Goal: Task Accomplishment & Management: Complete application form

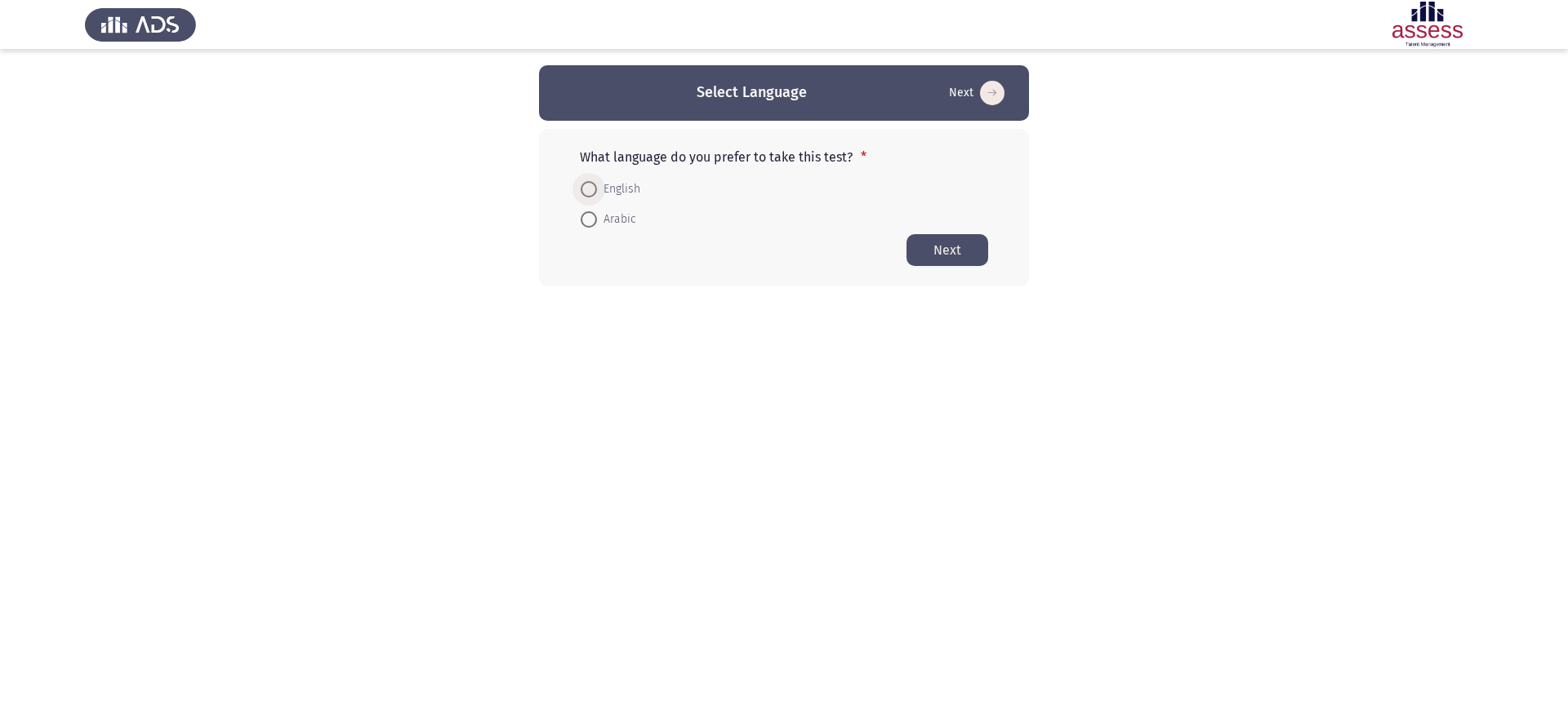
click at [597, 179] on span "English" at bounding box center [619, 189] width 43 height 20
click at [597, 181] on input "English" at bounding box center [588, 189] width 16 height 16
radio input "true"
click at [907, 254] on button "Next" at bounding box center [947, 249] width 81 height 32
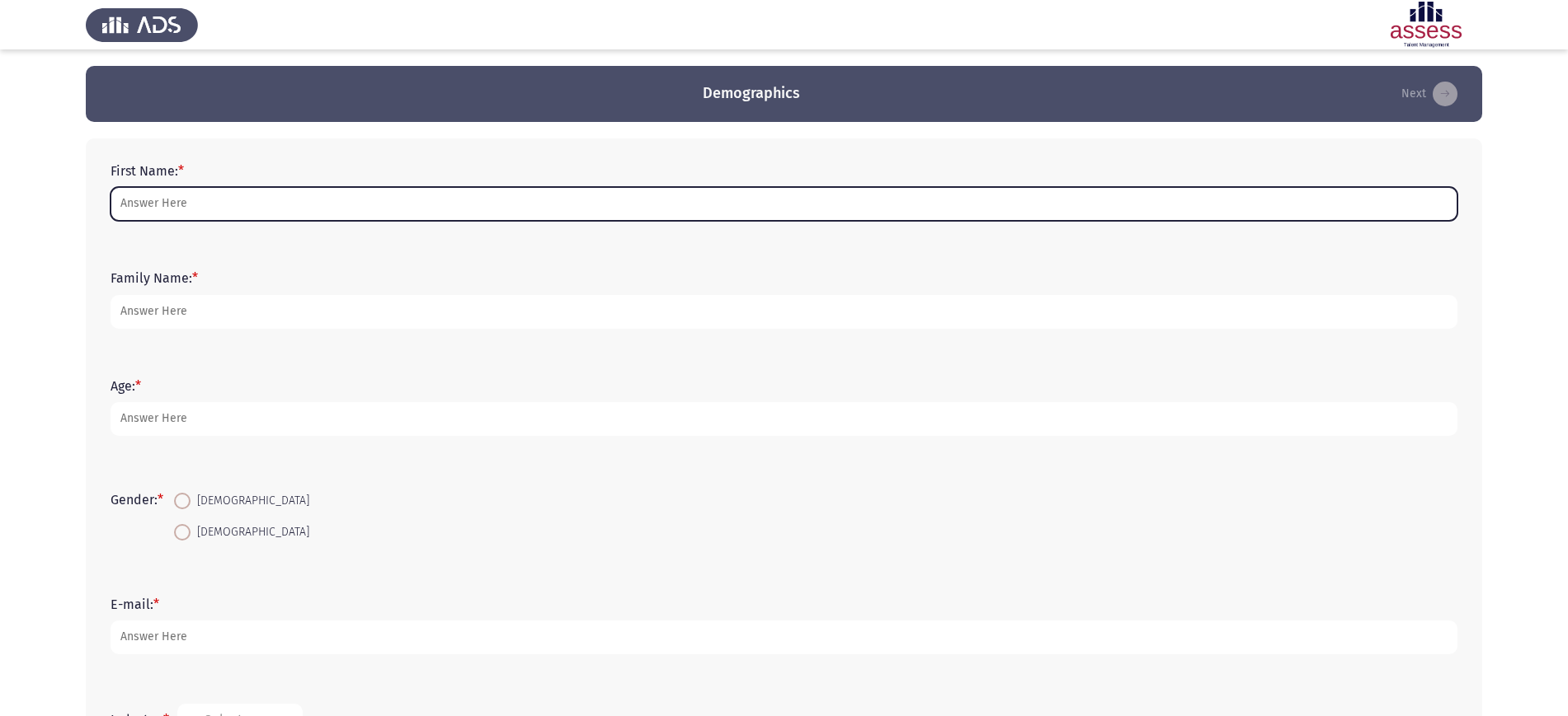
click at [276, 202] on input "First Name: *" at bounding box center [784, 203] width 1347 height 33
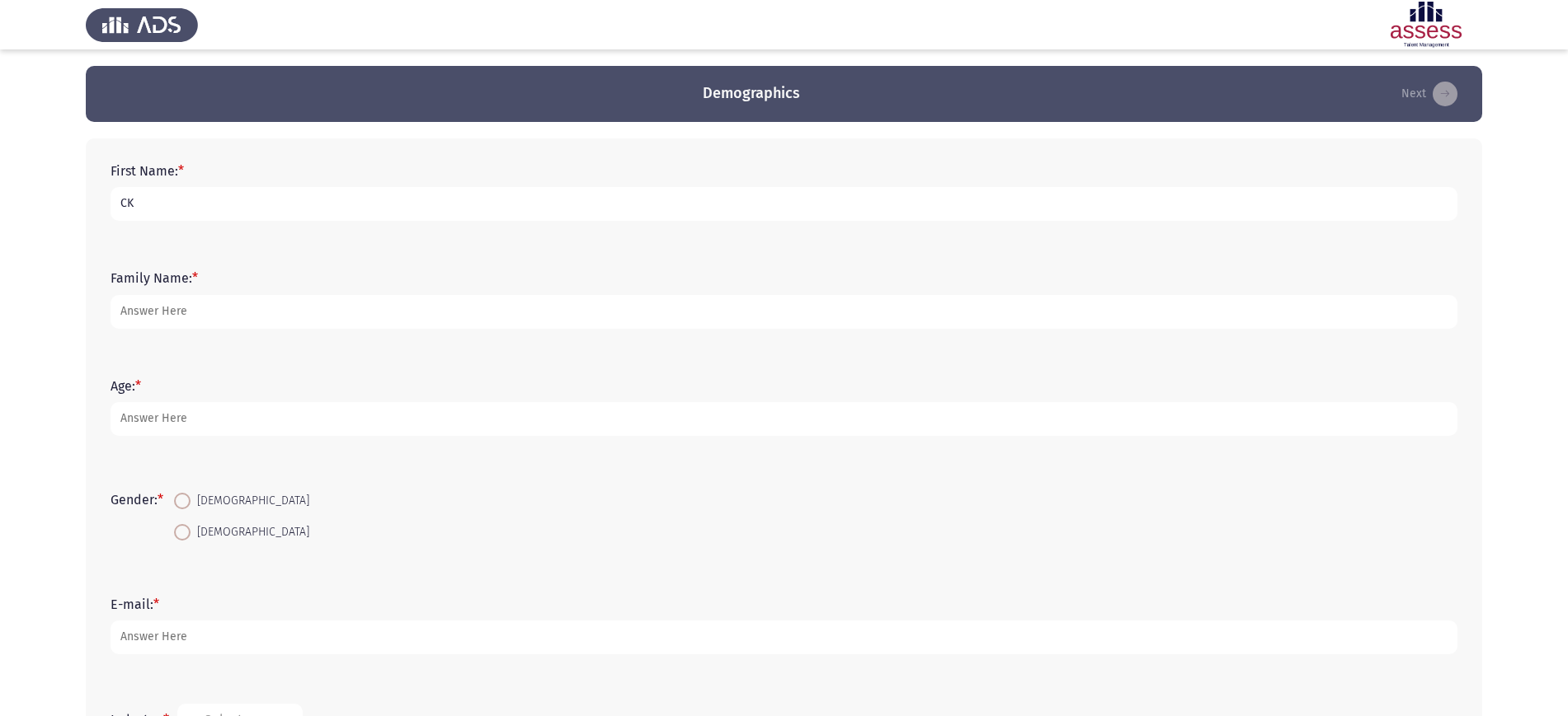
type input "CK"
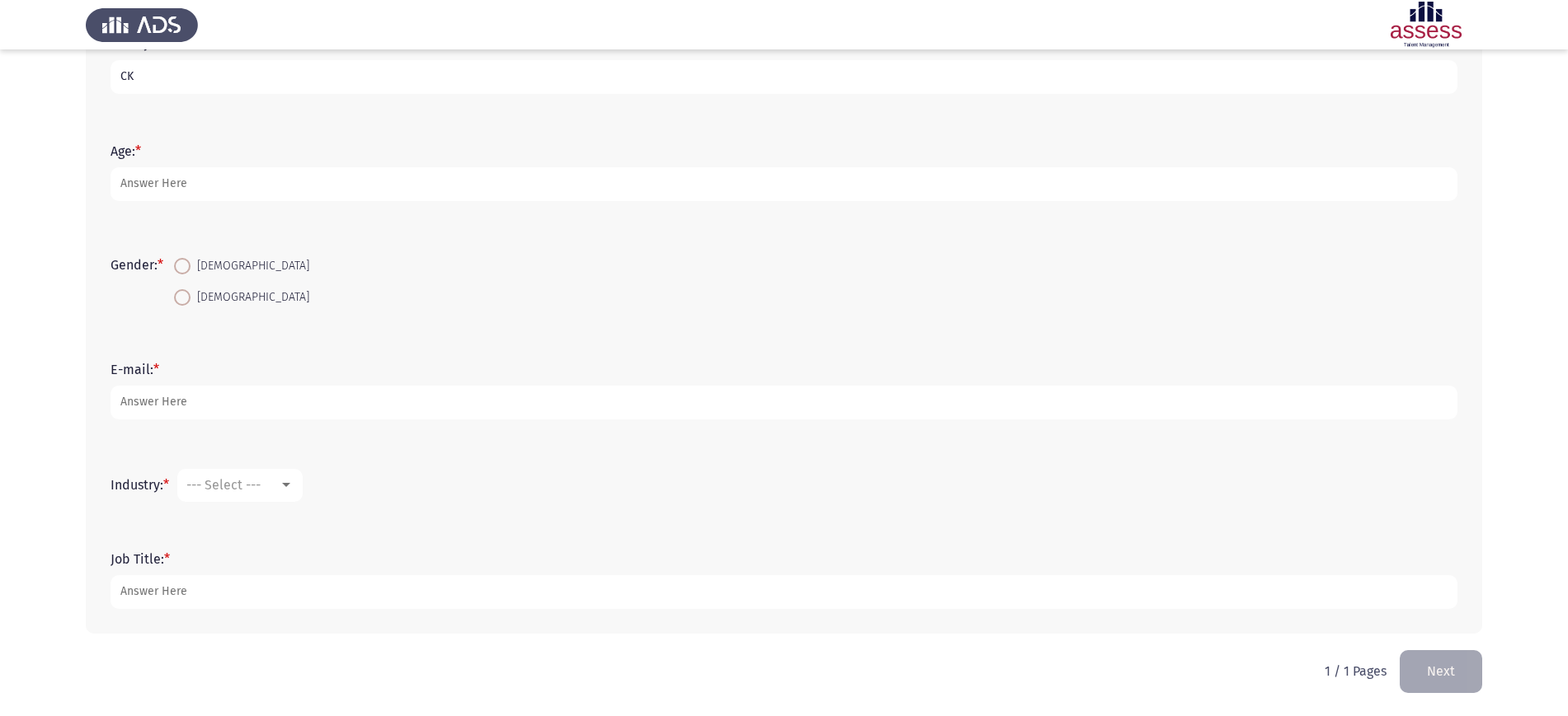
type input "CK"
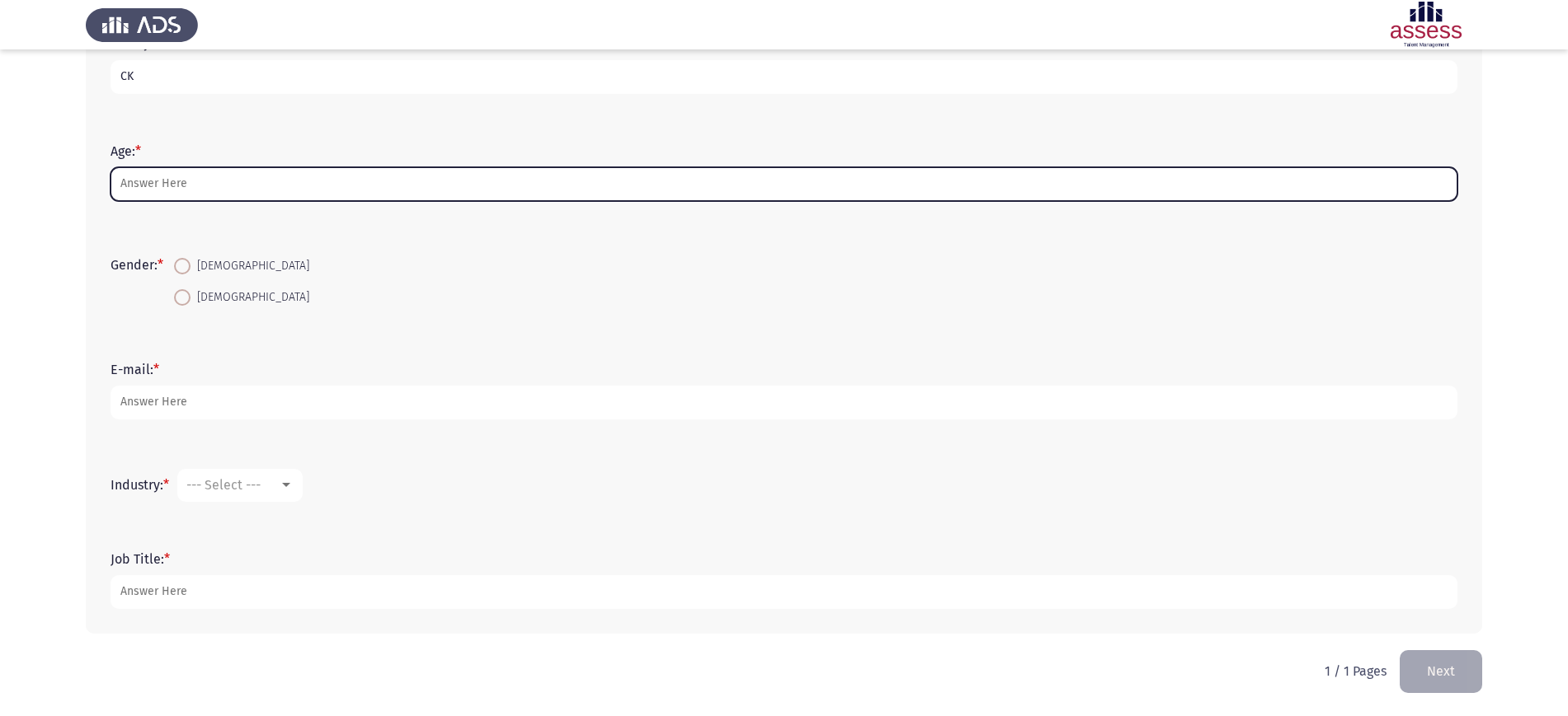
click at [194, 179] on input "Age: *" at bounding box center [784, 184] width 1347 height 33
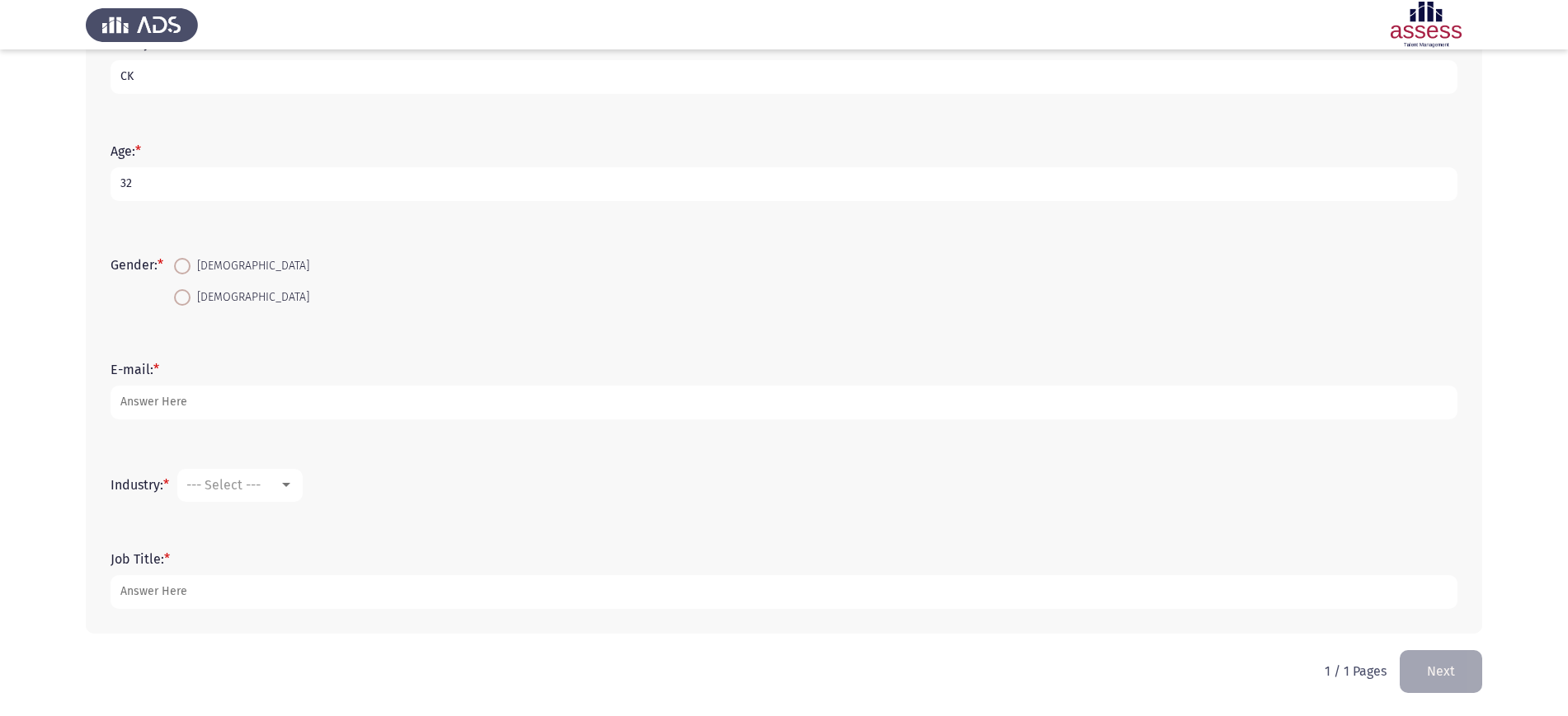
type input "32"
click at [189, 277] on mat-radio-button "[DEMOGRAPHIC_DATA]" at bounding box center [241, 266] width 156 height 31
click at [188, 276] on label "[DEMOGRAPHIC_DATA]" at bounding box center [241, 266] width 135 height 20
click at [188, 275] on input "[DEMOGRAPHIC_DATA]" at bounding box center [181, 266] width 16 height 16
radio input "true"
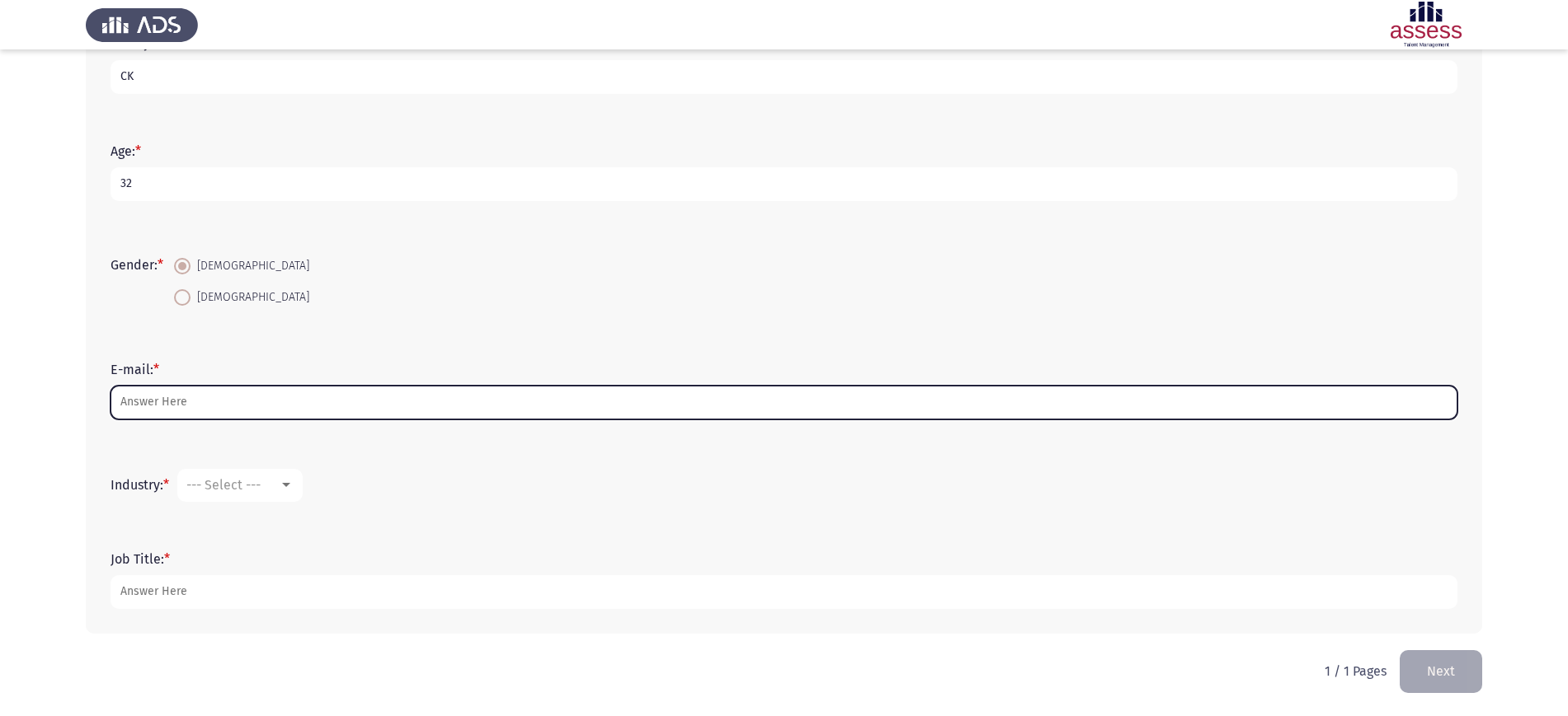
click at [175, 399] on input "E-mail: *" at bounding box center [784, 402] width 1347 height 33
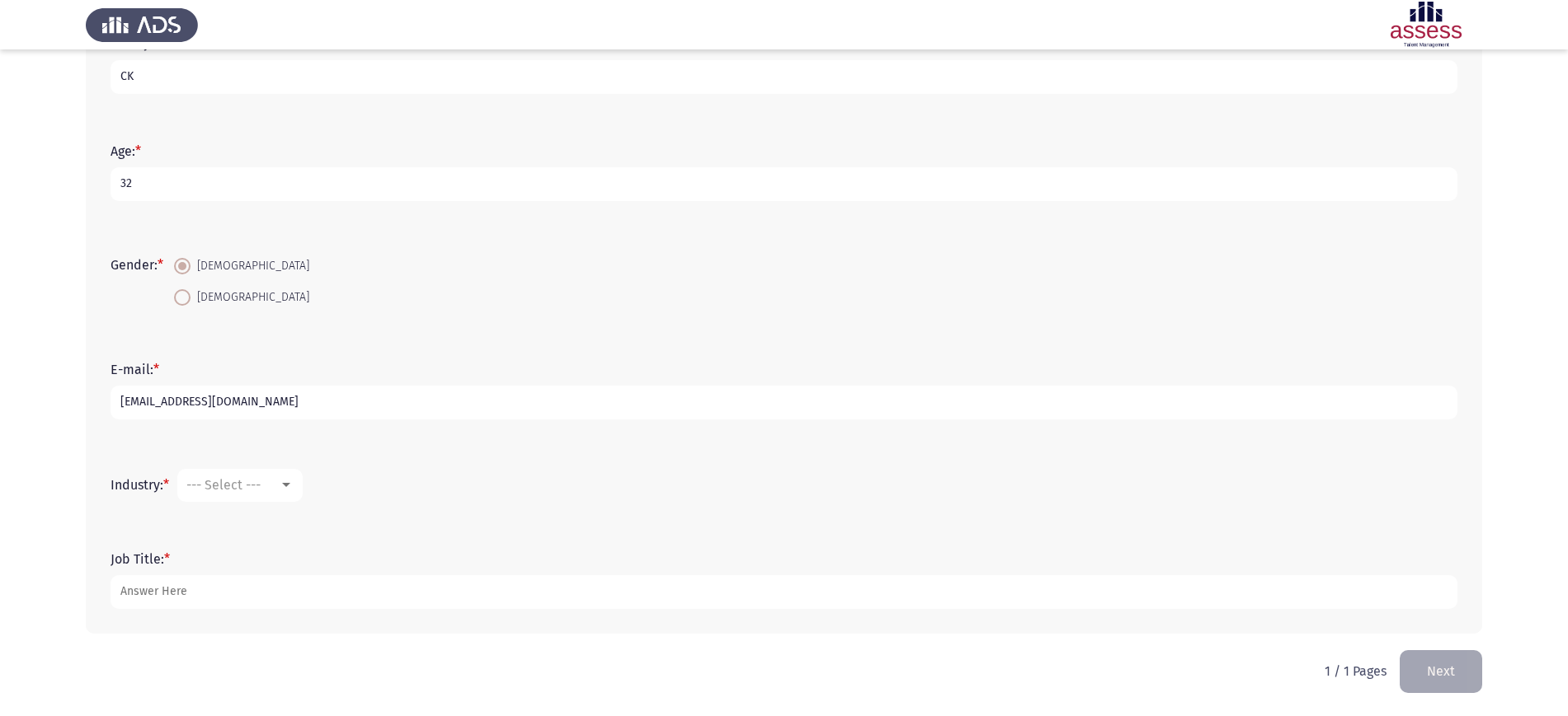
type input "[EMAIL_ADDRESS][DOMAIN_NAME]"
click at [222, 501] on mat-select "--- Select ---" at bounding box center [239, 485] width 125 height 33
click at [219, 494] on mat-select "--- Select ---" at bounding box center [239, 485] width 125 height 33
click at [217, 495] on mat-select "--- Select ---" at bounding box center [239, 485] width 125 height 33
click at [279, 483] on div "--- Select ---" at bounding box center [232, 485] width 93 height 15
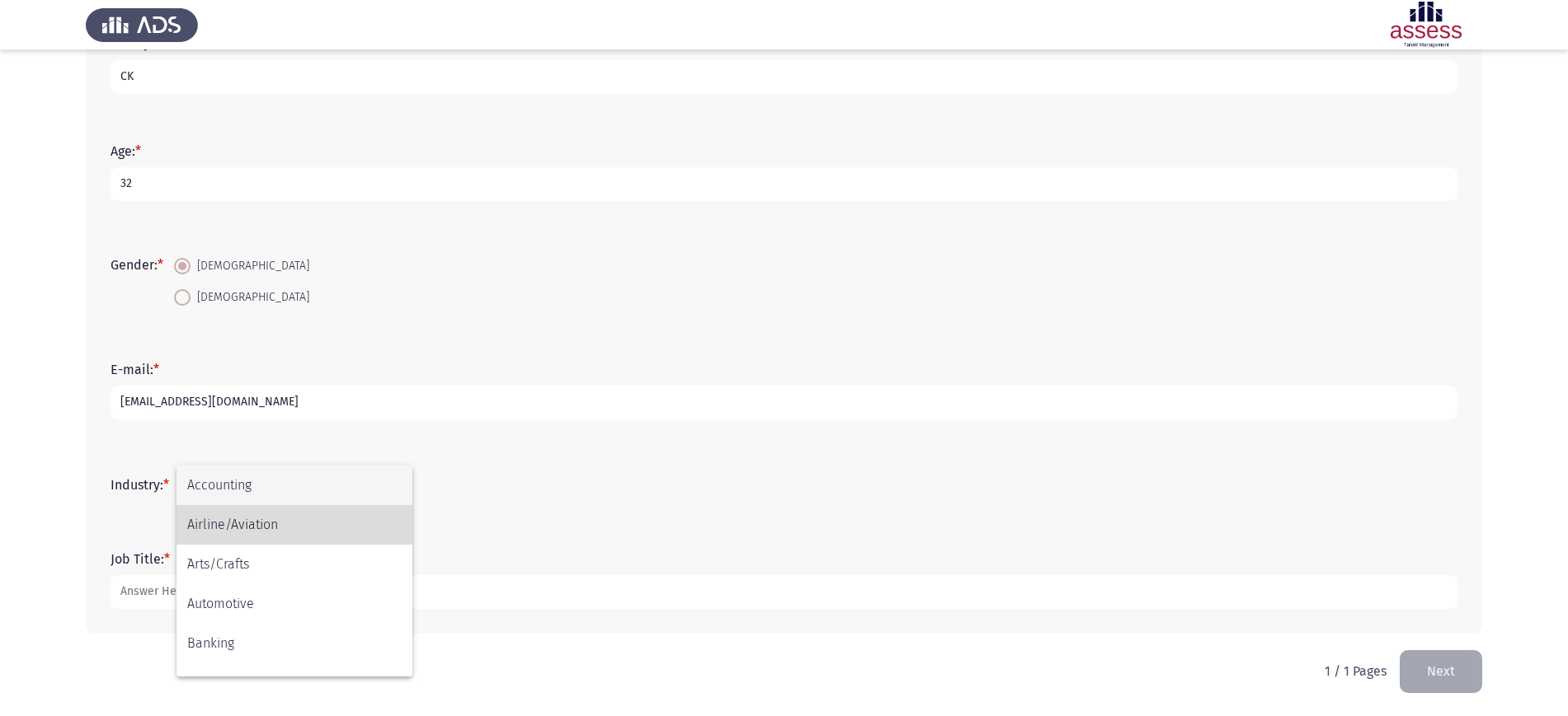
click at [258, 505] on span "Airline/Aviation" at bounding box center [294, 525] width 215 height 40
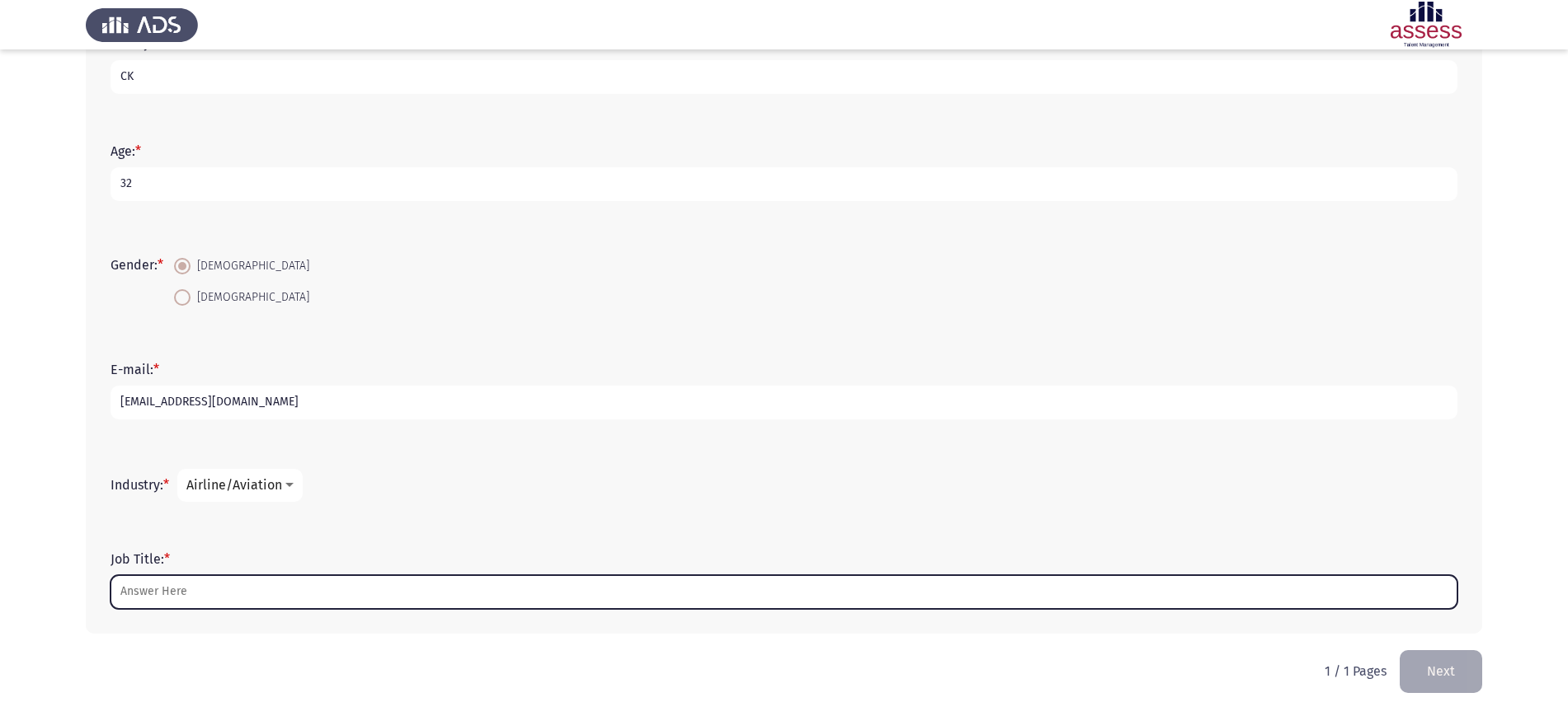
click at [215, 590] on input "Job Title: *" at bounding box center [784, 592] width 1347 height 33
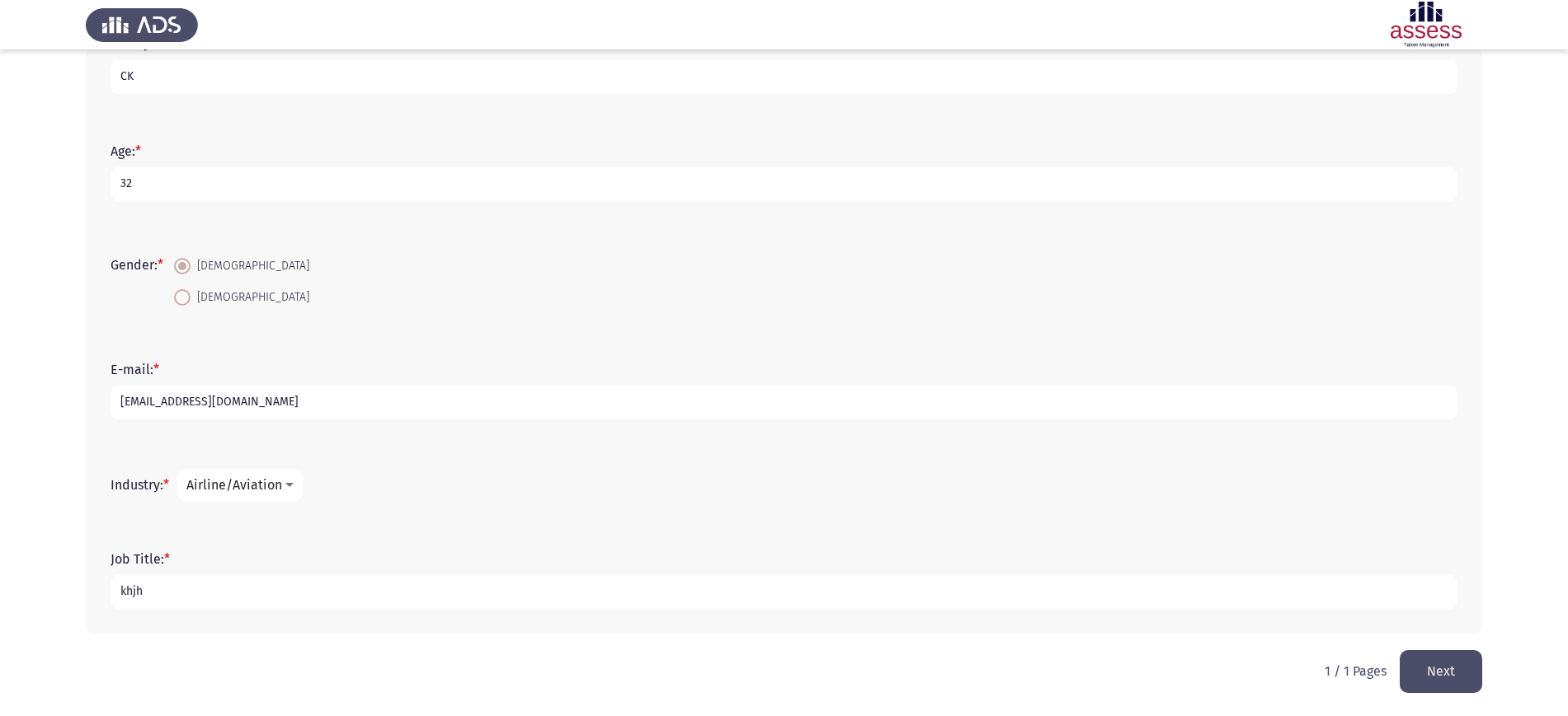
type input "khjh"
click at [1470, 671] on button "Next" at bounding box center [1440, 671] width 82 height 42
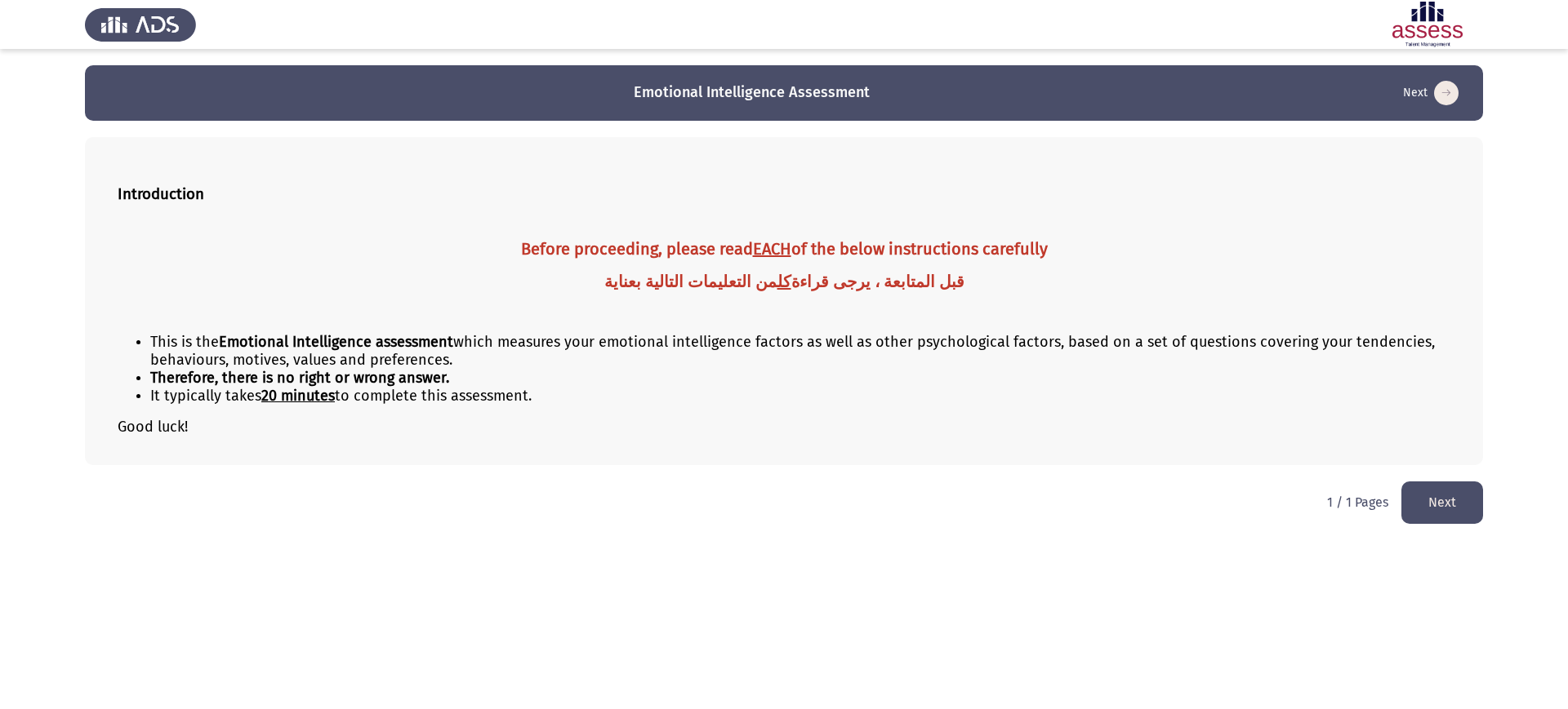
click at [1408, 497] on button "Next" at bounding box center [1442, 502] width 81 height 42
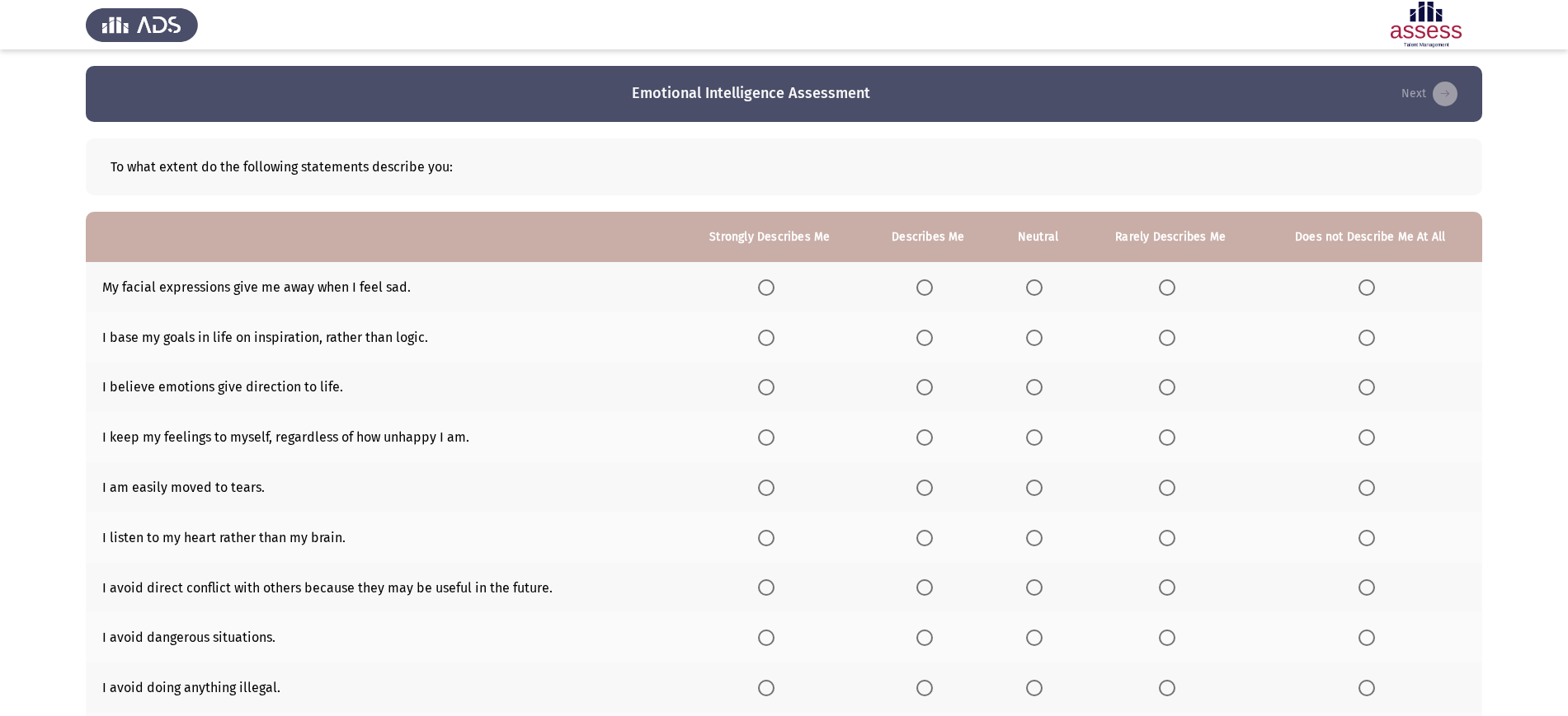
click at [774, 290] on span "Select an option" at bounding box center [766, 287] width 16 height 16
click at [774, 290] on input "Select an option" at bounding box center [766, 287] width 16 height 16
click at [766, 338] on span "Select an option" at bounding box center [766, 338] width 16 height 16
click at [766, 338] on input "Select an option" at bounding box center [766, 338] width 16 height 16
click at [765, 399] on th at bounding box center [770, 387] width 187 height 51
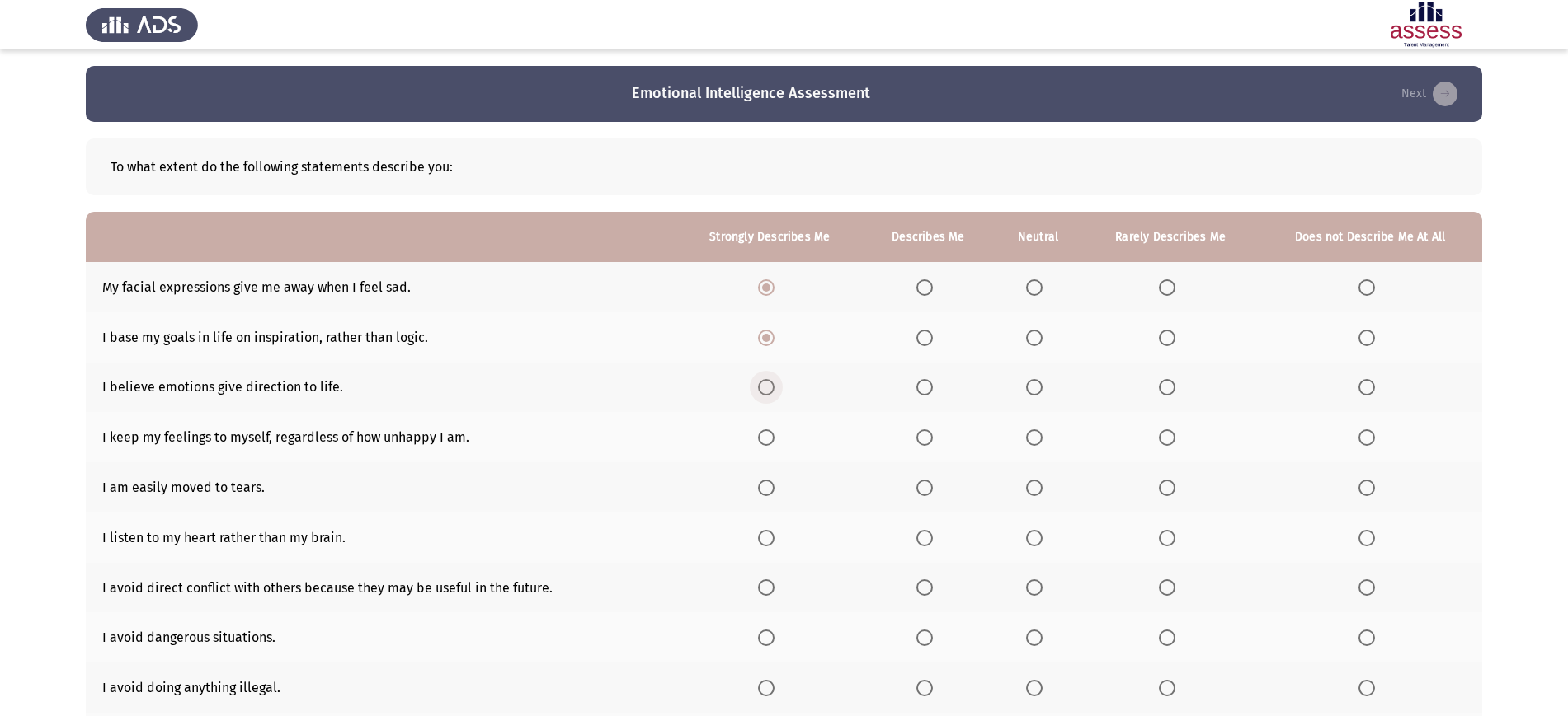
click at [765, 392] on span "Select an option" at bounding box center [766, 387] width 16 height 16
click at [765, 392] on input "Select an option" at bounding box center [766, 387] width 16 height 16
click at [767, 431] on span "Select an option" at bounding box center [766, 437] width 16 height 16
click at [767, 431] on input "Select an option" at bounding box center [766, 437] width 16 height 16
click at [927, 484] on span "Select an option" at bounding box center [924, 487] width 16 height 16
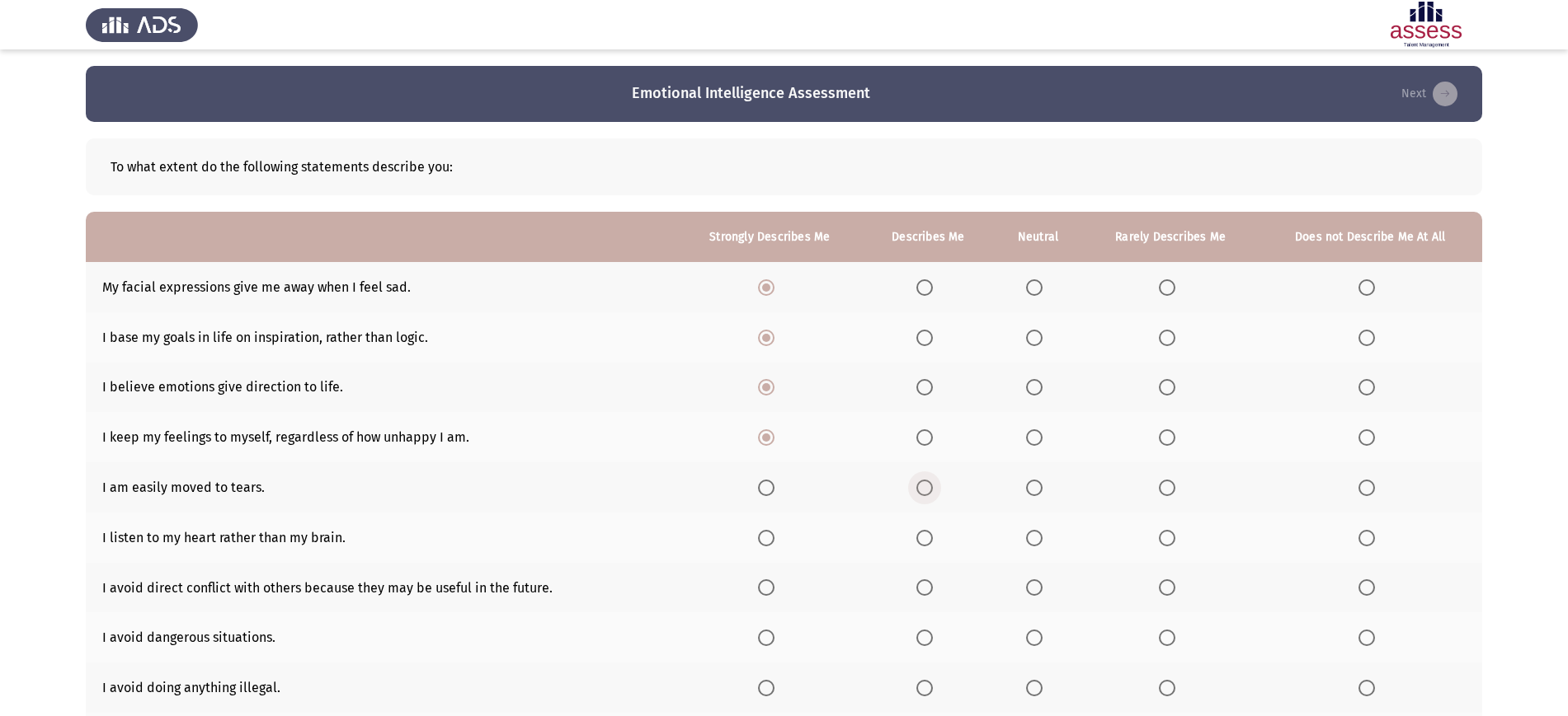
click at [927, 484] on input "Select an option" at bounding box center [924, 487] width 16 height 16
click at [928, 531] on span "Select an option" at bounding box center [924, 538] width 16 height 16
click at [928, 531] on input "Select an option" at bounding box center [924, 538] width 16 height 16
drag, startPoint x: 928, startPoint y: 537, endPoint x: 929, endPoint y: 593, distance: 56.0
click at [929, 593] on th at bounding box center [928, 588] width 130 height 51
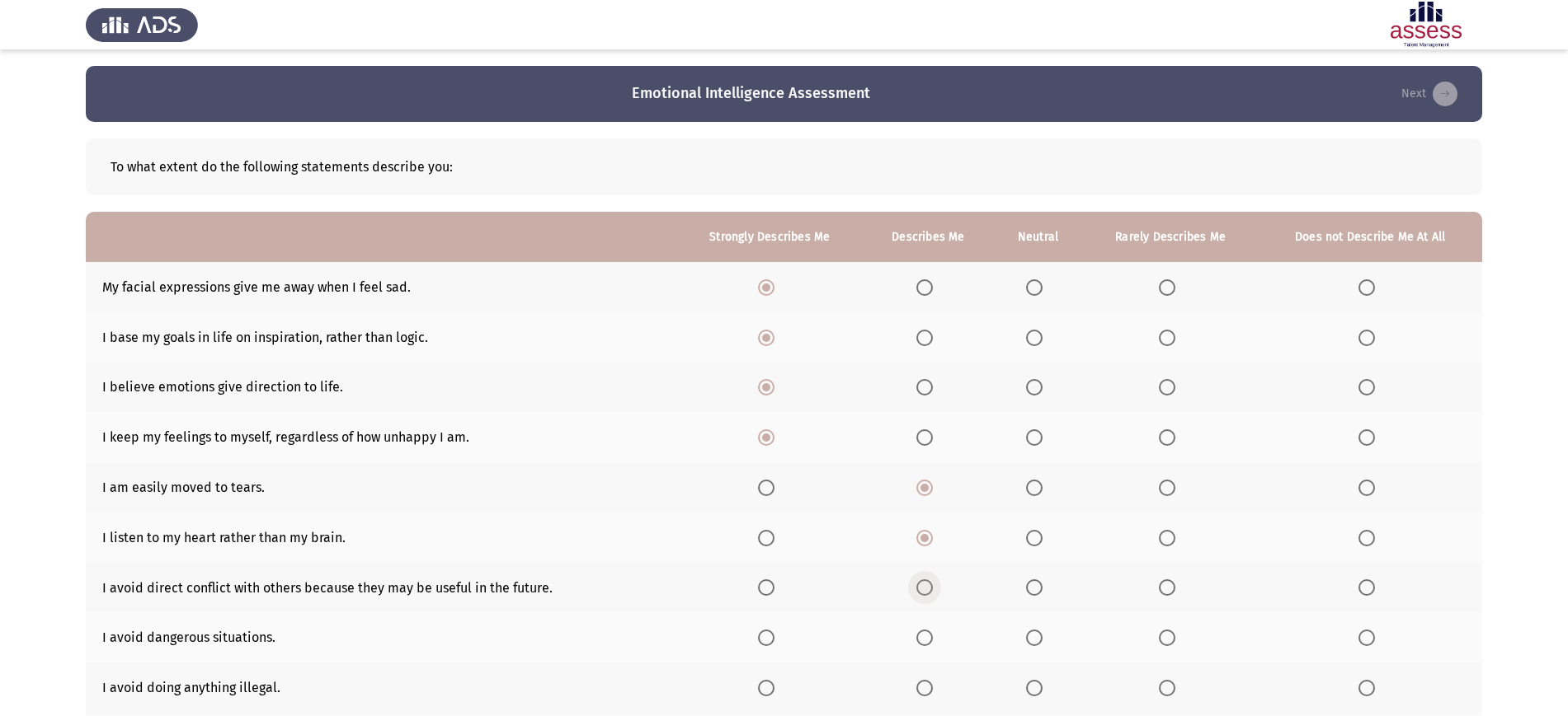
click at [929, 593] on span "Select an option" at bounding box center [924, 587] width 16 height 16
click at [929, 593] on input "Select an option" at bounding box center [924, 587] width 16 height 16
click at [929, 636] on span "Select an option" at bounding box center [924, 638] width 16 height 16
click at [929, 636] on input "Select an option" at bounding box center [924, 638] width 16 height 16
click at [929, 686] on span "Select an option" at bounding box center [924, 687] width 16 height 16
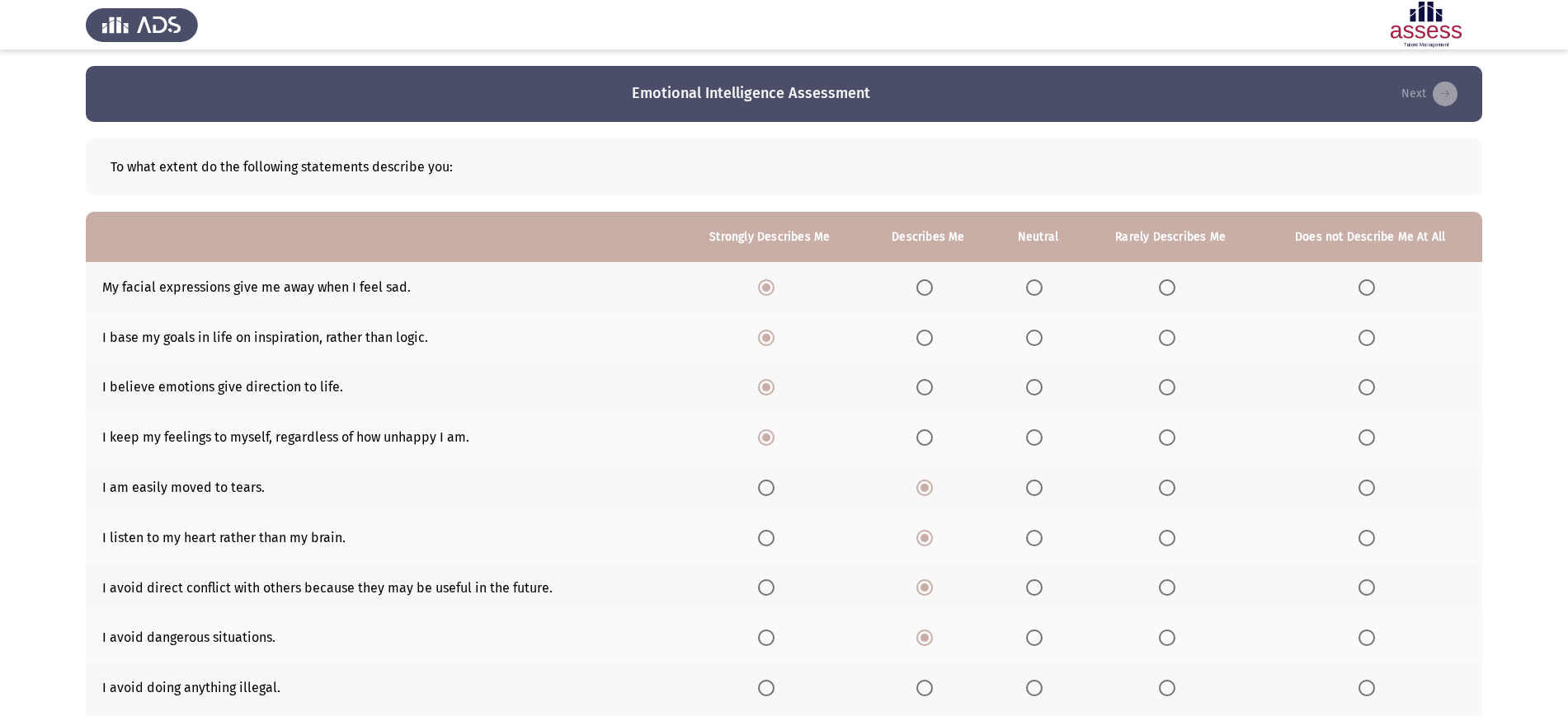
click at [929, 686] on input "Select an option" at bounding box center [924, 687] width 16 height 16
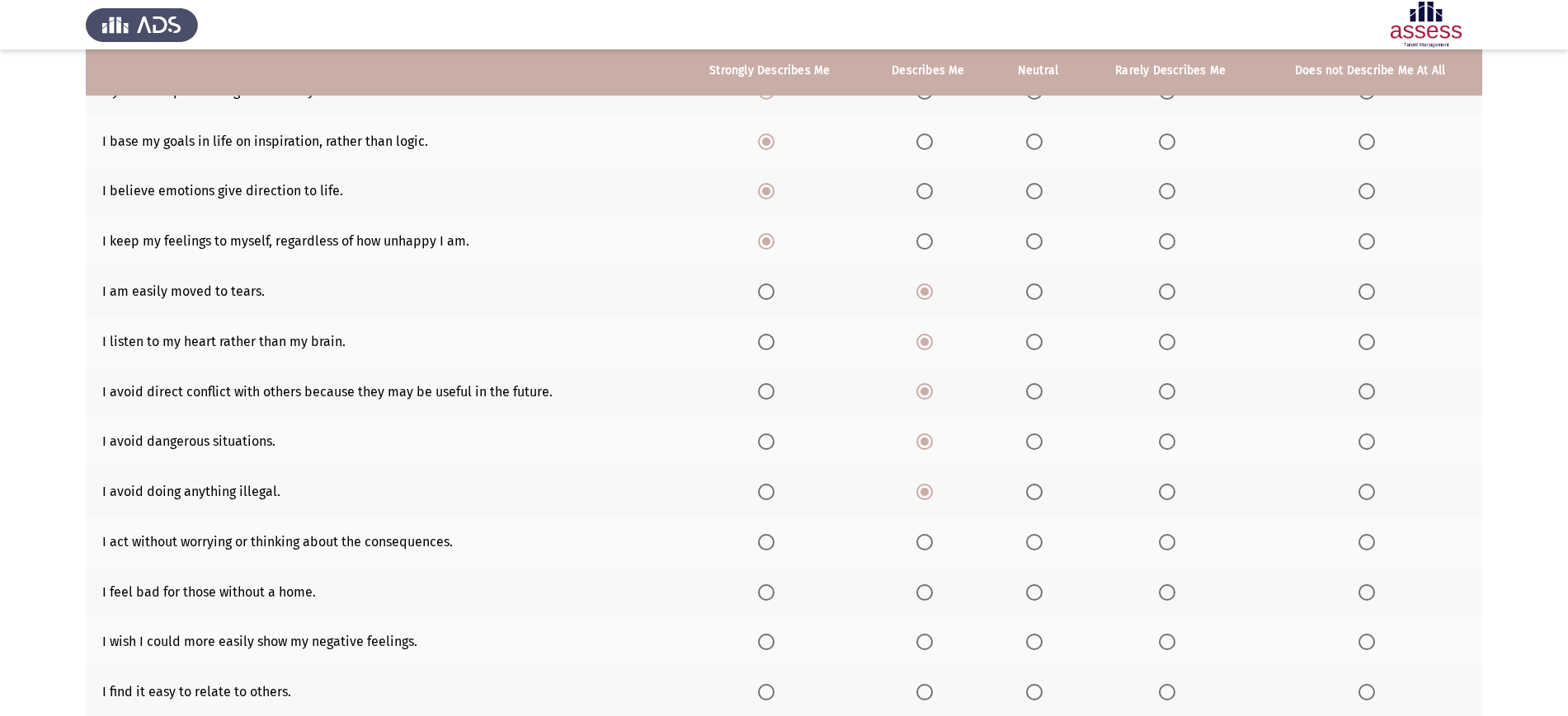
scroll to position [198, 0]
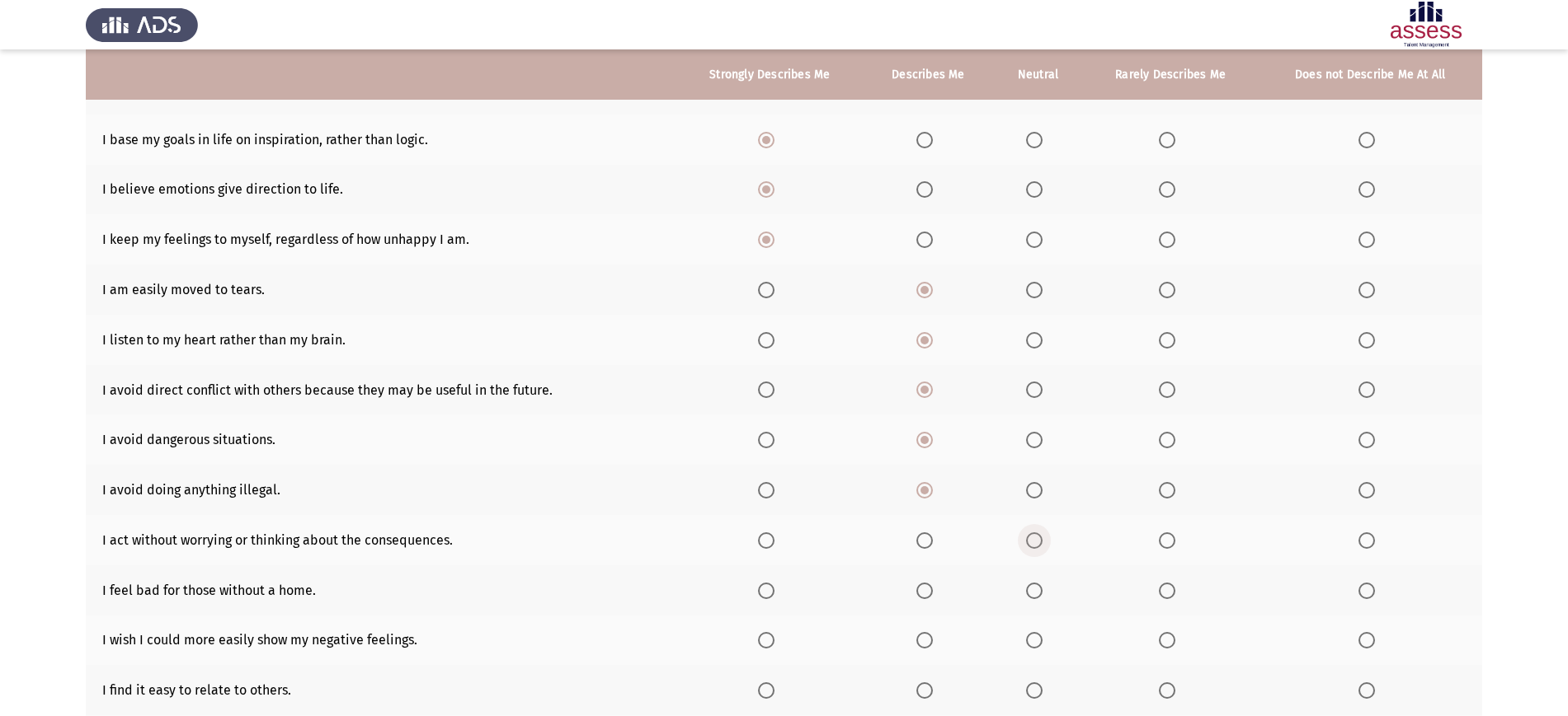
click at [1034, 541] on span "Select an option" at bounding box center [1034, 541] width 0 height 0
click at [1036, 540] on input "Select an option" at bounding box center [1034, 541] width 16 height 16
click at [1037, 583] on span "Select an option" at bounding box center [1034, 590] width 16 height 16
click at [1037, 583] on input "Select an option" at bounding box center [1034, 590] width 16 height 16
click at [1038, 645] on span "Select an option" at bounding box center [1034, 640] width 16 height 16
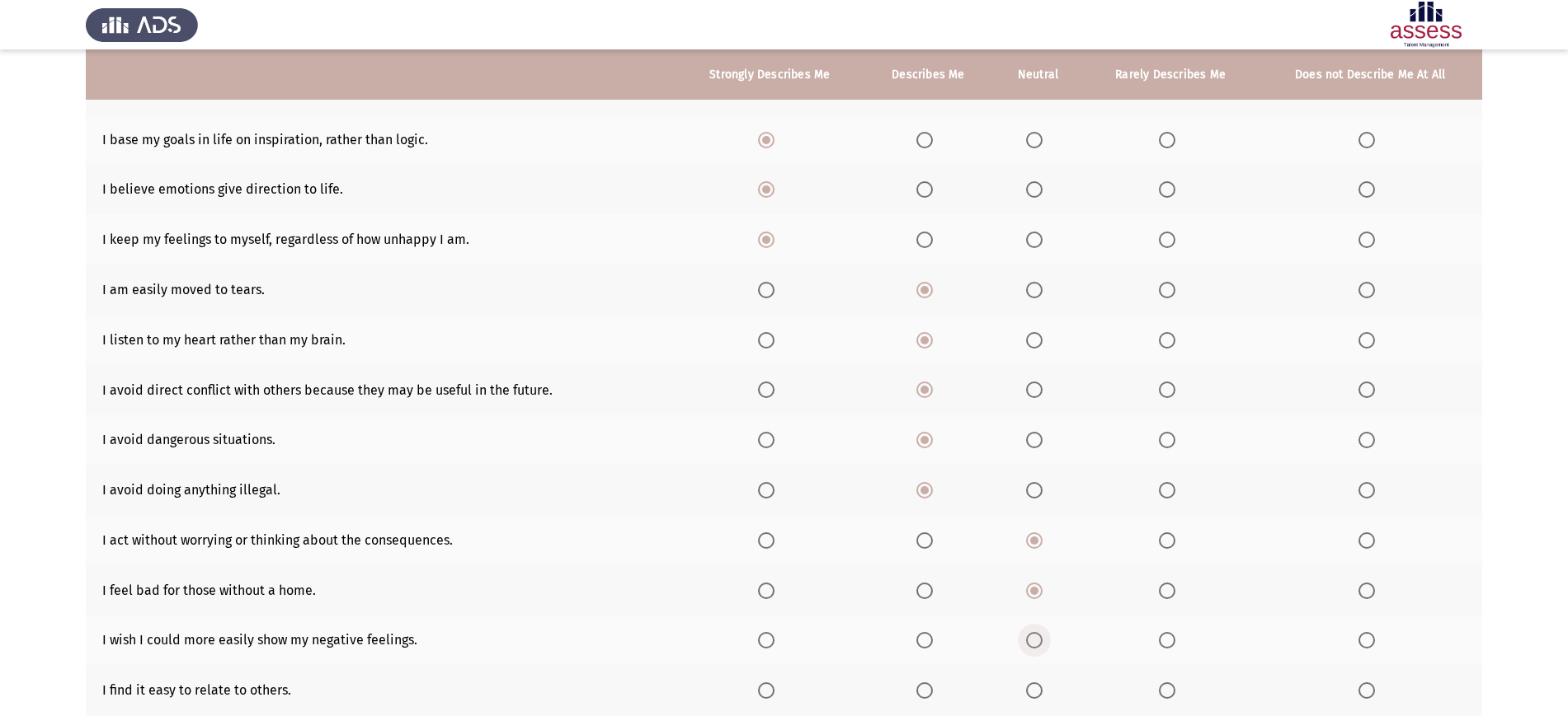
click at [1038, 645] on input "Select an option" at bounding box center [1034, 640] width 16 height 16
click at [1039, 691] on span "Select an option" at bounding box center [1034, 690] width 16 height 16
click at [1039, 691] on input "Select an option" at bounding box center [1034, 690] width 16 height 16
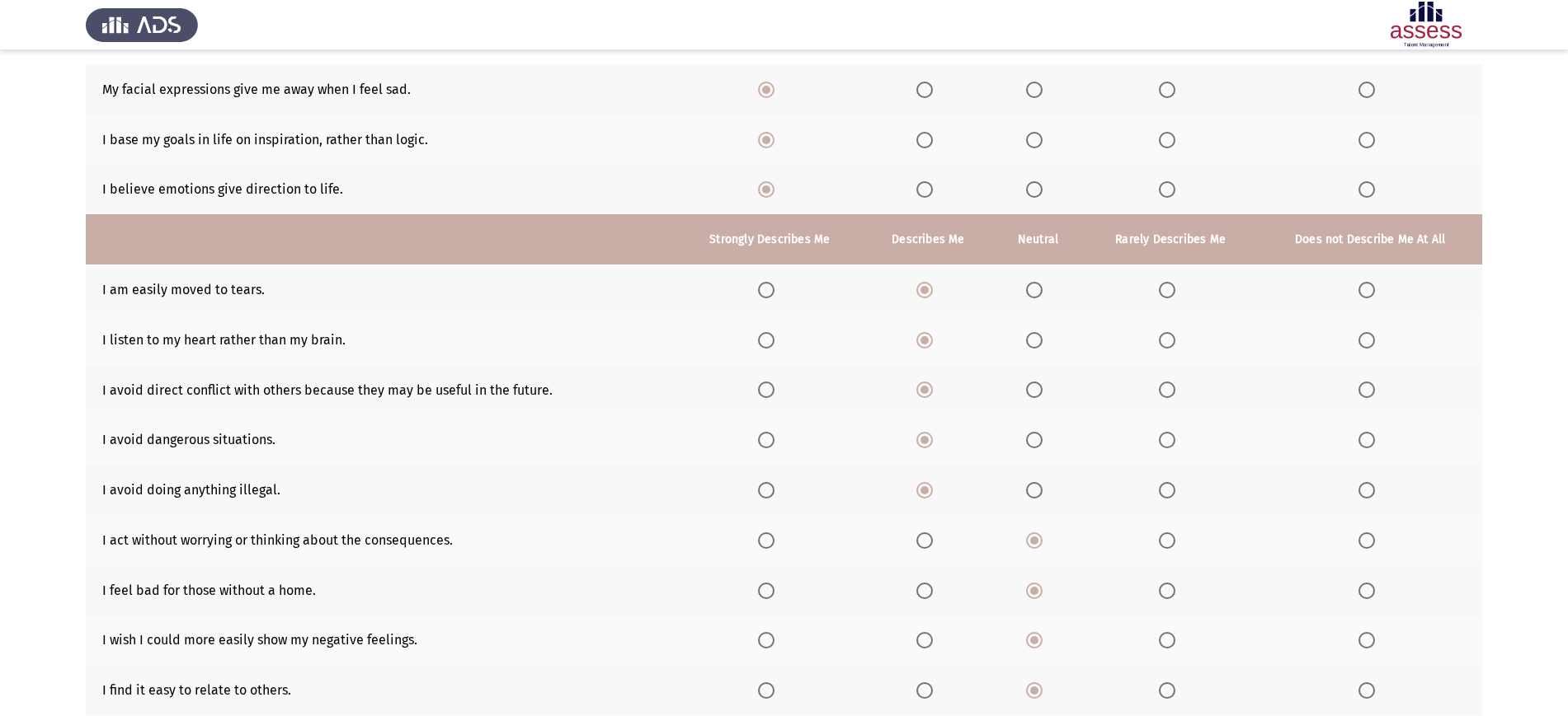
scroll to position [362, 0]
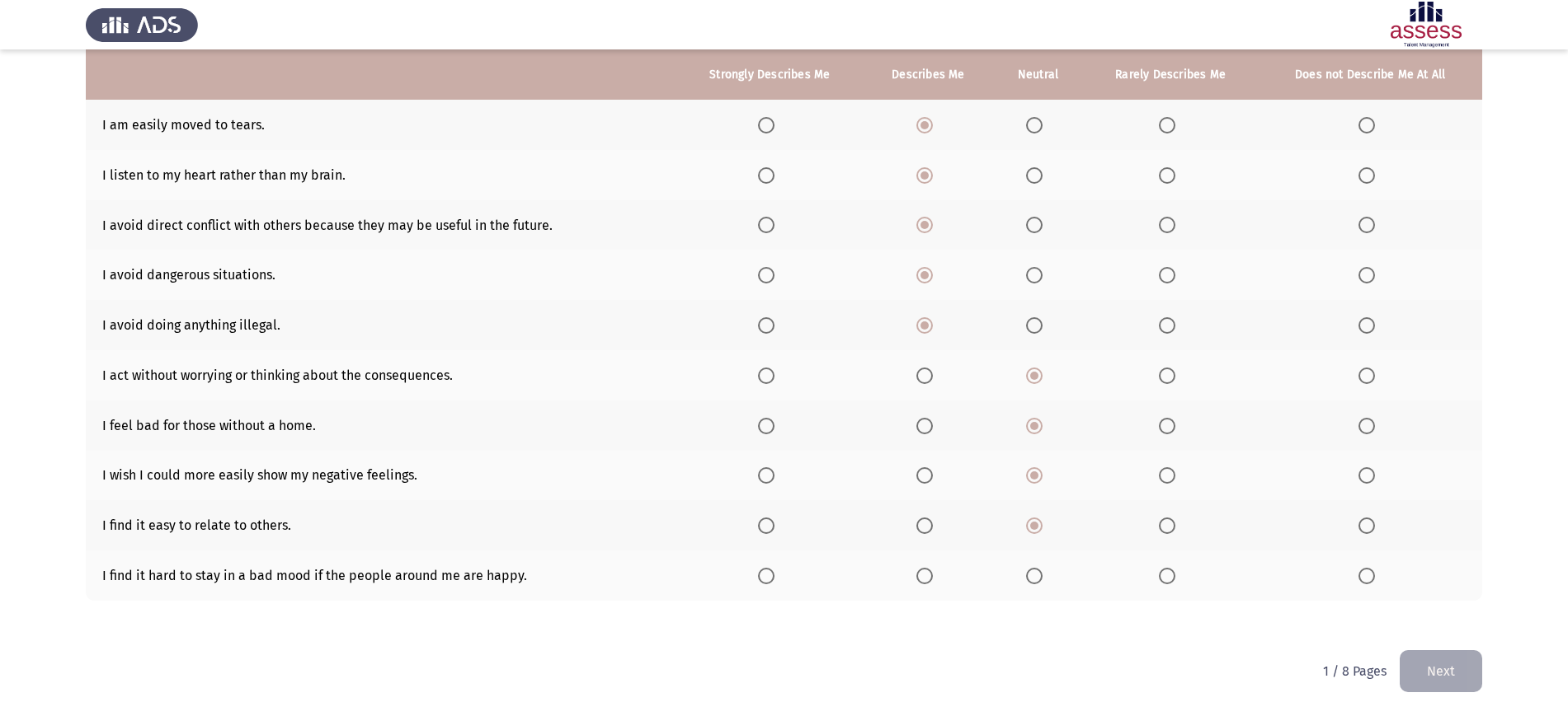
drag, startPoint x: 1166, startPoint y: 588, endPoint x: 1166, endPoint y: 575, distance: 13.0
click at [1166, 575] on th at bounding box center [1169, 576] width 175 height 51
click at [1166, 575] on span "Select an option" at bounding box center [1166, 576] width 16 height 16
click at [1166, 575] on input "Select an option" at bounding box center [1166, 576] width 16 height 16
click at [1418, 661] on button "Next" at bounding box center [1440, 671] width 82 height 42
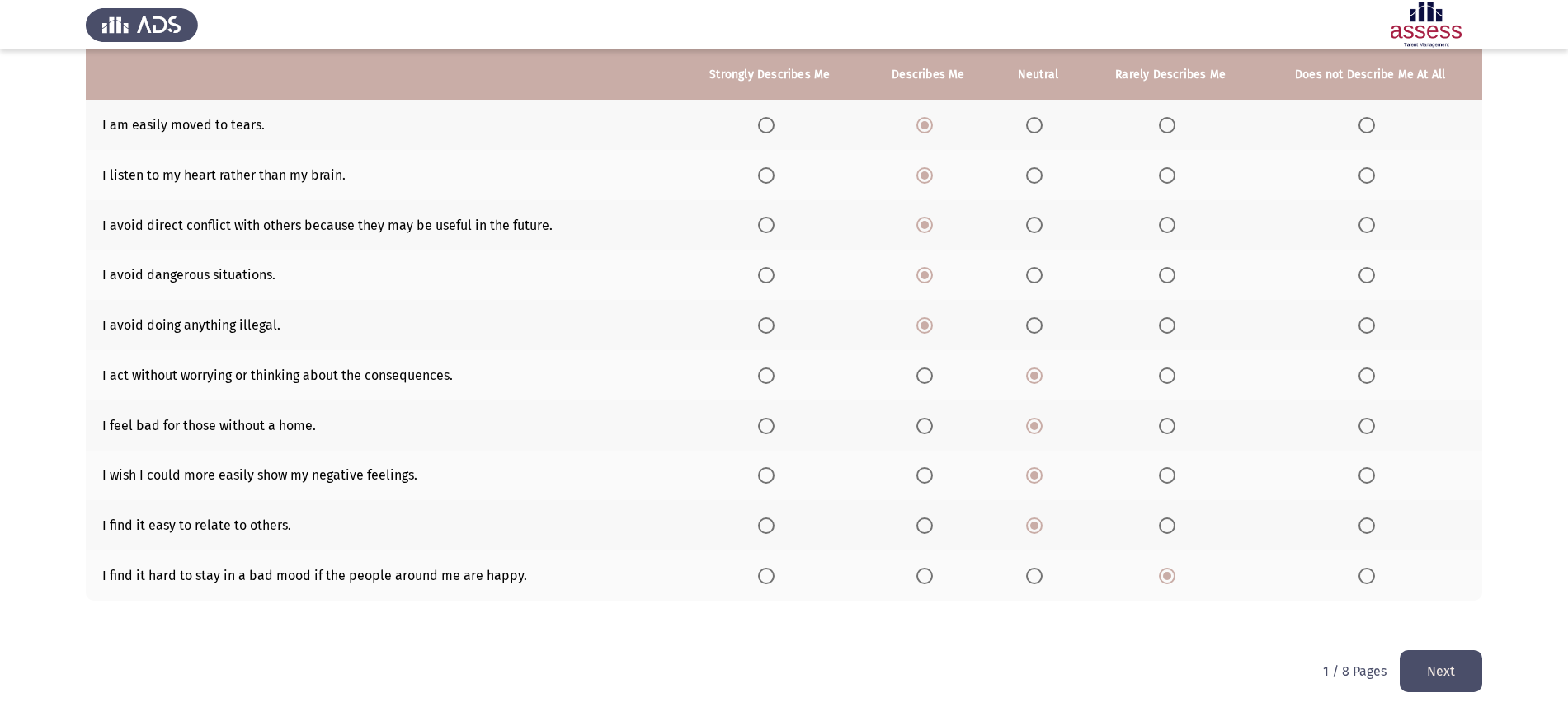
scroll to position [0, 0]
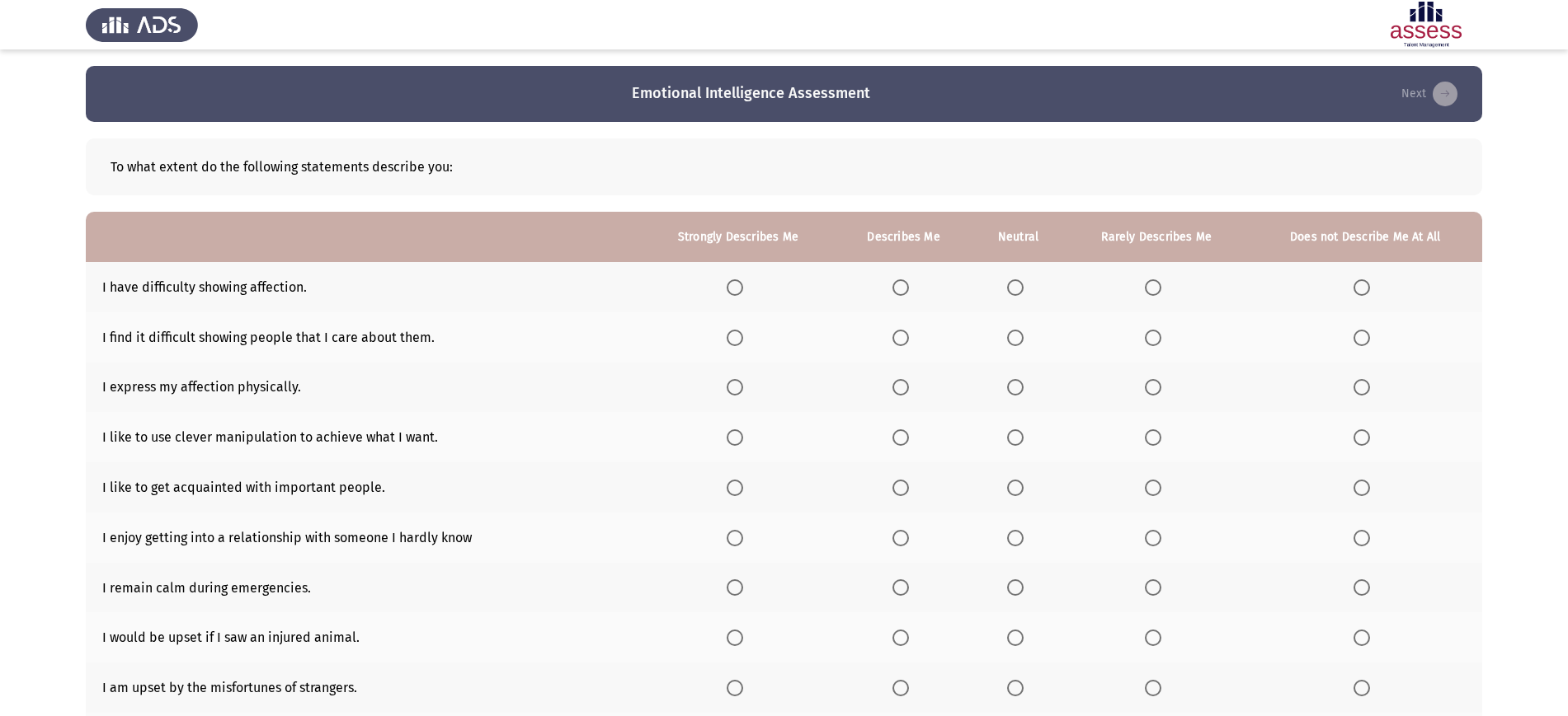
drag, startPoint x: 1378, startPoint y: 281, endPoint x: 1362, endPoint y: 285, distance: 16.5
click at [1362, 285] on th at bounding box center [1365, 287] width 235 height 51
click at [1362, 285] on span "Select an option" at bounding box center [1361, 287] width 16 height 16
click at [1362, 285] on input "Select an option" at bounding box center [1361, 287] width 16 height 16
click at [1363, 336] on span "Select an option" at bounding box center [1361, 338] width 16 height 16
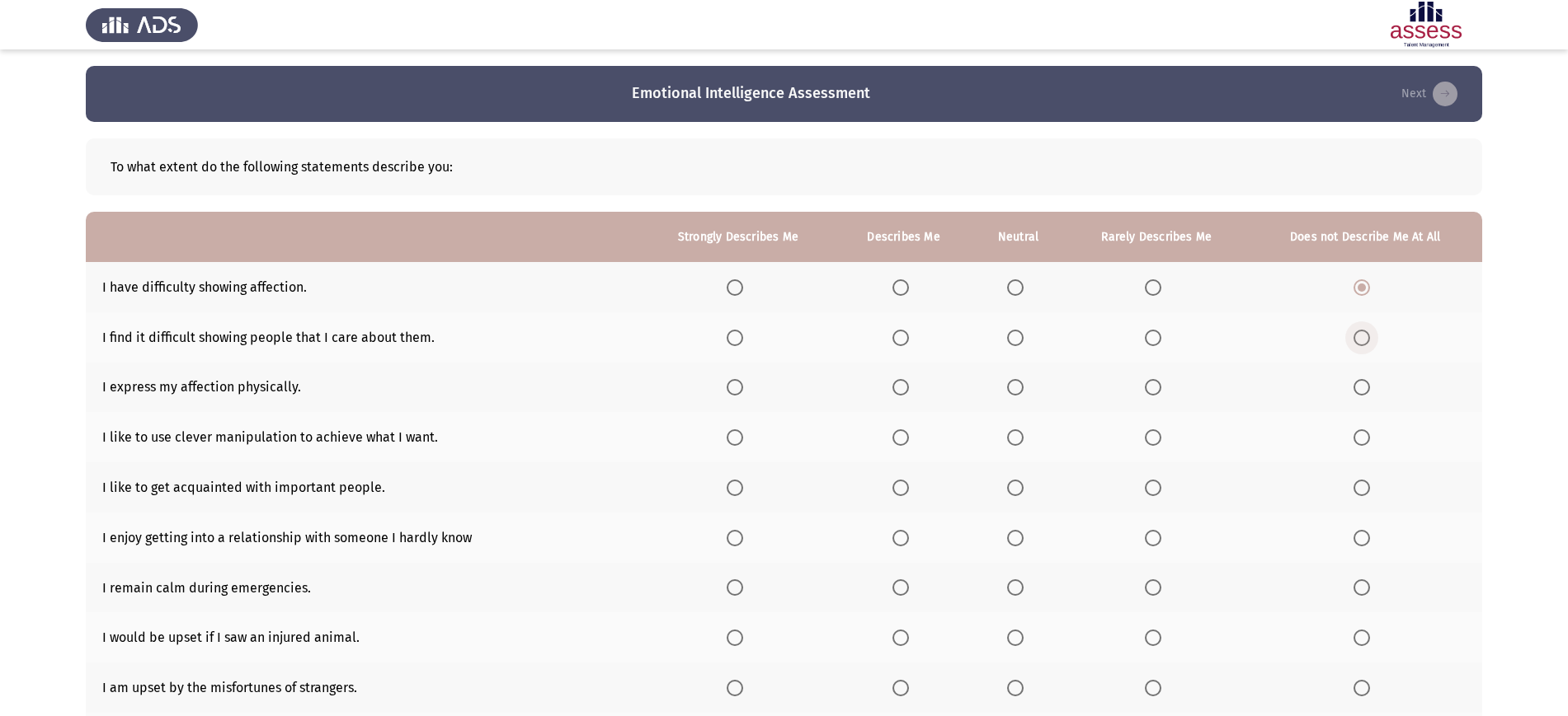
click at [1363, 336] on input "Select an option" at bounding box center [1361, 338] width 16 height 16
click at [1360, 387] on span "Select an option" at bounding box center [1361, 387] width 16 height 16
click at [1360, 387] on input "Select an option" at bounding box center [1361, 387] width 16 height 16
click at [1357, 441] on span "Select an option" at bounding box center [1361, 437] width 16 height 16
click at [1357, 441] on input "Select an option" at bounding box center [1361, 437] width 16 height 16
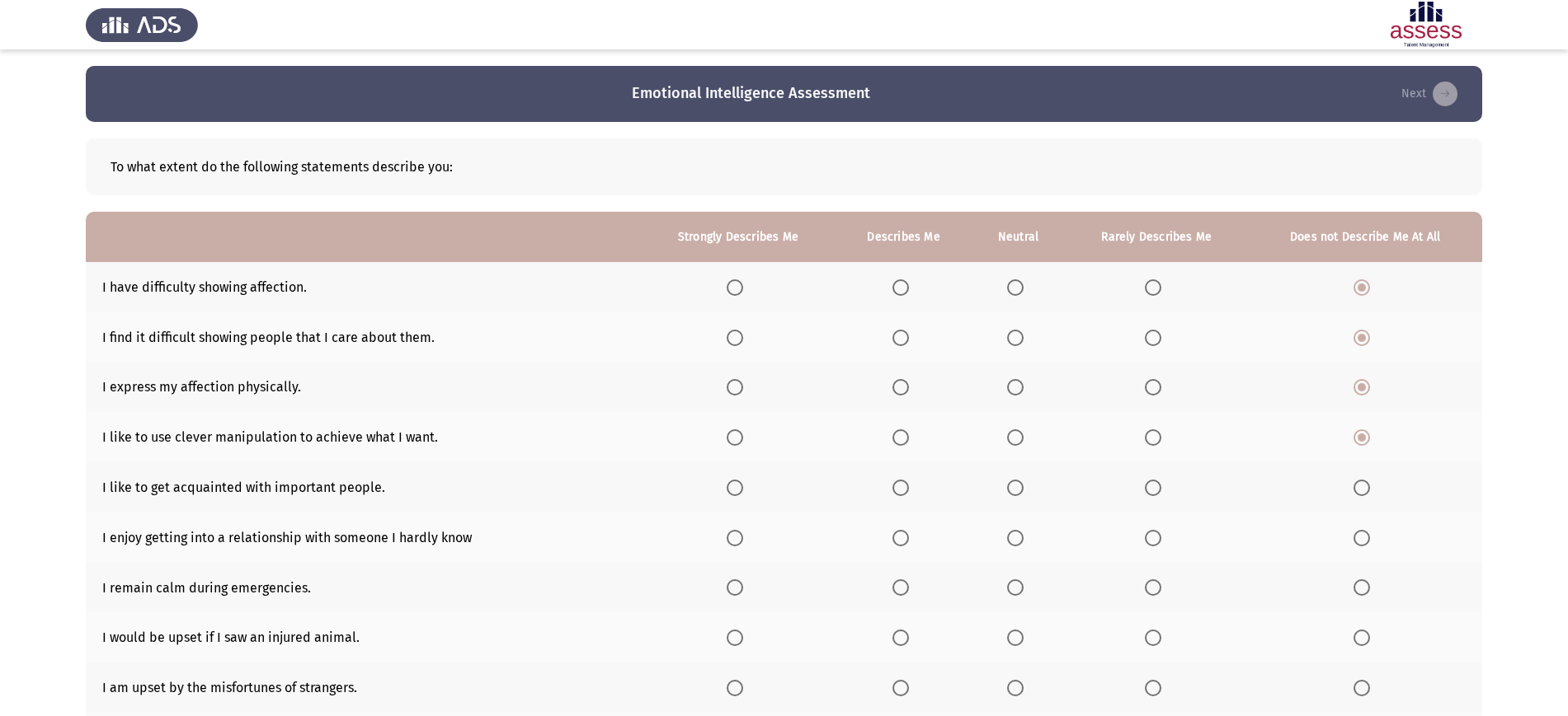
drag, startPoint x: 1361, startPoint y: 474, endPoint x: 1362, endPoint y: 484, distance: 10.0
click at [1362, 484] on th at bounding box center [1365, 487] width 235 height 51
click at [1362, 484] on span "Select an option" at bounding box center [1361, 487] width 16 height 16
click at [1362, 484] on input "Select an option" at bounding box center [1361, 487] width 16 height 16
click at [1153, 538] on span "Select an option" at bounding box center [1152, 538] width 16 height 16
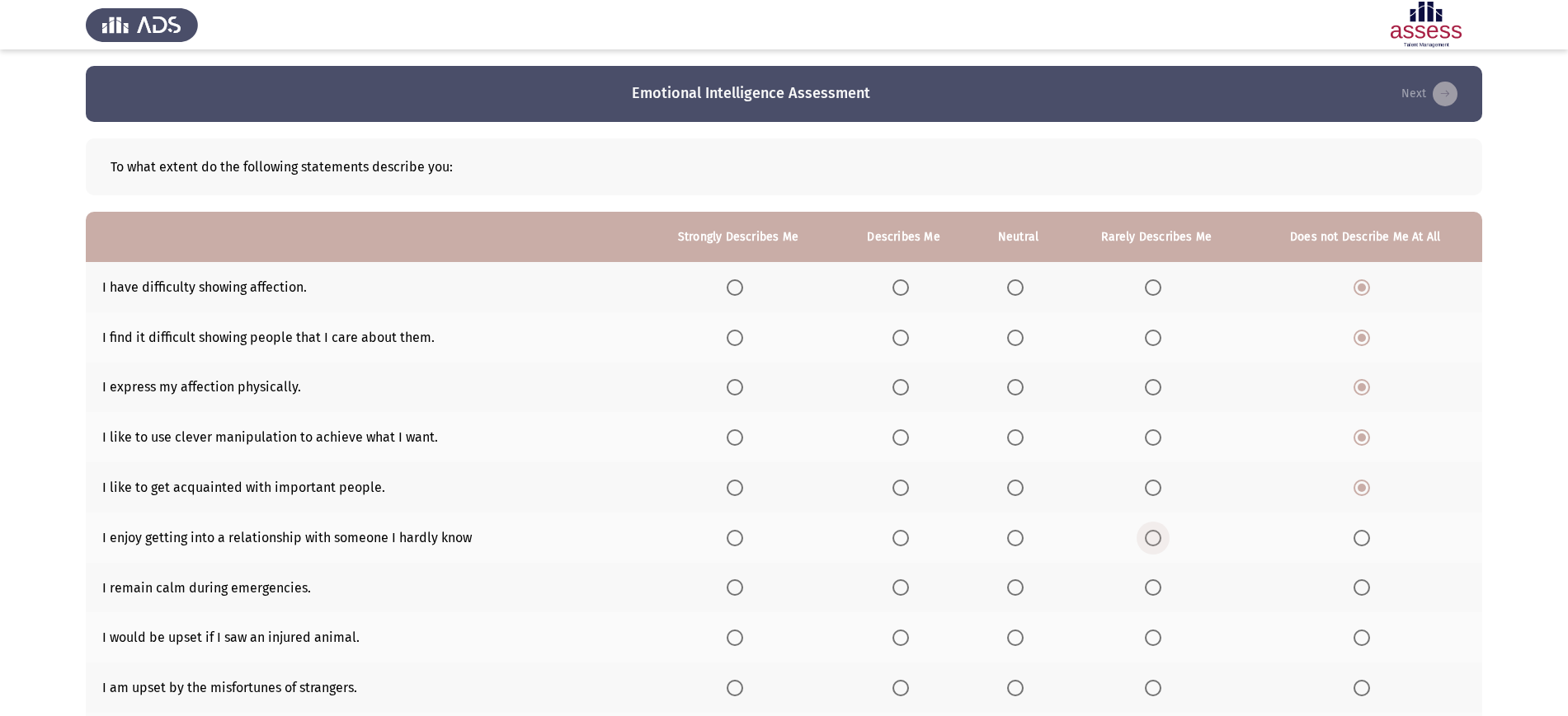
click at [1153, 538] on input "Select an option" at bounding box center [1152, 538] width 16 height 16
drag, startPoint x: 1153, startPoint y: 538, endPoint x: 1152, endPoint y: 583, distance: 45.0
click at [1152, 583] on th at bounding box center [1157, 588] width 183 height 51
click at [1152, 583] on span "Select an option" at bounding box center [1152, 587] width 16 height 16
click at [1152, 583] on input "Select an option" at bounding box center [1152, 587] width 16 height 16
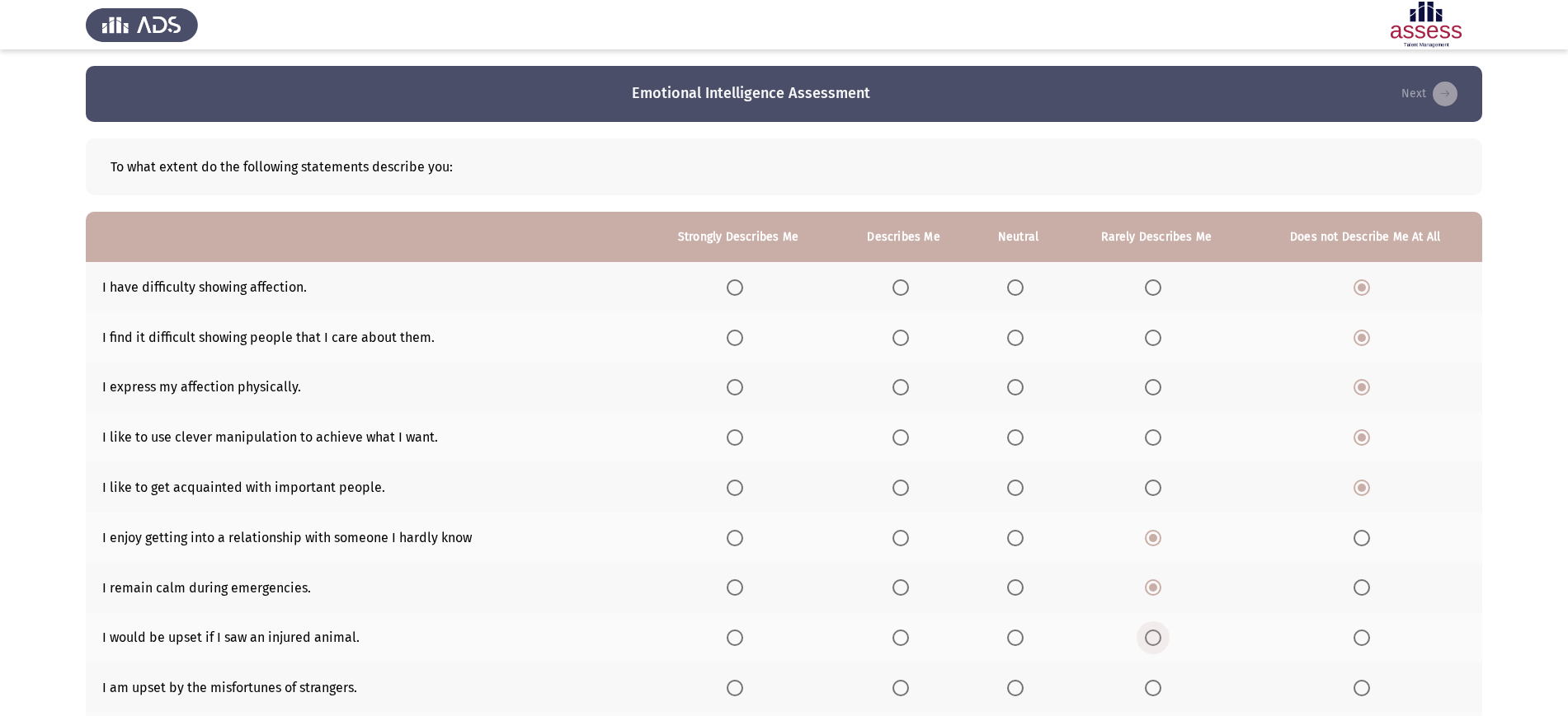
click at [1155, 643] on span "Select an option" at bounding box center [1152, 638] width 16 height 16
click at [1155, 643] on input "Select an option" at bounding box center [1152, 638] width 16 height 16
click at [1155, 680] on span "Select an option" at bounding box center [1152, 687] width 16 height 16
click at [1155, 680] on input "Select an option" at bounding box center [1152, 687] width 16 height 16
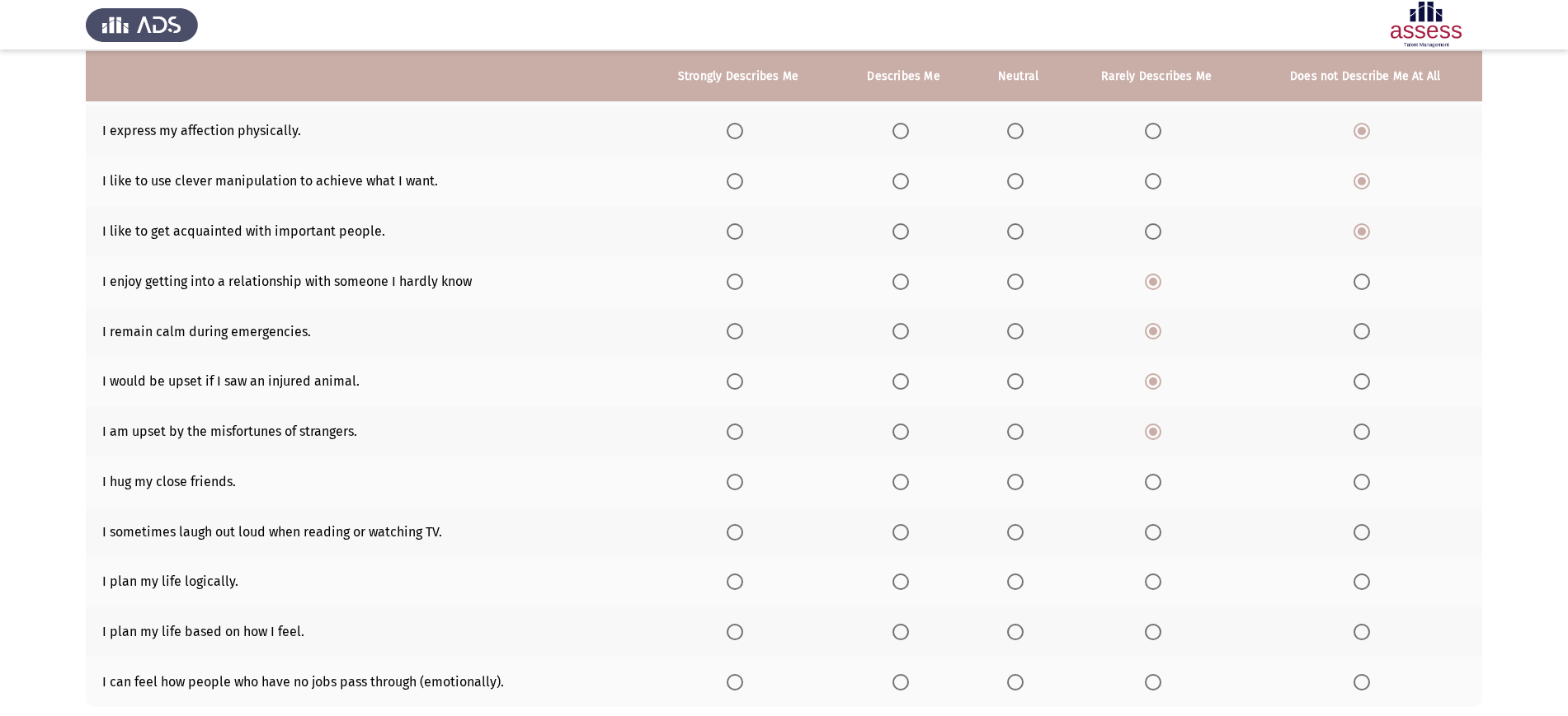
scroll to position [259, 0]
click at [1150, 478] on span "Select an option" at bounding box center [1152, 479] width 16 height 16
click at [1150, 478] on input "Select an option" at bounding box center [1152, 479] width 16 height 16
click at [1008, 533] on th at bounding box center [1019, 528] width 94 height 51
click at [1020, 527] on span "Select an option" at bounding box center [1015, 528] width 16 height 16
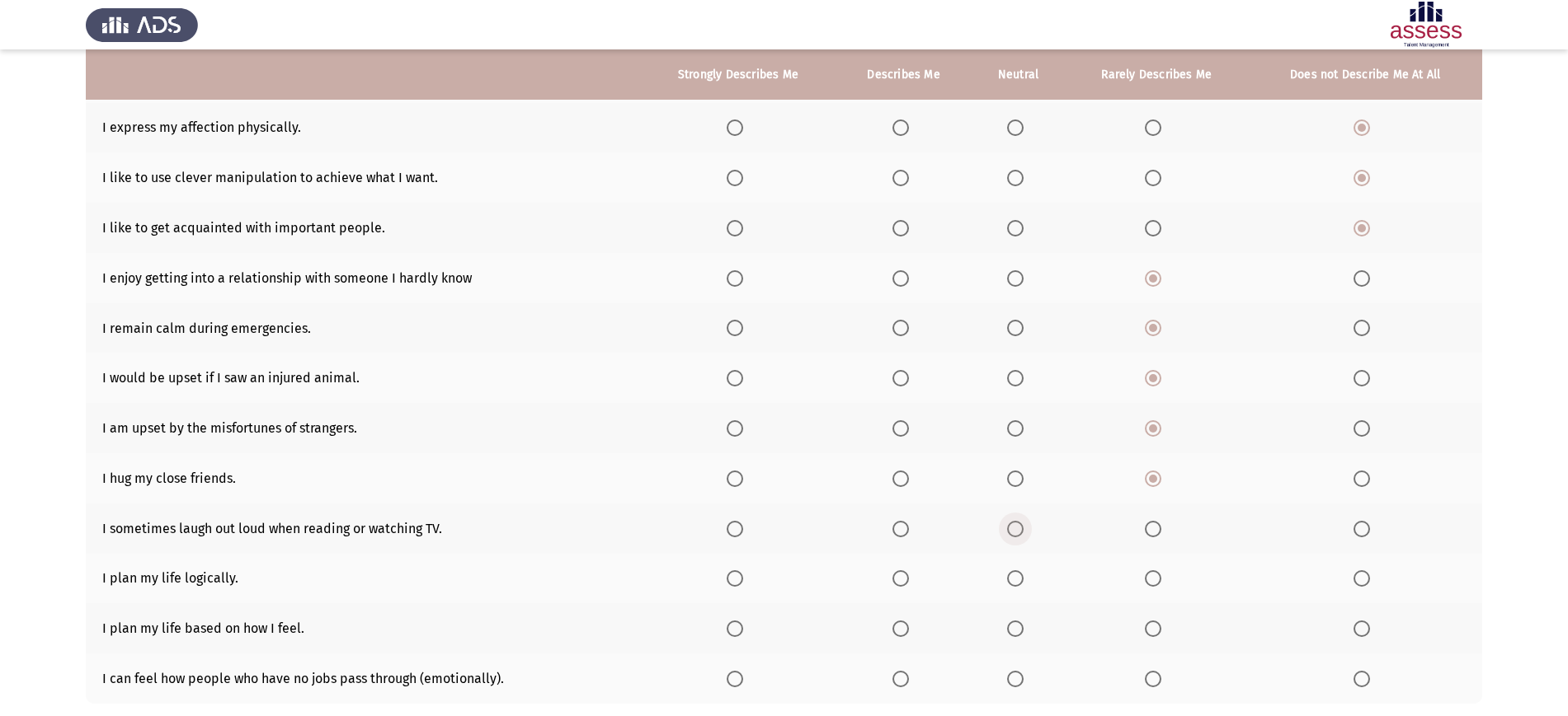
click at [1020, 527] on input "Select an option" at bounding box center [1015, 528] width 16 height 16
click at [1021, 576] on span "Select an option" at bounding box center [1015, 578] width 16 height 16
click at [1021, 576] on input "Select an option" at bounding box center [1015, 578] width 16 height 16
click at [1023, 636] on span "Select an option" at bounding box center [1015, 628] width 16 height 16
click at [1023, 636] on input "Select an option" at bounding box center [1015, 628] width 16 height 16
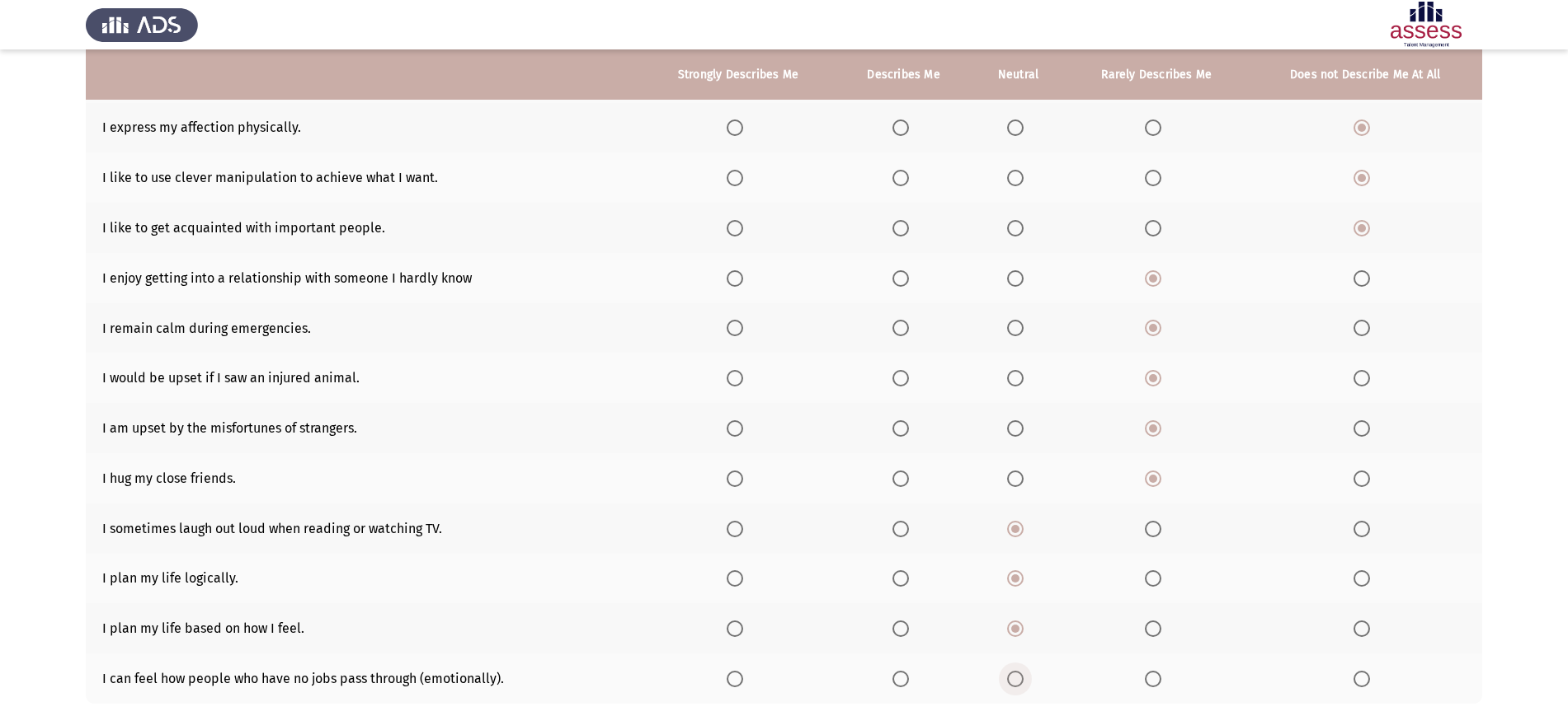
click at [1022, 682] on span "Select an option" at bounding box center [1015, 679] width 16 height 16
click at [1022, 682] on input "Select an option" at bounding box center [1015, 679] width 16 height 16
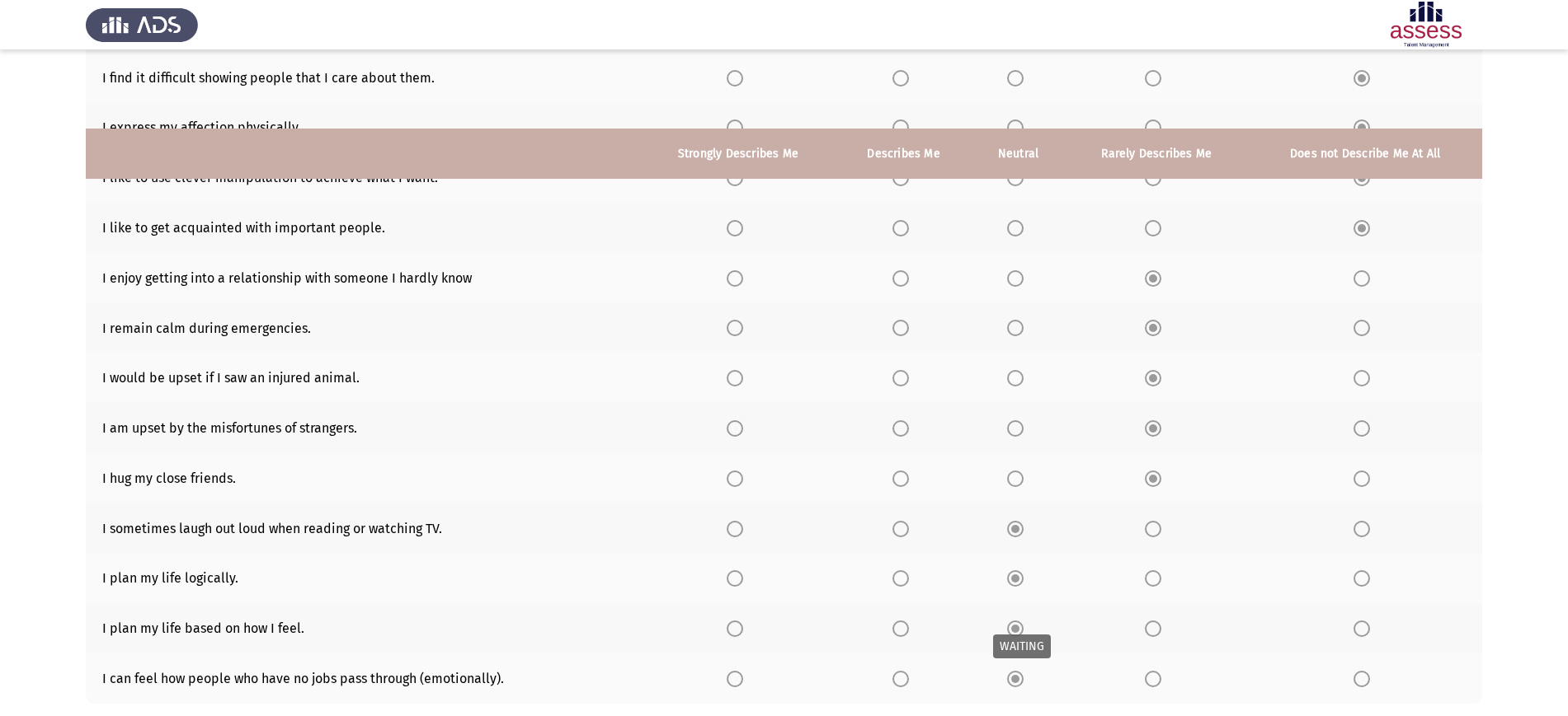
scroll to position [362, 0]
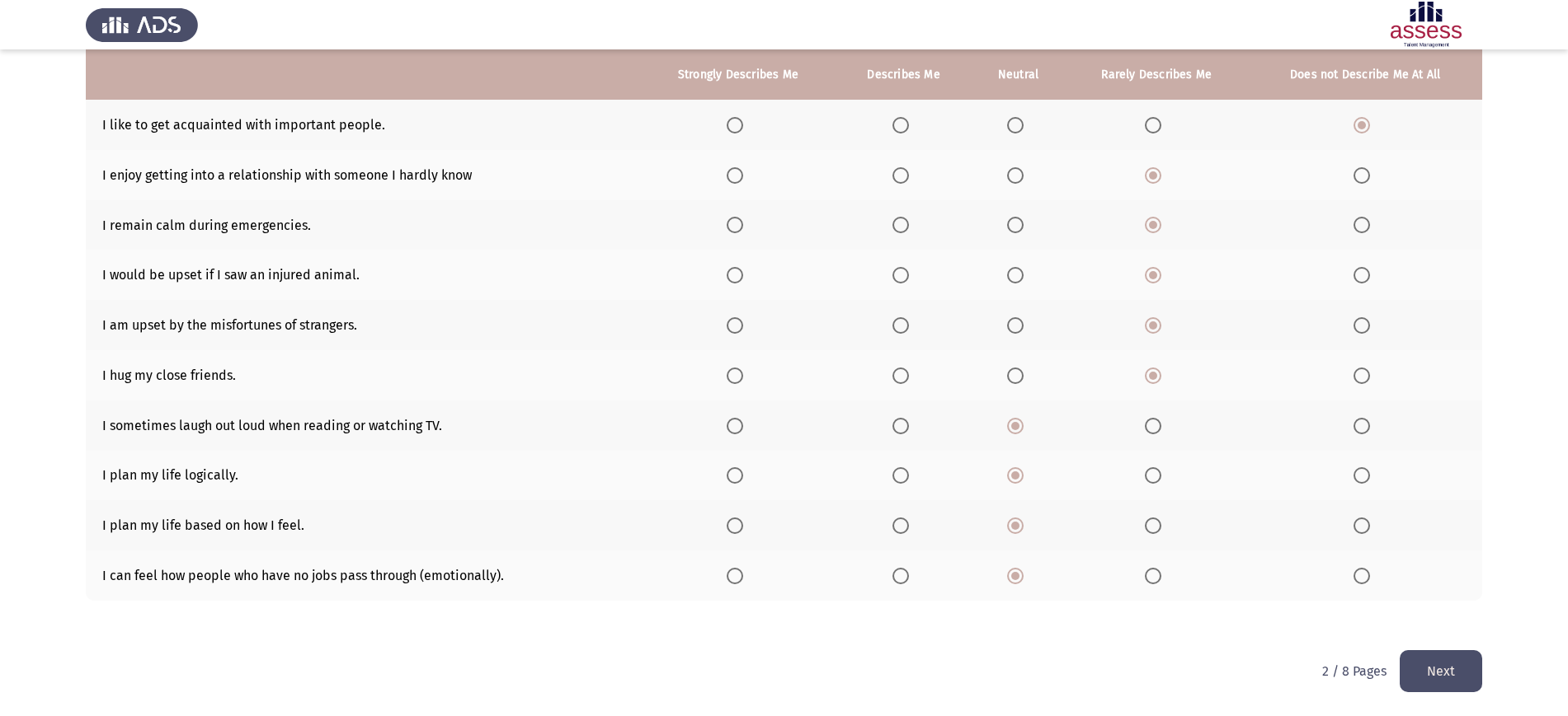
click at [1420, 680] on button "Next" at bounding box center [1440, 671] width 82 height 42
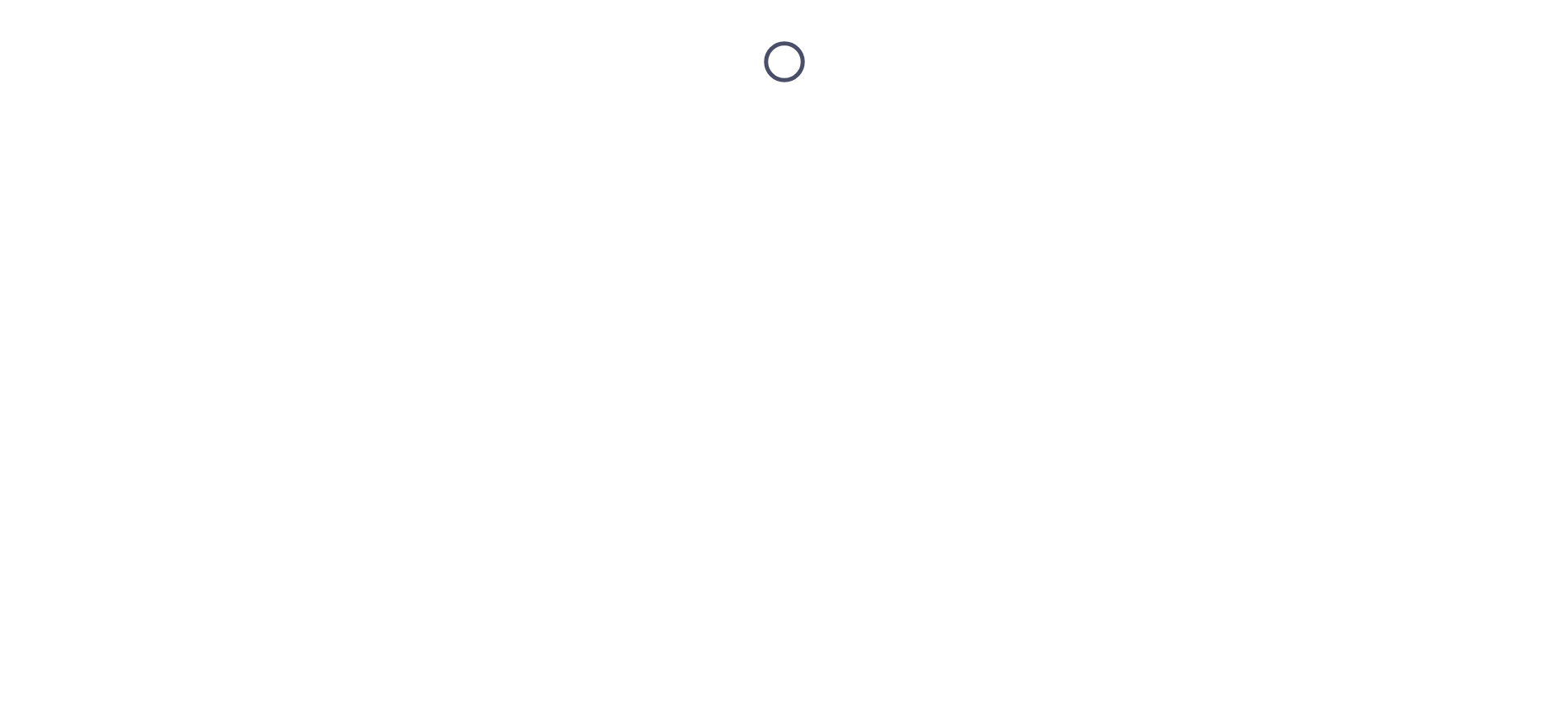
scroll to position [0, 0]
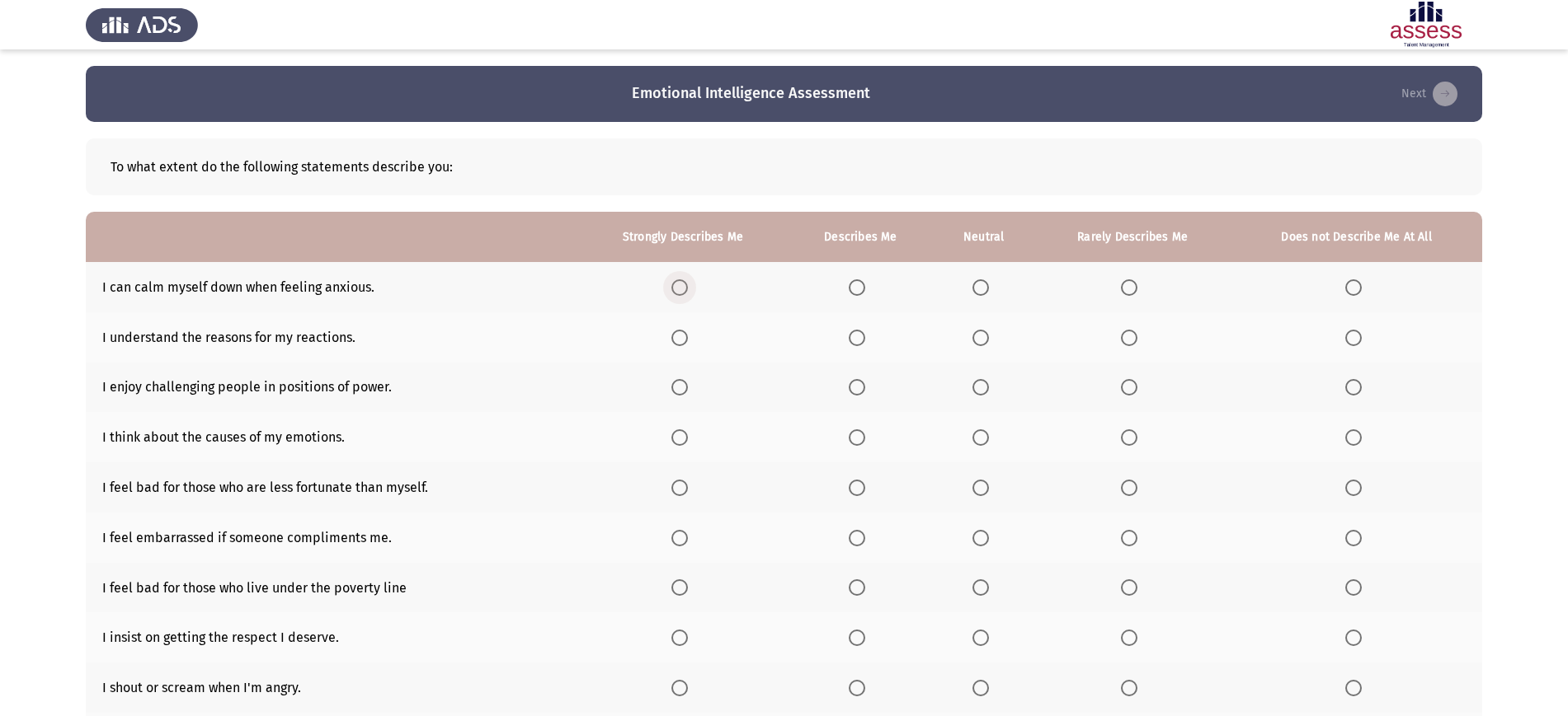
click at [686, 284] on span "Select an option" at bounding box center [679, 287] width 16 height 16
click at [686, 284] on input "Select an option" at bounding box center [679, 287] width 16 height 16
click at [685, 331] on span "Select an option" at bounding box center [679, 338] width 16 height 16
click at [685, 331] on input "Select an option" at bounding box center [679, 338] width 16 height 16
click at [681, 380] on span "Select an option" at bounding box center [679, 387] width 16 height 16
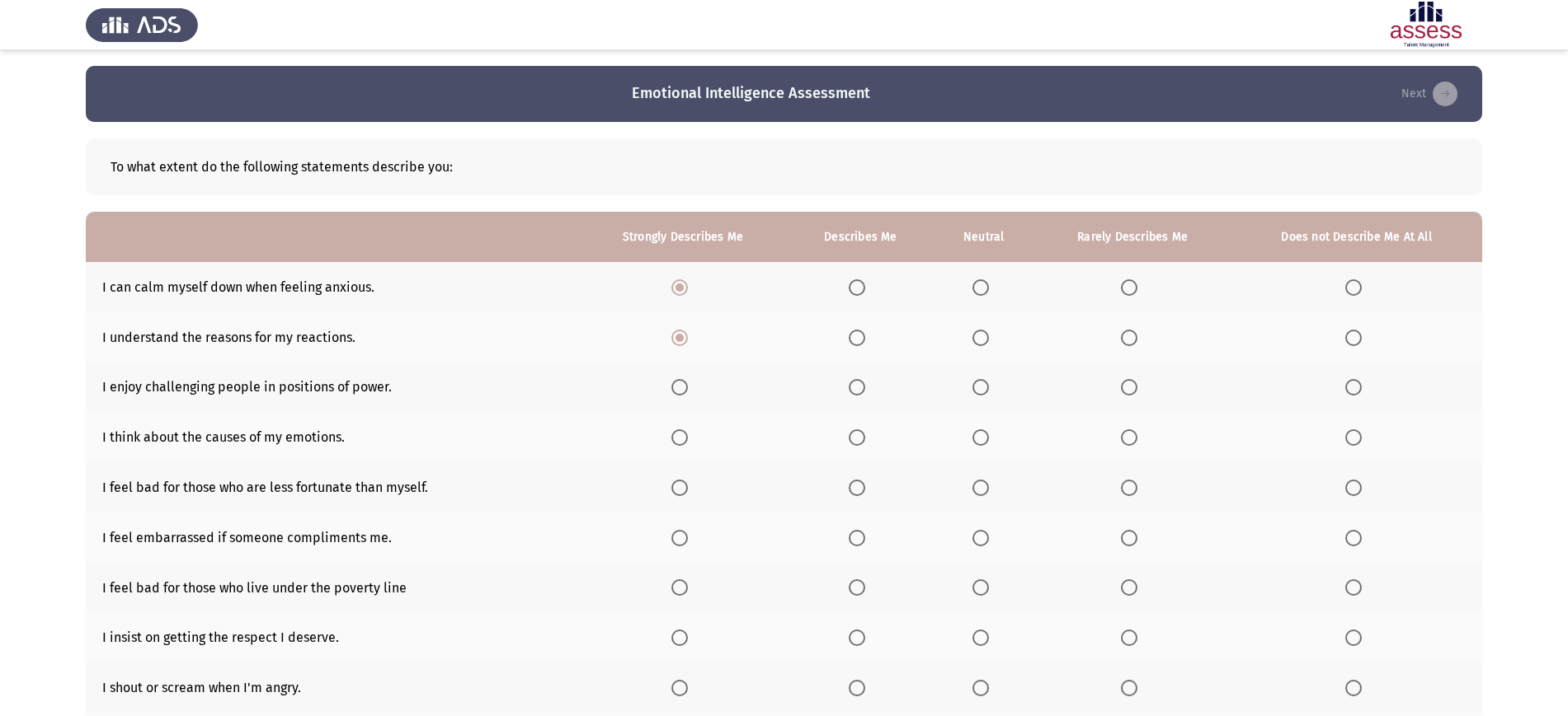
click at [681, 380] on input "Select an option" at bounding box center [679, 387] width 16 height 16
click at [681, 445] on th at bounding box center [682, 437] width 210 height 51
click at [681, 445] on span "Select an option" at bounding box center [679, 437] width 16 height 16
click at [681, 445] on input "Select an option" at bounding box center [679, 437] width 16 height 16
click at [681, 479] on mat-radio-button "Select an option" at bounding box center [683, 487] width 23 height 17
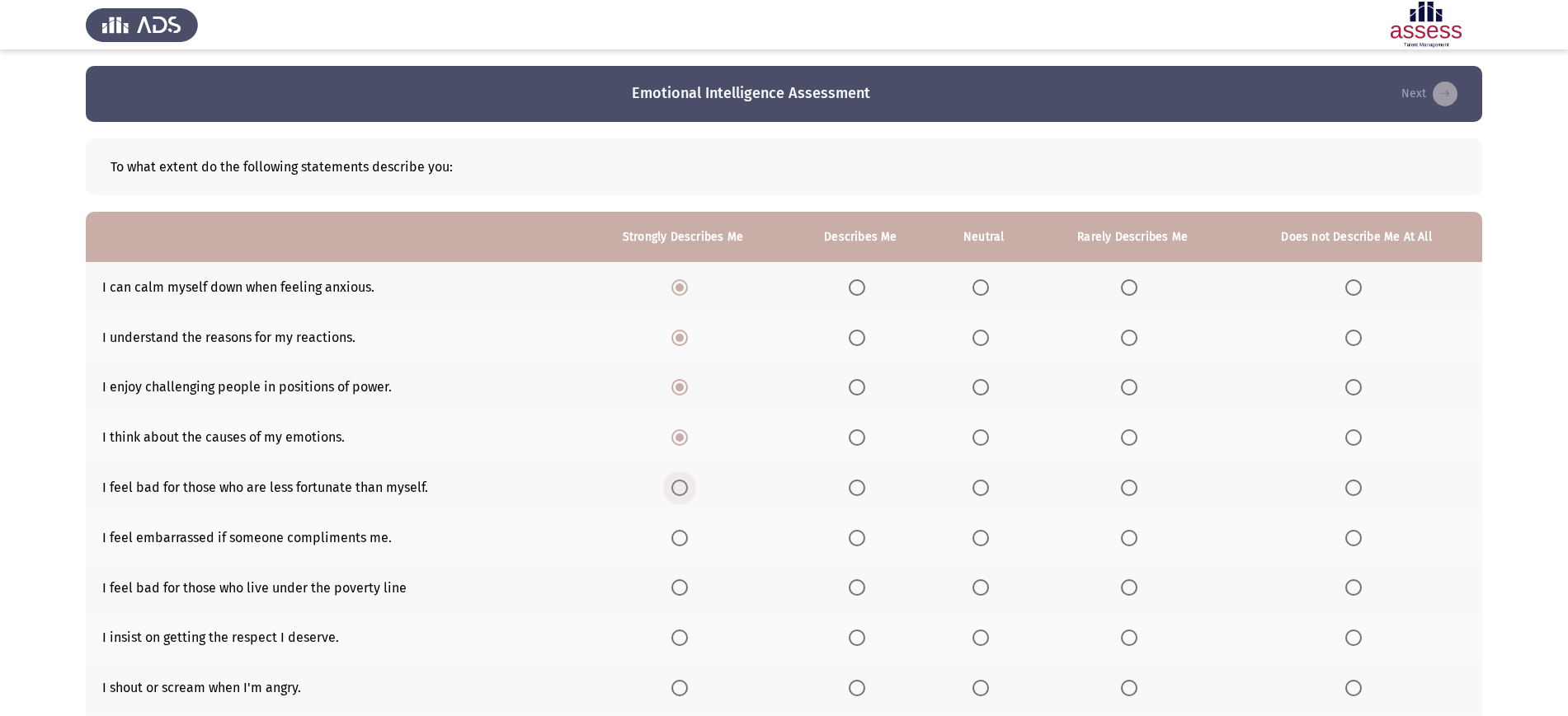
click at [682, 480] on span "Select an option" at bounding box center [679, 487] width 16 height 16
click at [682, 480] on input "Select an option" at bounding box center [679, 487] width 16 height 16
click at [863, 534] on span "Select an option" at bounding box center [856, 538] width 16 height 16
click at [863, 534] on input "Select an option" at bounding box center [856, 538] width 16 height 16
click at [870, 580] on label "Select an option" at bounding box center [860, 587] width 23 height 16
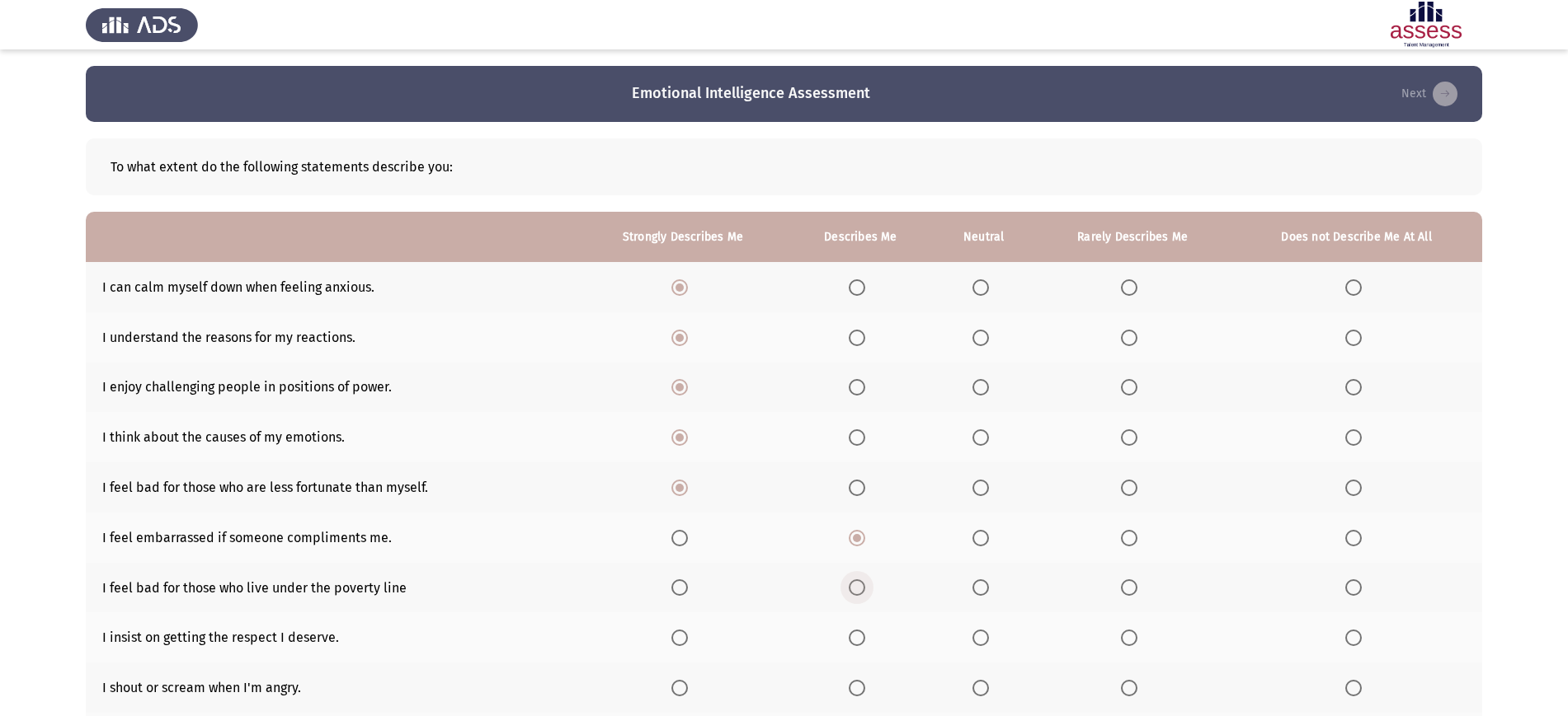
click at [865, 580] on input "Select an option" at bounding box center [856, 587] width 16 height 16
click at [859, 671] on th at bounding box center [860, 687] width 145 height 51
click at [864, 645] on span "Select an option" at bounding box center [856, 638] width 16 height 16
click at [864, 645] on input "Select an option" at bounding box center [856, 638] width 16 height 16
click at [872, 696] on label "Select an option" at bounding box center [860, 687] width 23 height 16
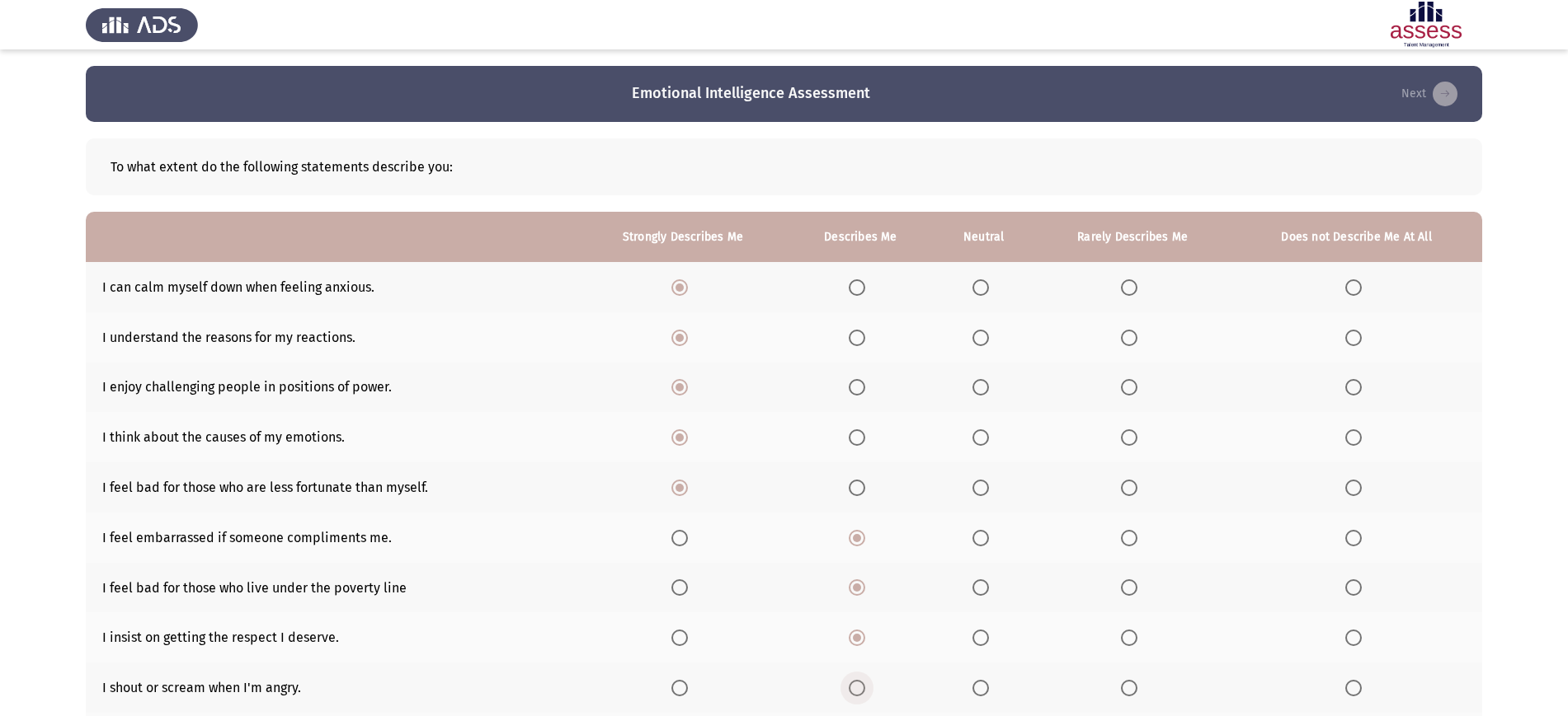
click at [865, 696] on input "Select an option" at bounding box center [856, 687] width 16 height 16
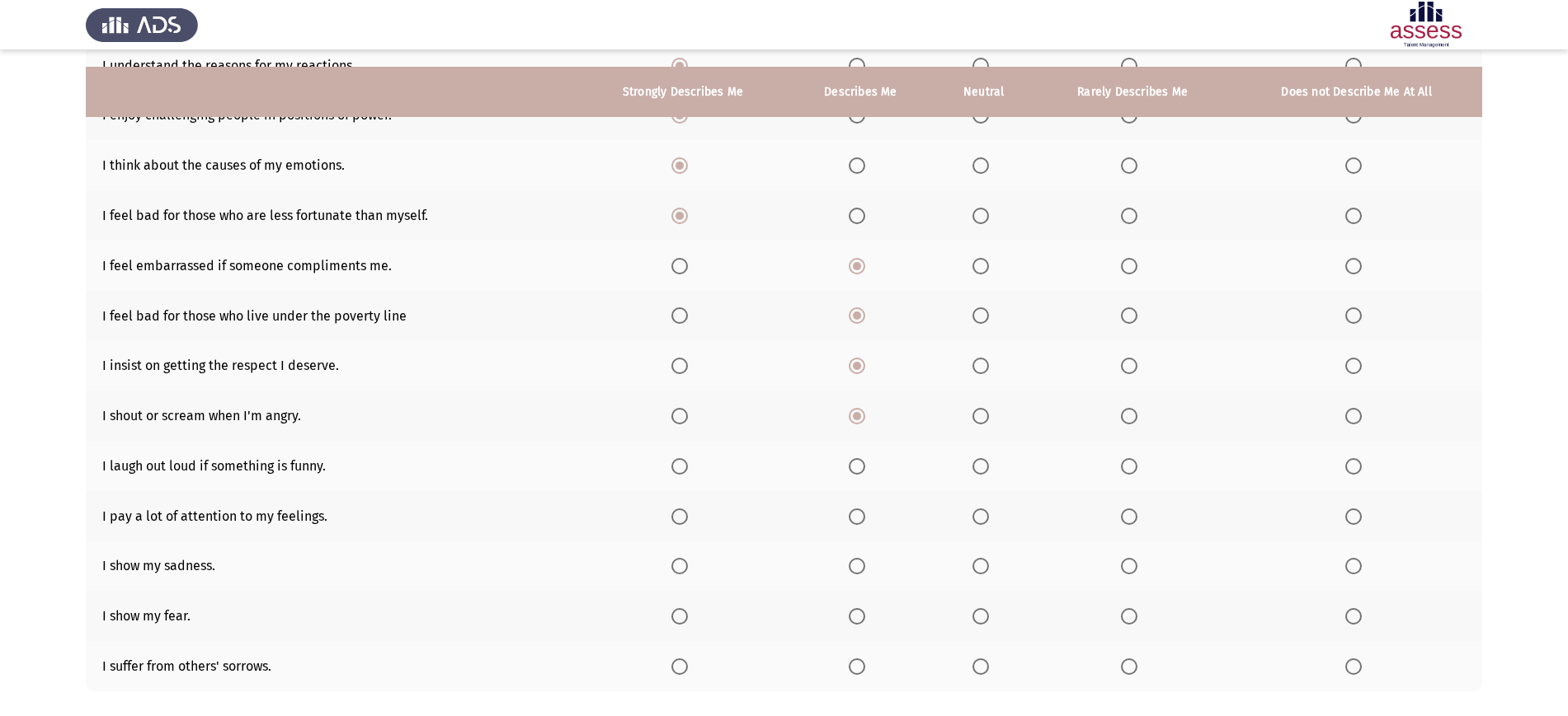
scroll to position [293, 0]
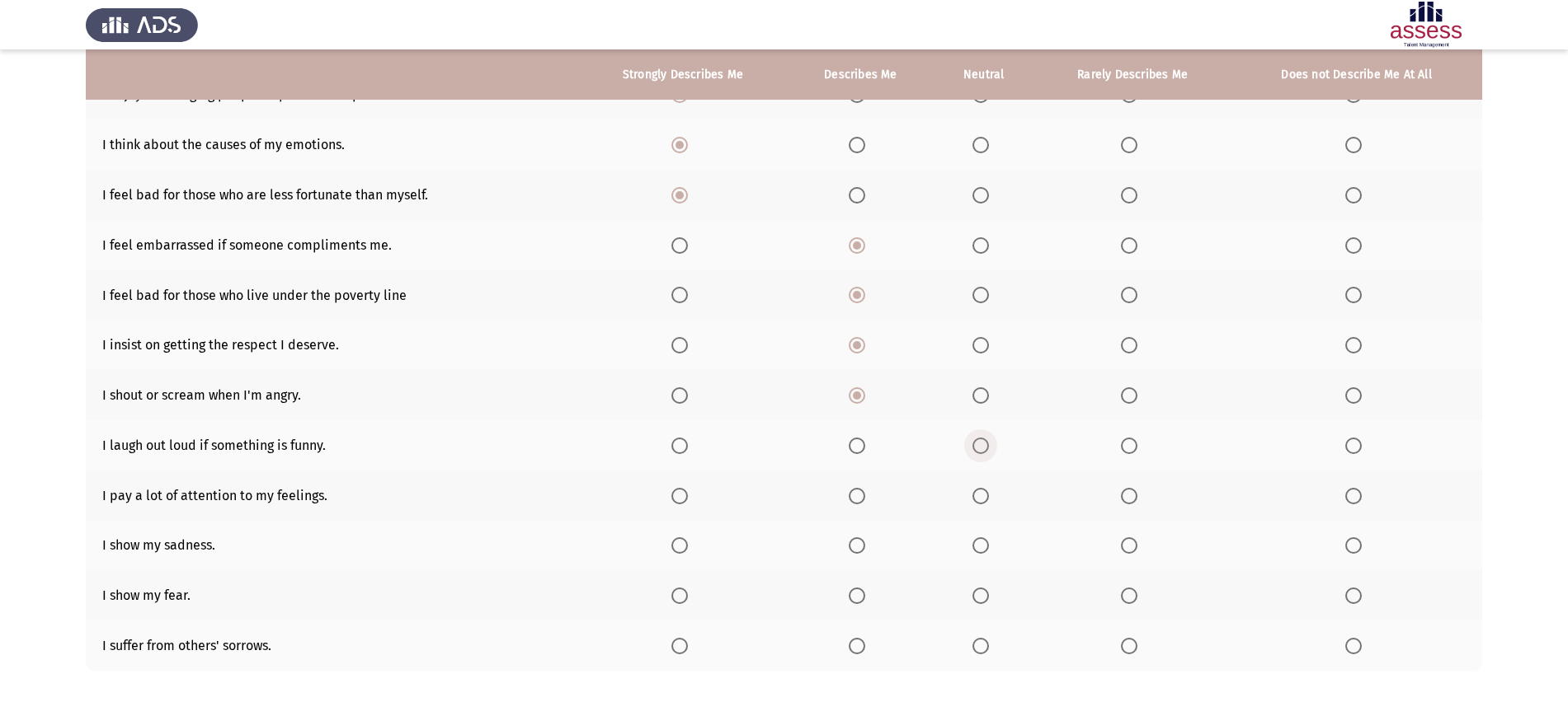
click at [979, 441] on span "Select an option" at bounding box center [980, 445] width 16 height 16
click at [979, 441] on input "Select an option" at bounding box center [980, 445] width 16 height 16
click at [983, 490] on span "Select an option" at bounding box center [980, 496] width 16 height 16
click at [983, 490] on input "Select an option" at bounding box center [980, 496] width 16 height 16
drag, startPoint x: 983, startPoint y: 528, endPoint x: 984, endPoint y: 544, distance: 16.0
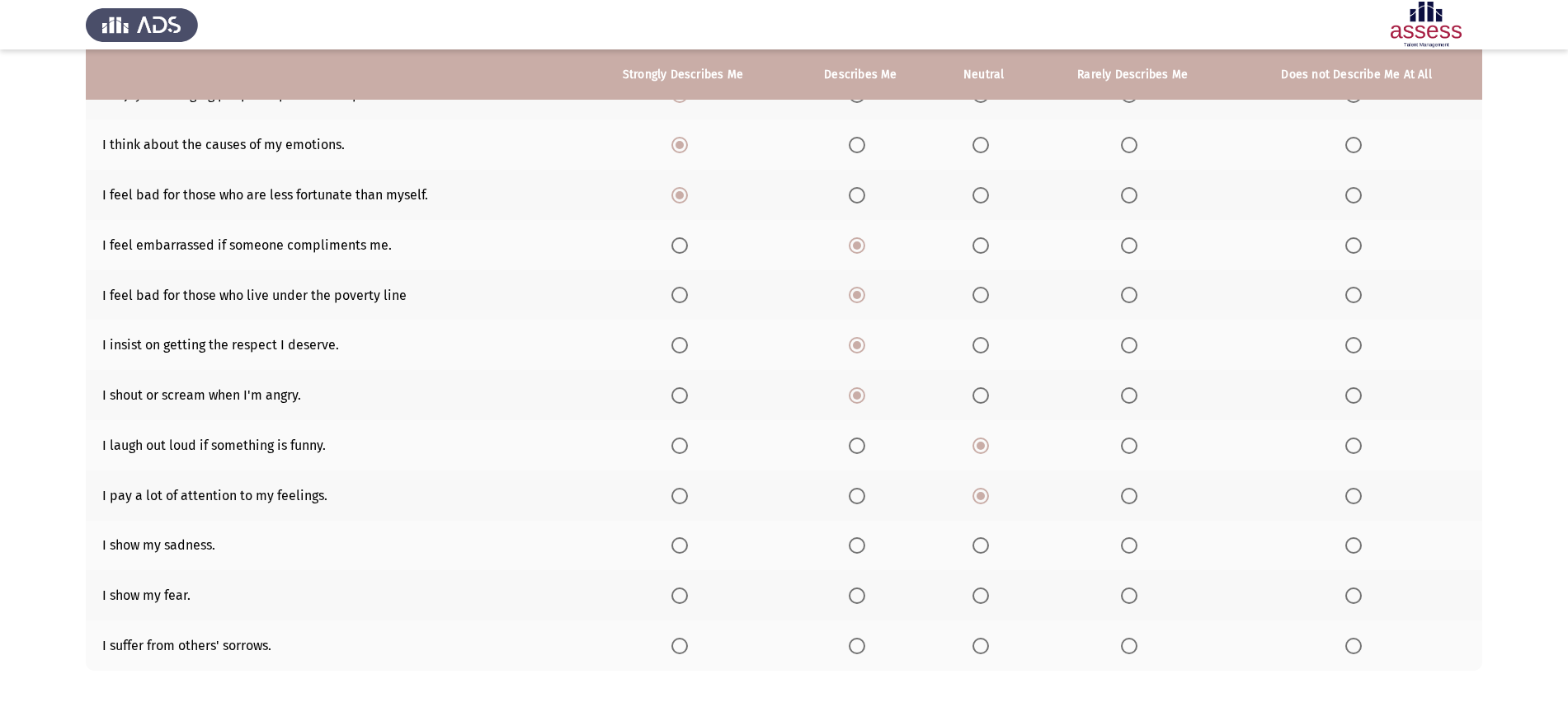
click at [984, 544] on th at bounding box center [983, 545] width 101 height 51
click at [984, 544] on span "Select an option" at bounding box center [980, 545] width 16 height 16
click at [984, 544] on input "Select an option" at bounding box center [980, 545] width 16 height 16
click at [984, 599] on span "Select an option" at bounding box center [980, 595] width 16 height 16
click at [984, 599] on input "Select an option" at bounding box center [980, 595] width 16 height 16
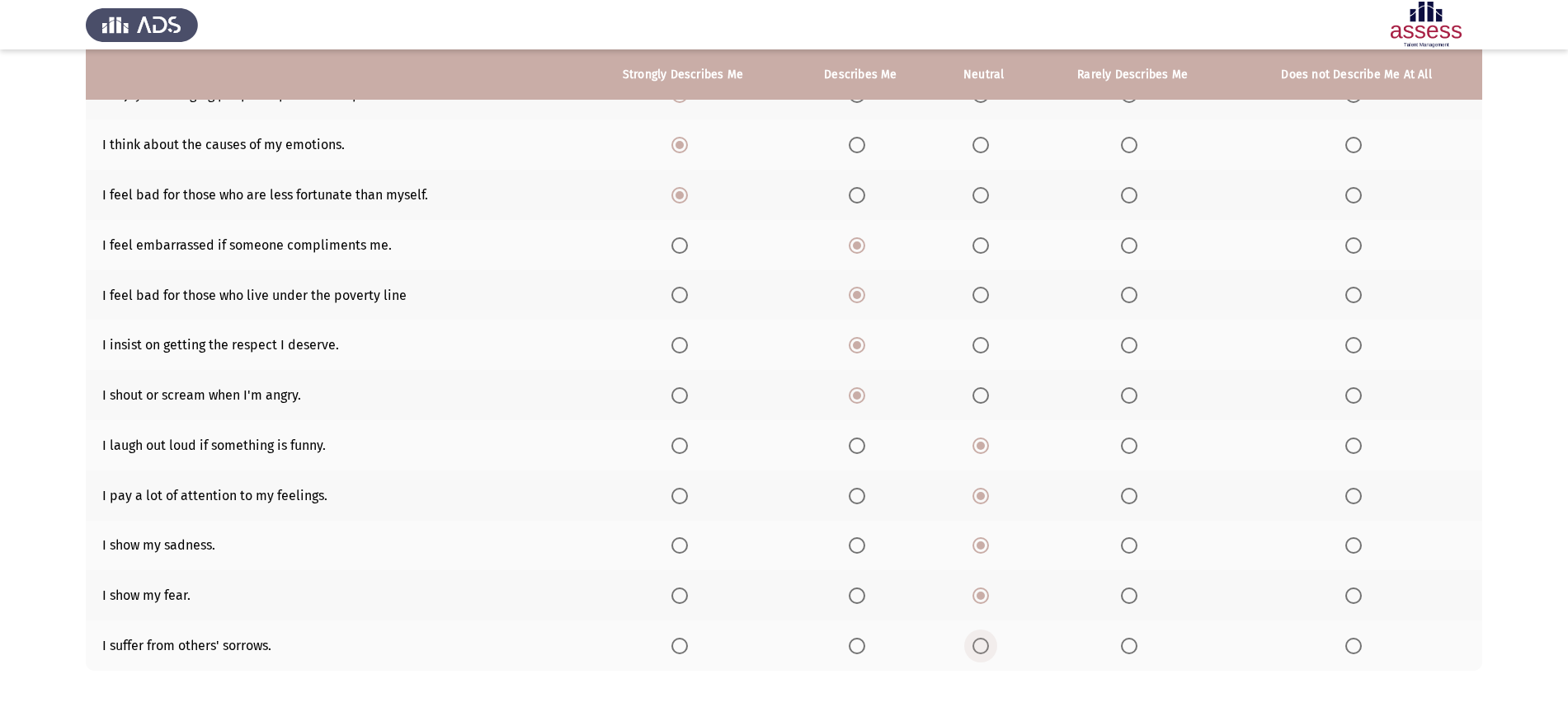
drag, startPoint x: 984, startPoint y: 642, endPoint x: 1233, endPoint y: 583, distance: 255.9
click at [1233, 583] on tbody "I can calm myself down when feeling anxious. I understand the reasons for my re…" at bounding box center [784, 320] width 1396 height 702
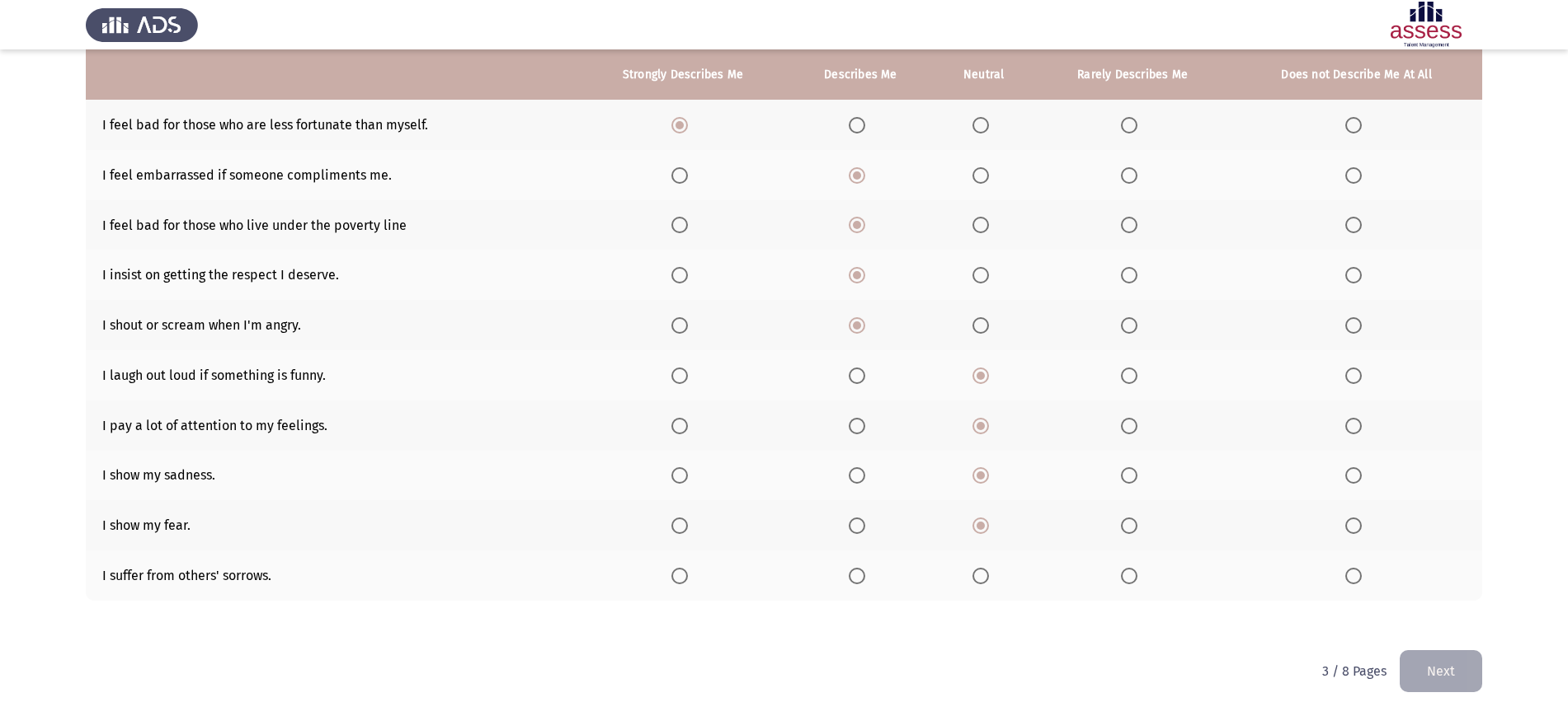
scroll to position [362, 0]
drag, startPoint x: 1147, startPoint y: 582, endPoint x: 1132, endPoint y: 576, distance: 16.2
click at [1132, 576] on th at bounding box center [1132, 576] width 196 height 51
click at [1132, 576] on span "Select an option" at bounding box center [1128, 577] width 16 height 16
click at [1132, 576] on input "Select an option" at bounding box center [1128, 577] width 16 height 16
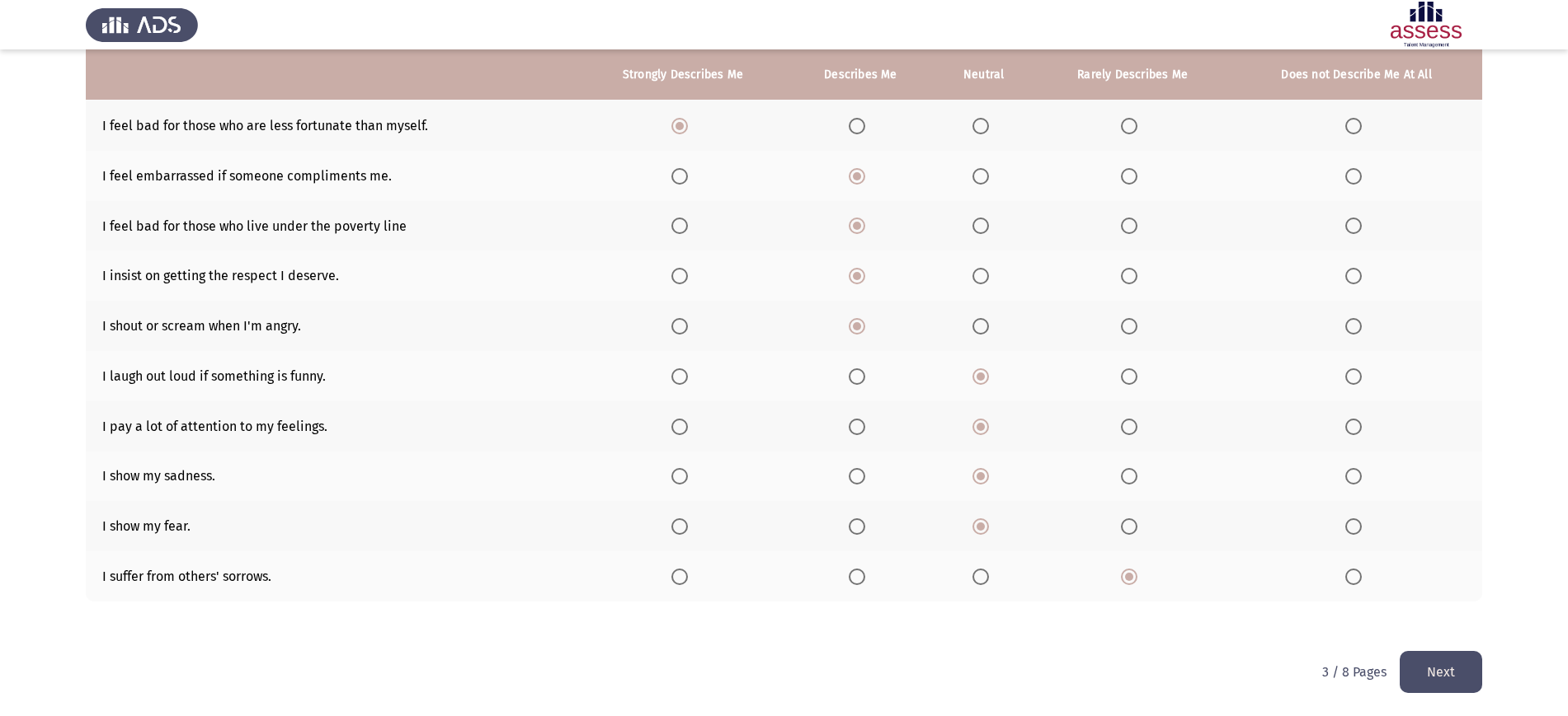
click at [1448, 673] on button "Next" at bounding box center [1440, 672] width 82 height 42
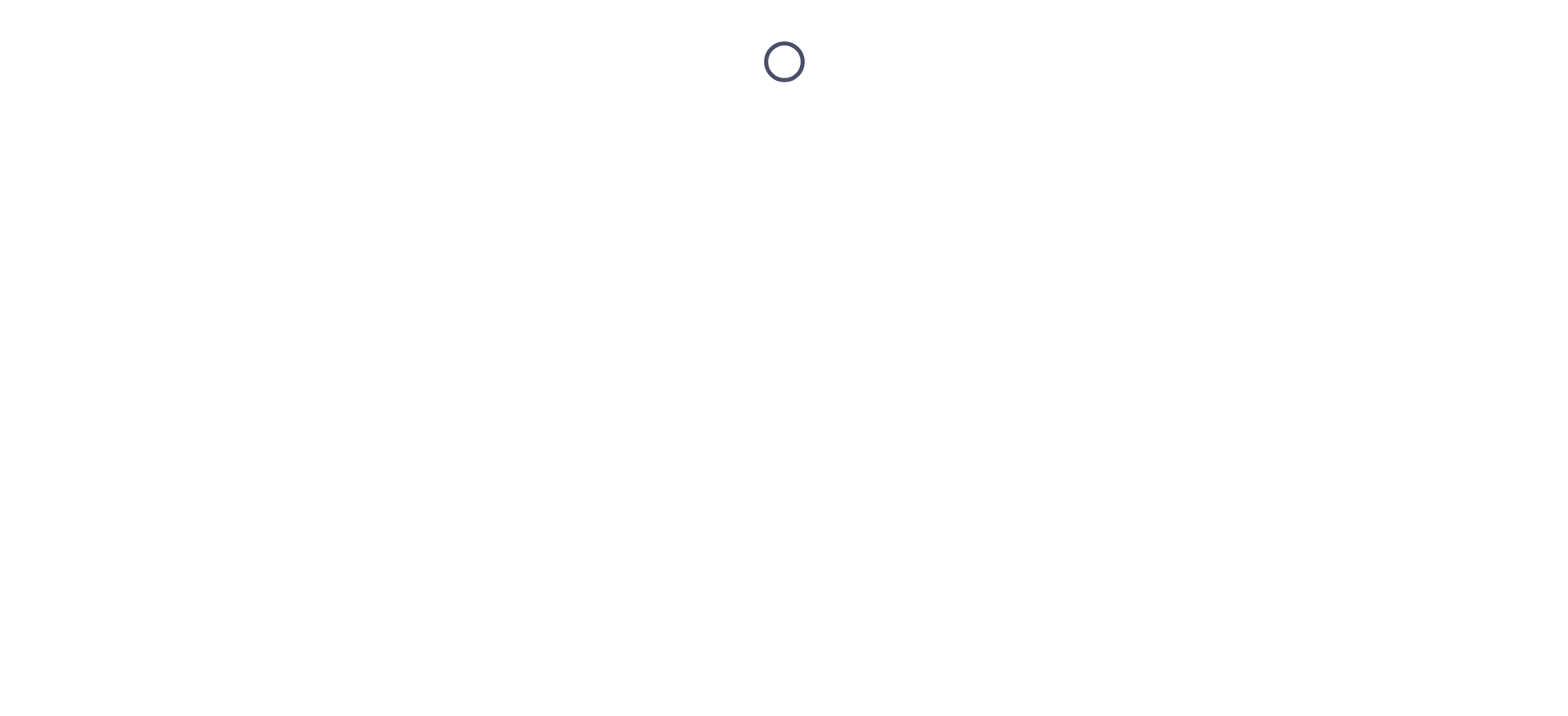
scroll to position [0, 0]
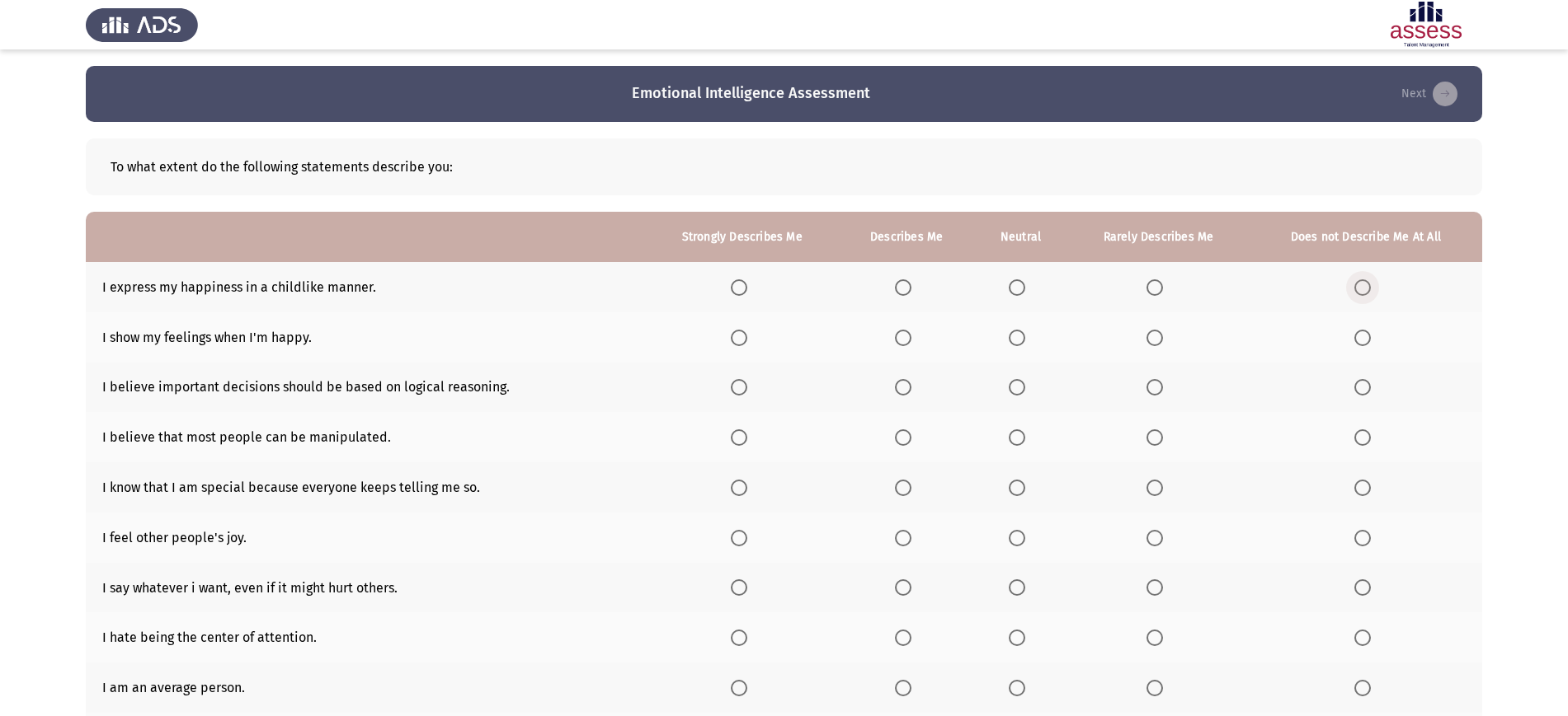
click at [1366, 295] on span "Select an option" at bounding box center [1362, 287] width 16 height 16
click at [1366, 295] on input "Select an option" at bounding box center [1362, 287] width 16 height 16
click at [1148, 335] on span "Select an option" at bounding box center [1154, 338] width 16 height 16
click at [1148, 335] on input "Select an option" at bounding box center [1154, 338] width 16 height 16
drag, startPoint x: 1021, startPoint y: 376, endPoint x: 1018, endPoint y: 392, distance: 16.3
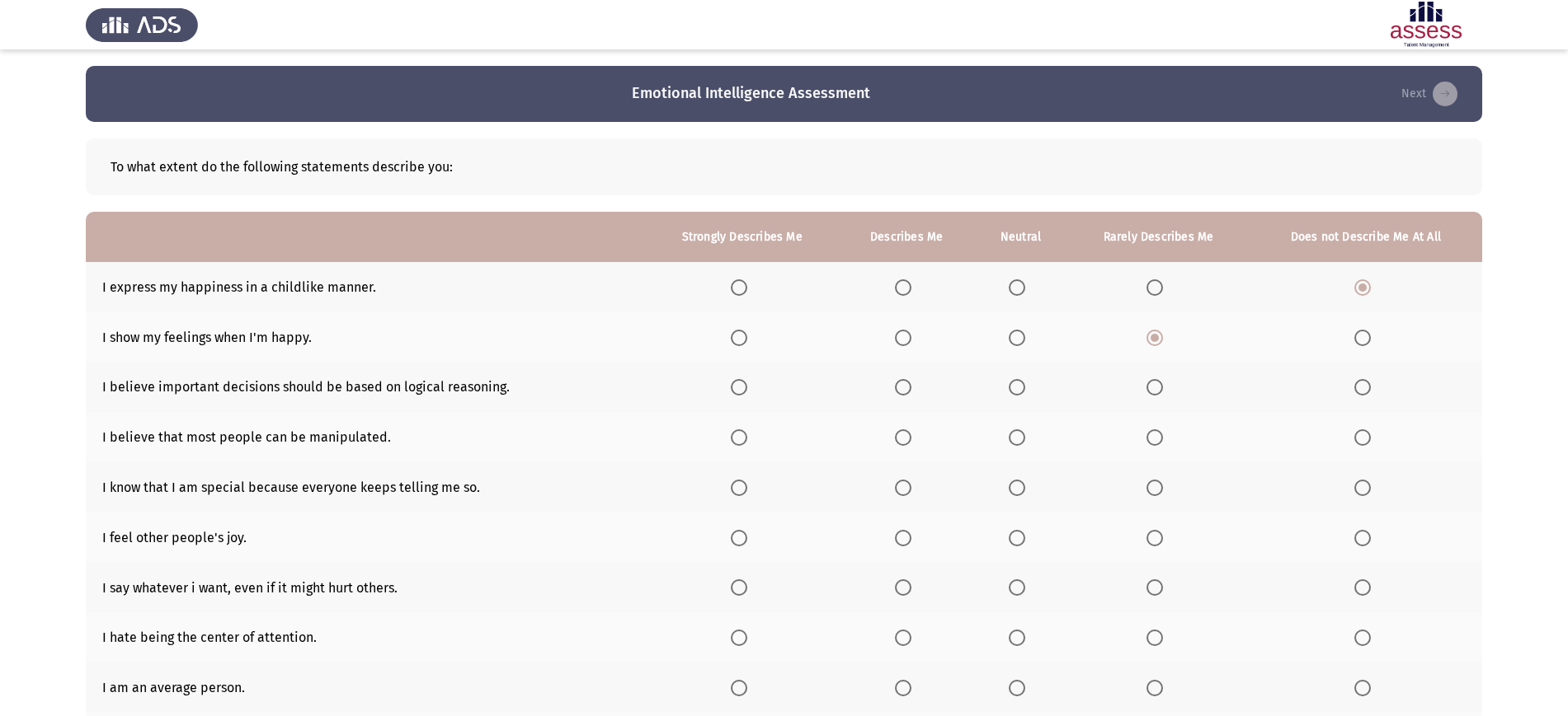
click at [1018, 392] on th at bounding box center [1021, 387] width 93 height 51
click at [1018, 392] on span "Select an option" at bounding box center [1016, 387] width 16 height 16
click at [1018, 392] on input "Select an option" at bounding box center [1016, 387] width 16 height 16
click at [901, 437] on span "Select an option" at bounding box center [902, 437] width 16 height 16
click at [901, 437] on input "Select an option" at bounding box center [902, 437] width 16 height 16
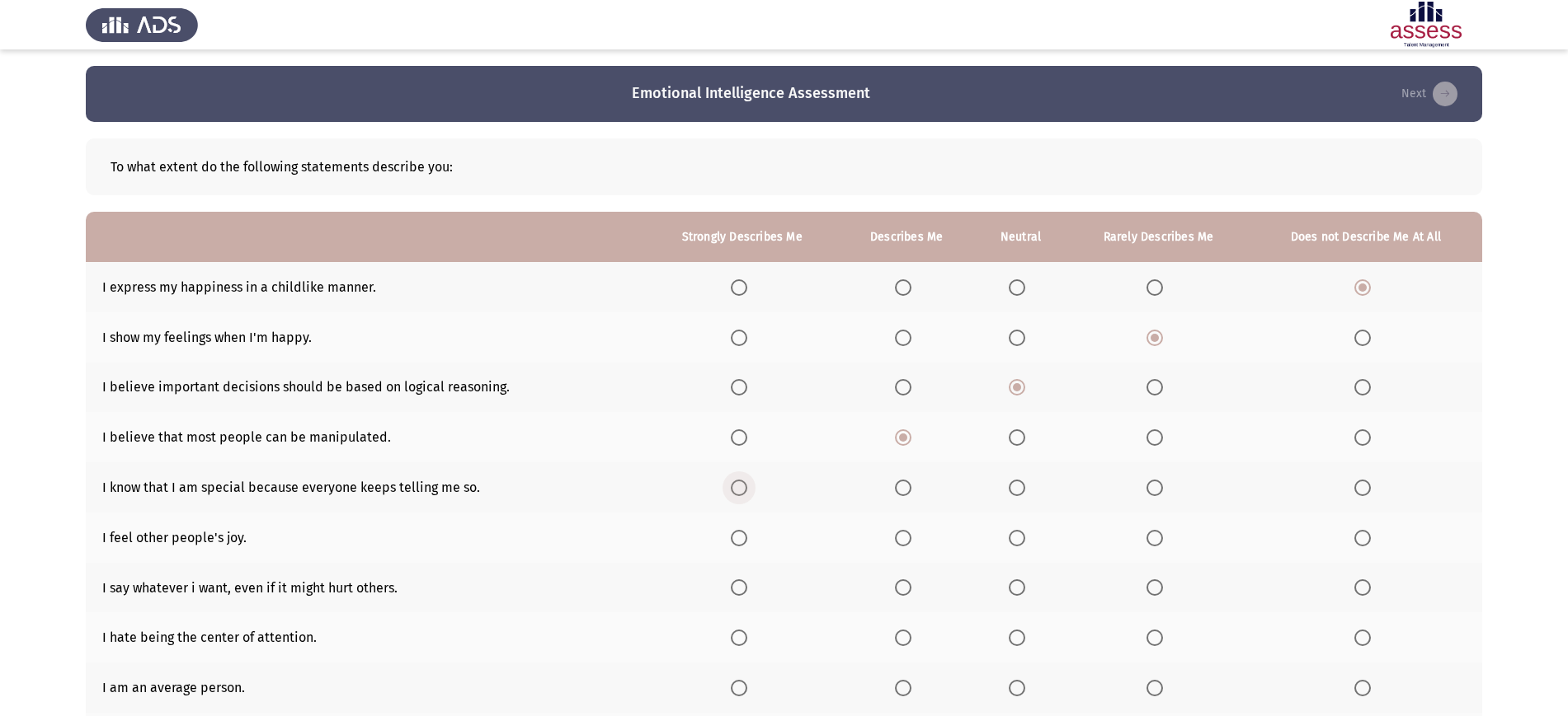
click at [733, 494] on span "Select an option" at bounding box center [738, 487] width 16 height 16
click at [733, 494] on input "Select an option" at bounding box center [738, 487] width 16 height 16
click at [741, 530] on span "Select an option" at bounding box center [738, 538] width 16 height 16
click at [741, 530] on input "Select an option" at bounding box center [738, 538] width 16 height 16
click at [740, 590] on span "Select an option" at bounding box center [738, 587] width 16 height 16
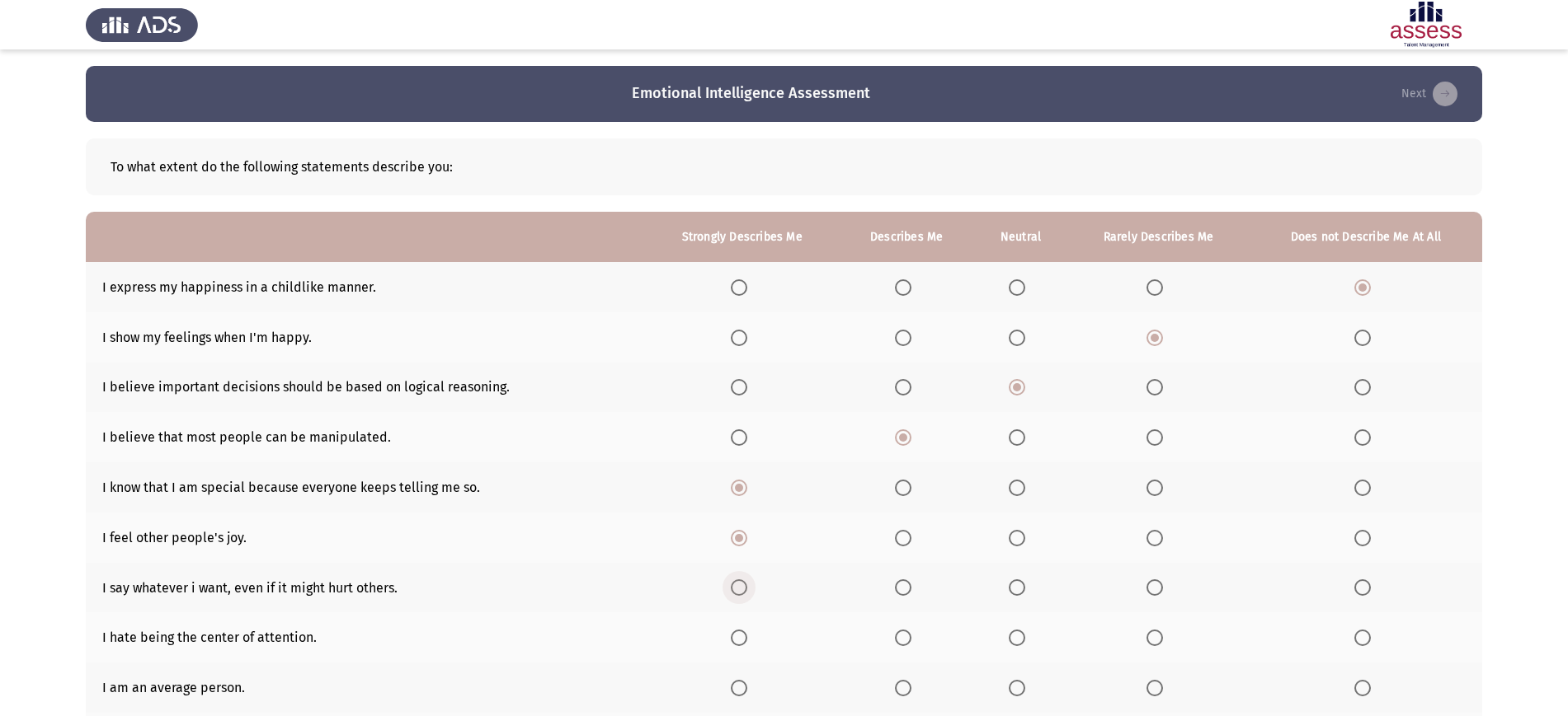
click at [740, 590] on input "Select an option" at bounding box center [738, 587] width 16 height 16
click at [741, 630] on span "Select an option" at bounding box center [738, 638] width 16 height 16
click at [741, 630] on input "Select an option" at bounding box center [738, 638] width 16 height 16
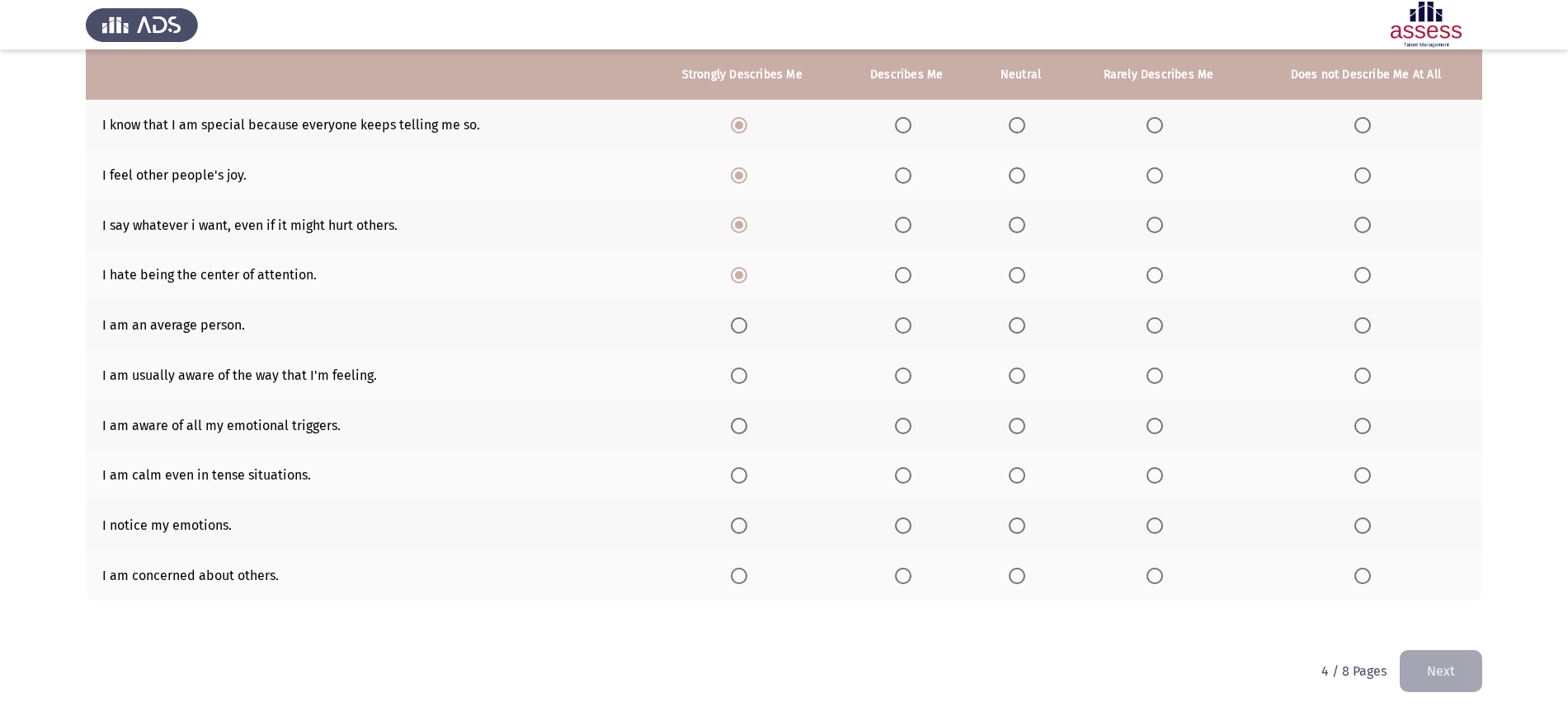
click at [896, 344] on th at bounding box center [906, 325] width 134 height 51
click at [910, 317] on span "Select an option" at bounding box center [902, 325] width 16 height 16
click at [910, 317] on input "Select an option" at bounding box center [902, 325] width 16 height 16
click at [909, 373] on span "Select an option" at bounding box center [902, 376] width 16 height 16
click at [909, 373] on input "Select an option" at bounding box center [902, 376] width 16 height 16
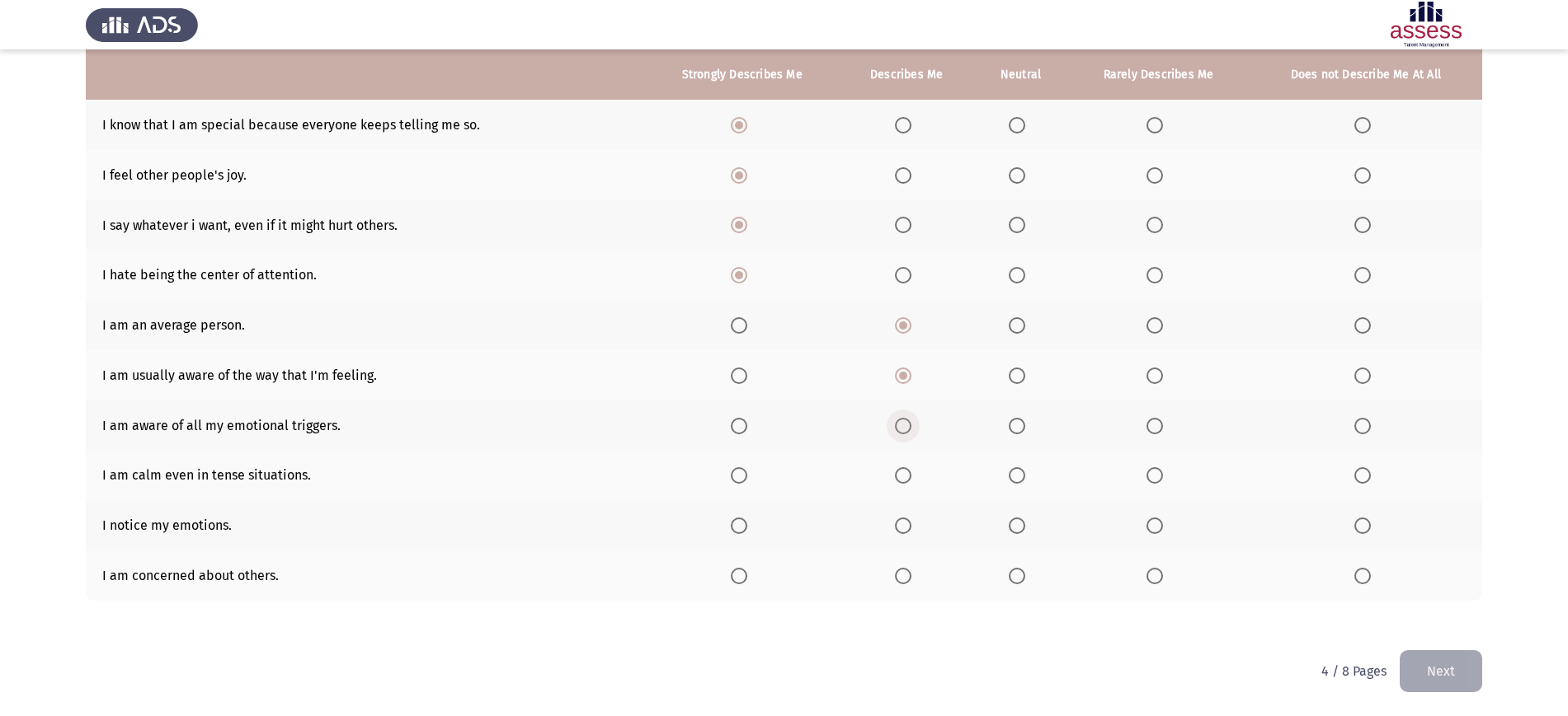
click at [905, 422] on span "Select an option" at bounding box center [902, 425] width 16 height 16
click at [905, 422] on input "Select an option" at bounding box center [902, 425] width 16 height 16
click at [903, 481] on span "Select an option" at bounding box center [902, 475] width 16 height 16
click at [903, 481] on input "Select an option" at bounding box center [902, 475] width 16 height 16
click at [904, 531] on span "Select an option" at bounding box center [902, 525] width 16 height 16
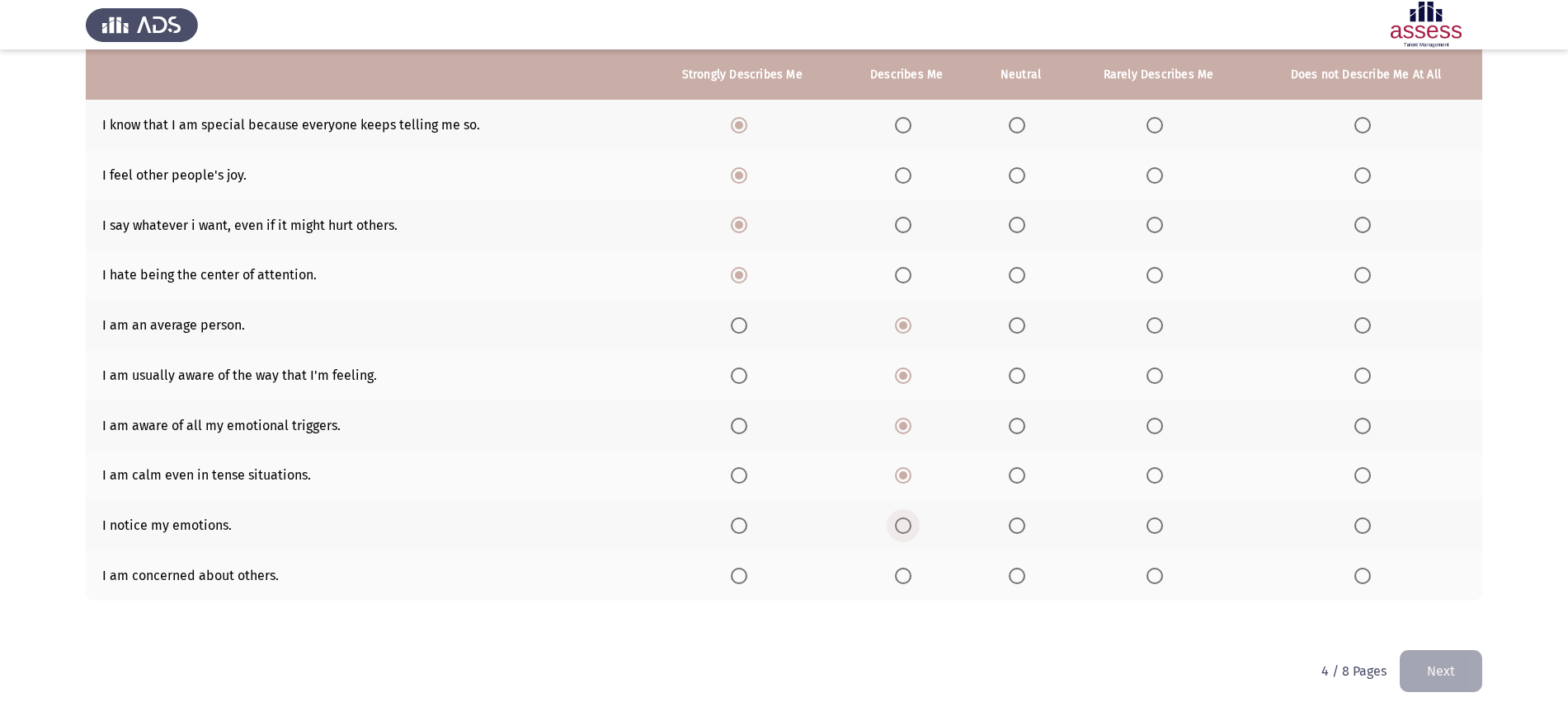
click at [904, 531] on input "Select an option" at bounding box center [902, 525] width 16 height 16
click at [1012, 578] on span "Select an option" at bounding box center [1016, 576] width 16 height 16
click at [1012, 578] on input "Select an option" at bounding box center [1016, 576] width 16 height 16
click at [1457, 660] on button "Next" at bounding box center [1440, 671] width 82 height 42
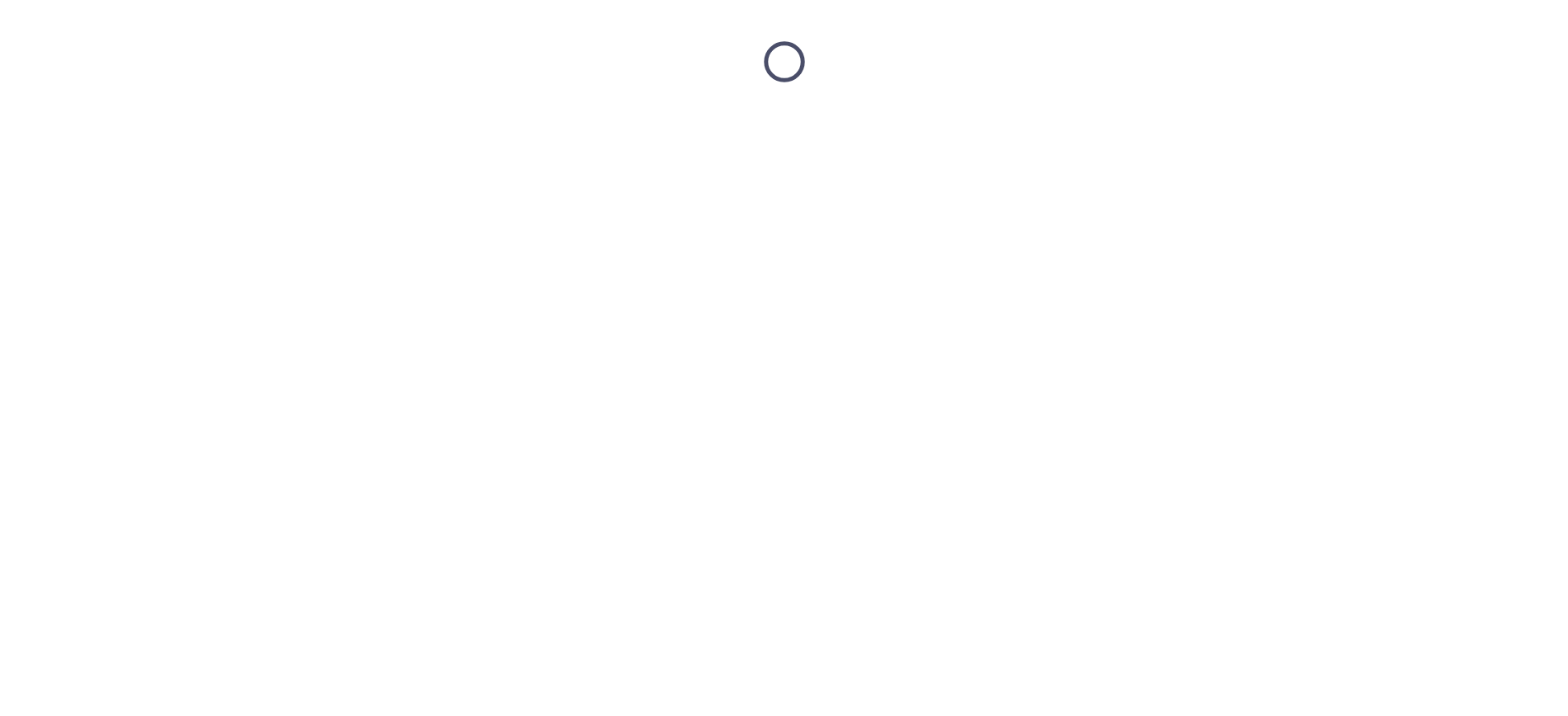
scroll to position [0, 0]
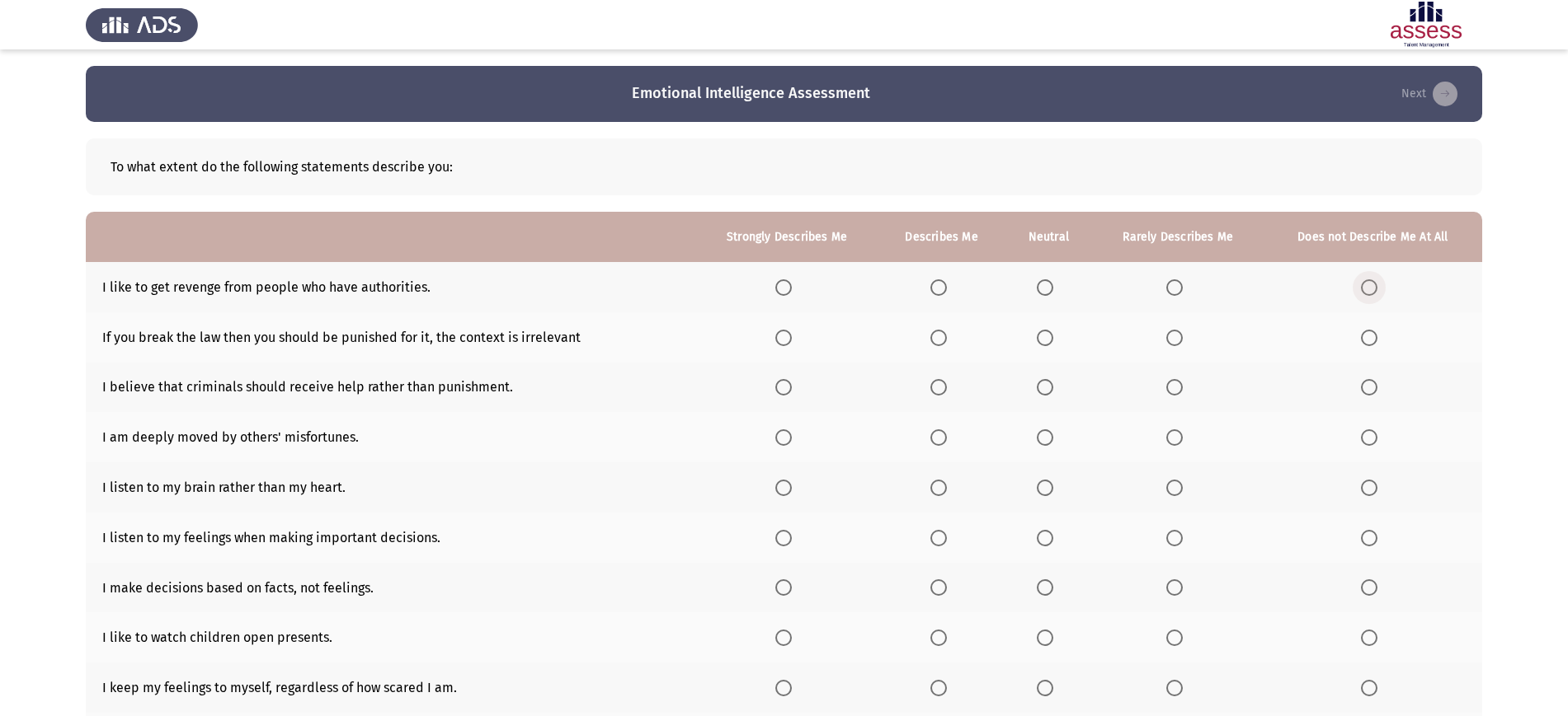
click at [1373, 282] on span "Select an option" at bounding box center [1369, 287] width 16 height 16
click at [1373, 282] on input "Select an option" at bounding box center [1369, 287] width 16 height 16
click at [1173, 331] on span "Select an option" at bounding box center [1174, 338] width 16 height 16
click at [1173, 331] on input "Select an option" at bounding box center [1174, 338] width 16 height 16
click at [1057, 388] on label "Select an option" at bounding box center [1048, 387] width 23 height 16
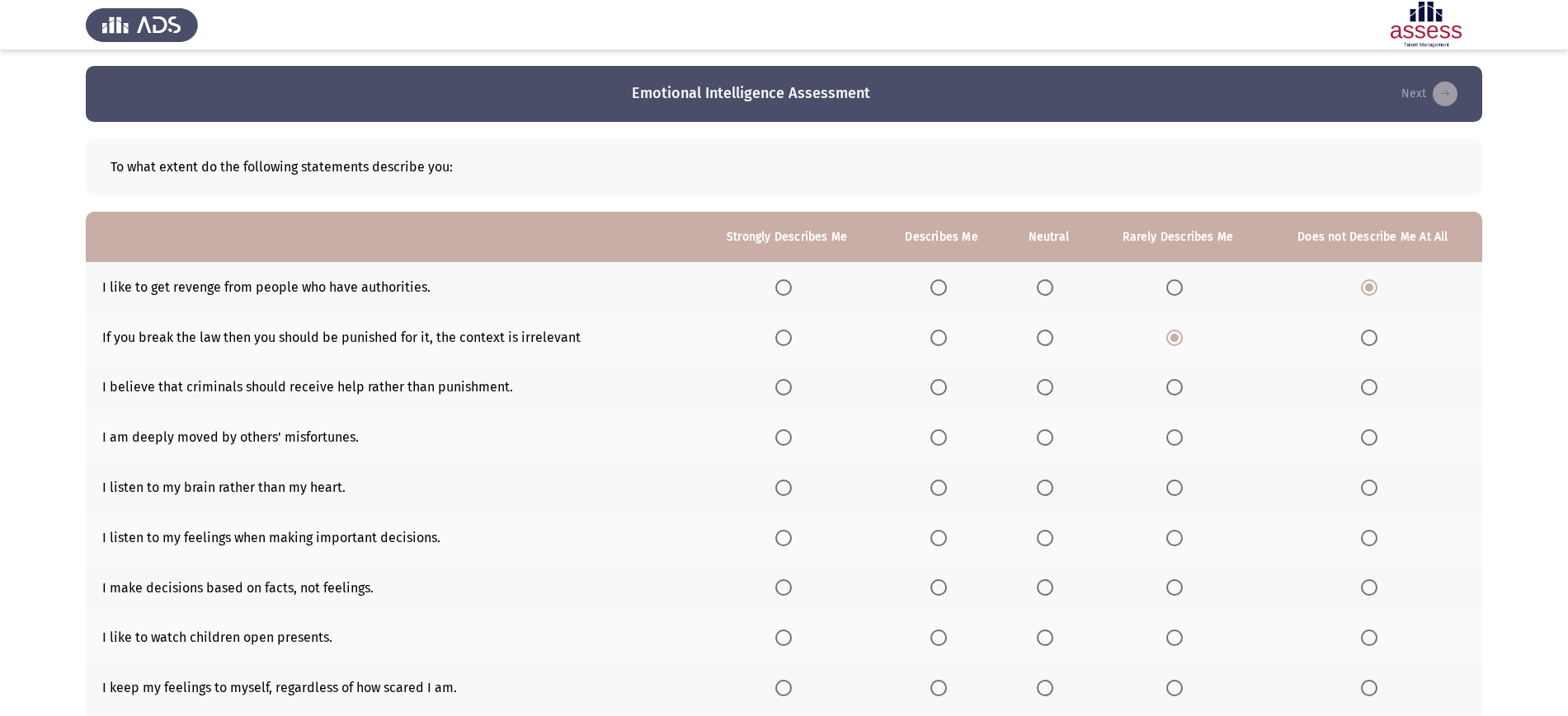
click at [1053, 388] on input "Select an option" at bounding box center [1044, 387] width 16 height 16
click at [936, 435] on span "Select an option" at bounding box center [938, 437] width 16 height 16
click at [936, 435] on input "Select an option" at bounding box center [938, 437] width 16 height 16
click at [787, 484] on span "Select an option" at bounding box center [783, 487] width 16 height 16
click at [787, 484] on input "Select an option" at bounding box center [783, 487] width 16 height 16
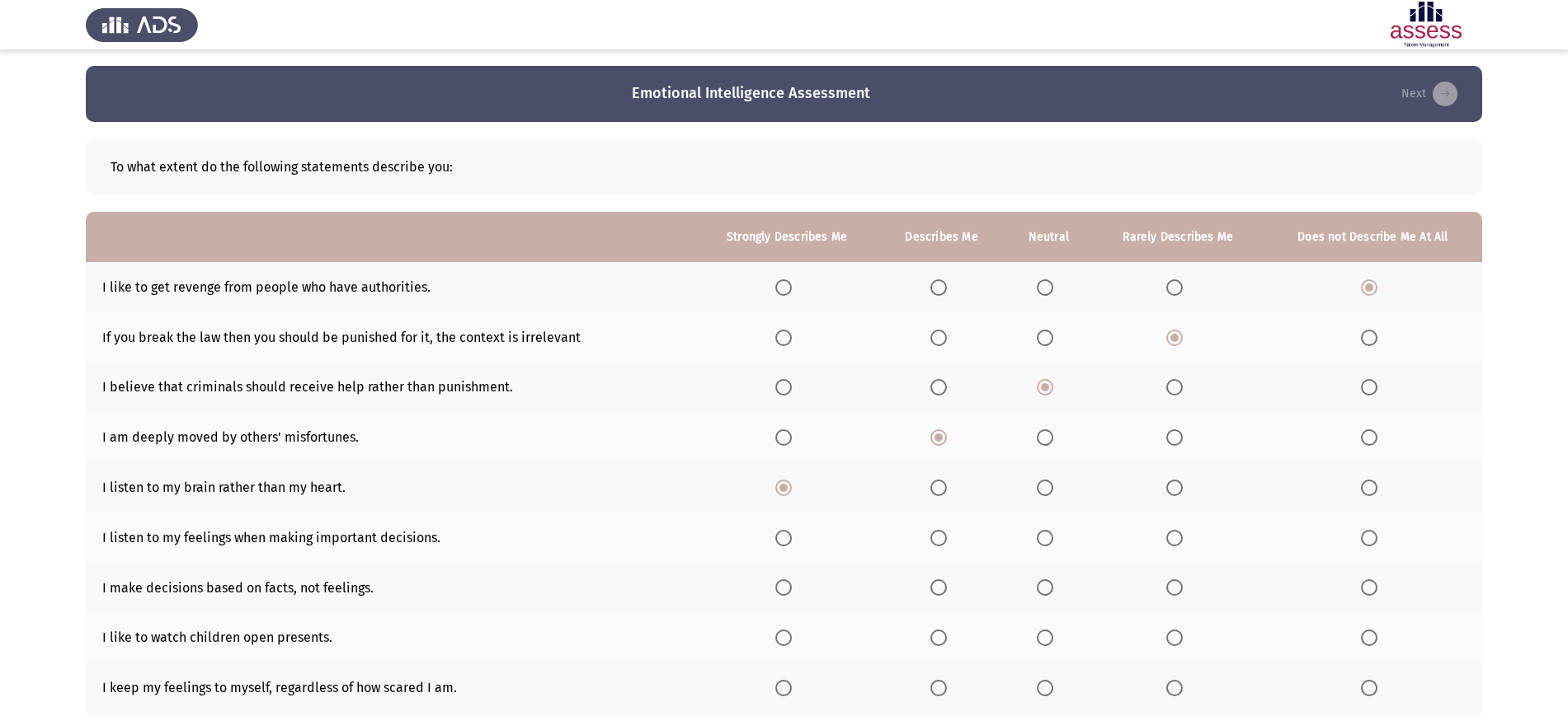
drag, startPoint x: 787, startPoint y: 484, endPoint x: 782, endPoint y: 539, distance: 55.2
click at [782, 539] on th at bounding box center [787, 538] width 183 height 51
click at [782, 539] on span "Select an option" at bounding box center [783, 538] width 16 height 16
click at [782, 539] on input "Select an option" at bounding box center [783, 538] width 16 height 16
click at [788, 585] on span "Select an option" at bounding box center [783, 587] width 16 height 16
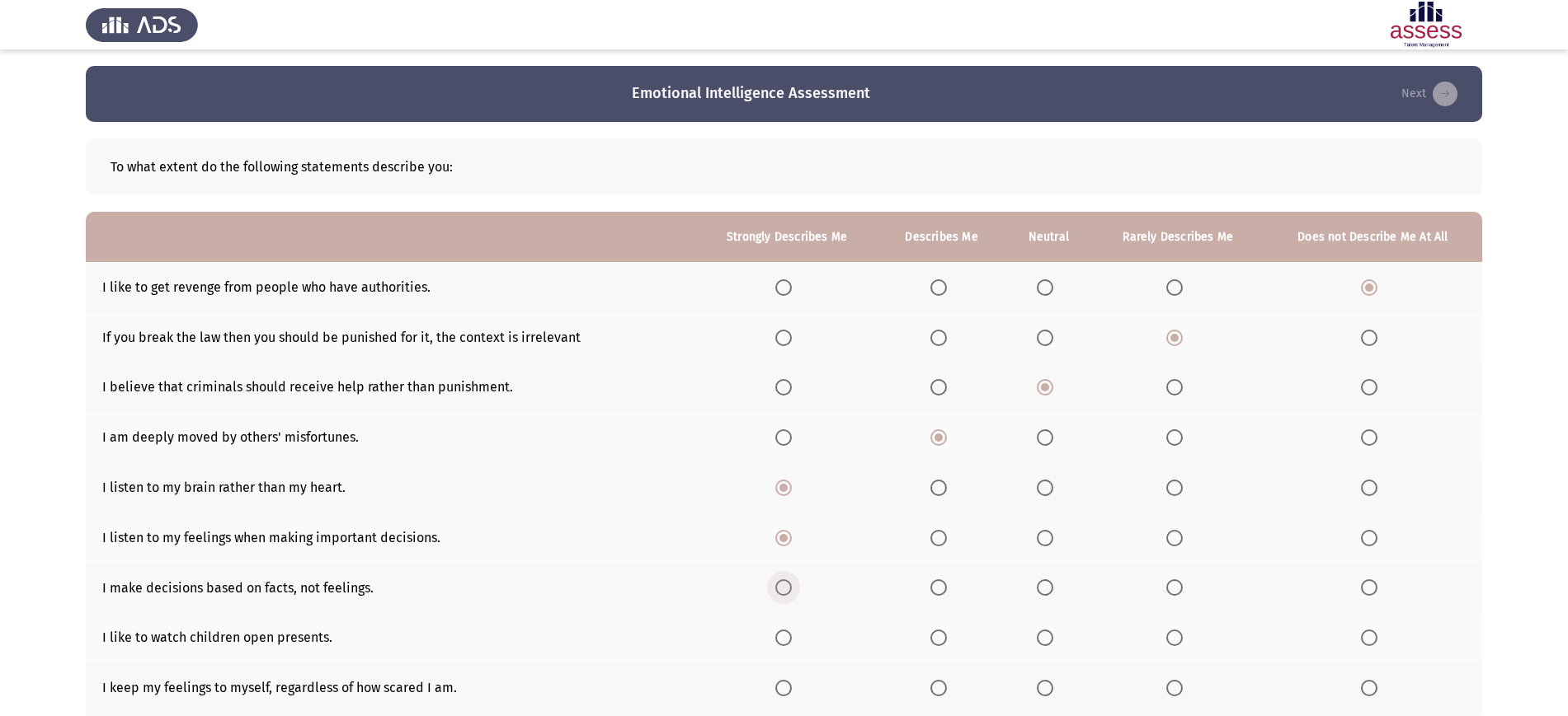
click at [788, 585] on input "Select an option" at bounding box center [783, 587] width 16 height 16
click at [953, 636] on label "Select an option" at bounding box center [941, 638] width 23 height 16
click at [947, 636] on input "Select an option" at bounding box center [938, 638] width 16 height 16
click at [1057, 685] on label "Select an option" at bounding box center [1048, 687] width 23 height 16
click at [1053, 685] on input "Select an option" at bounding box center [1044, 687] width 16 height 16
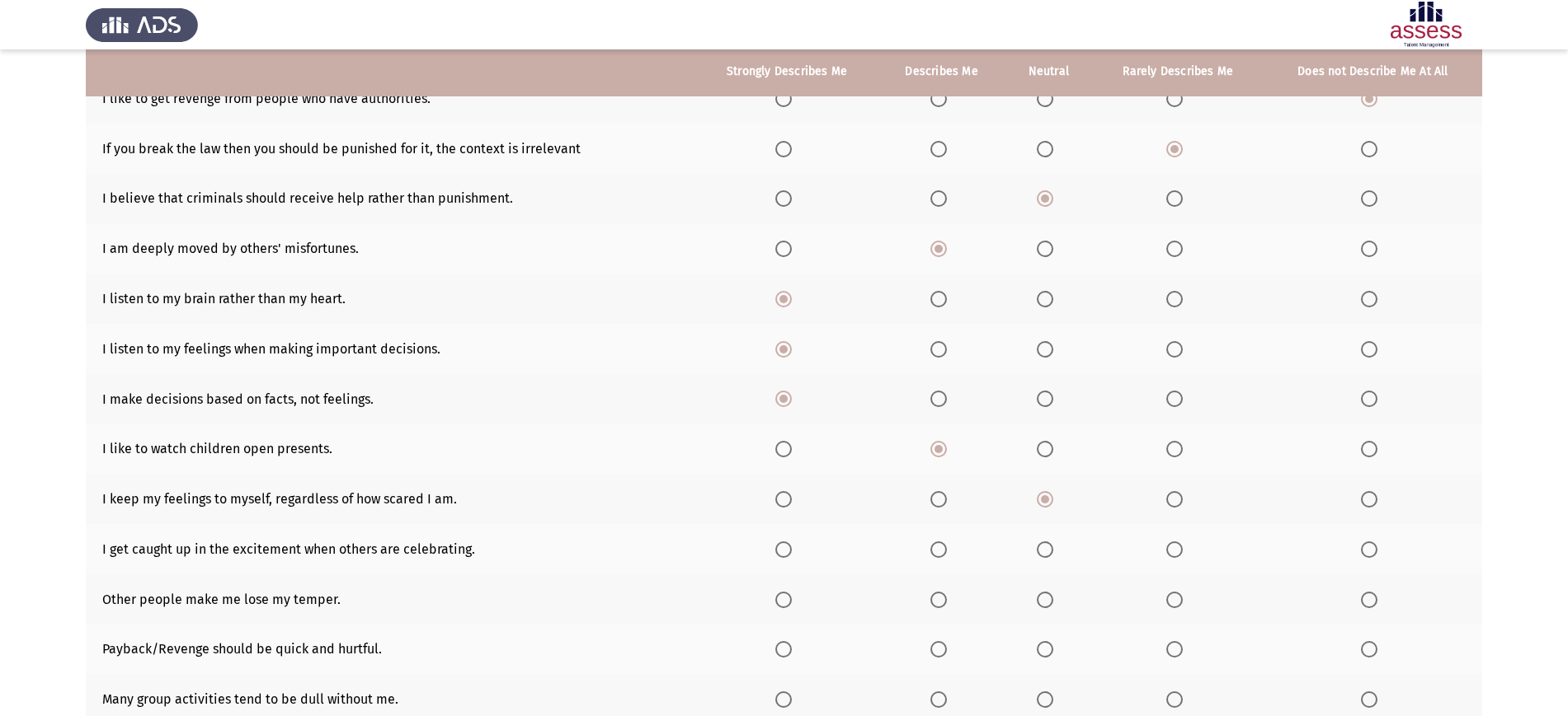
scroll to position [190, 0]
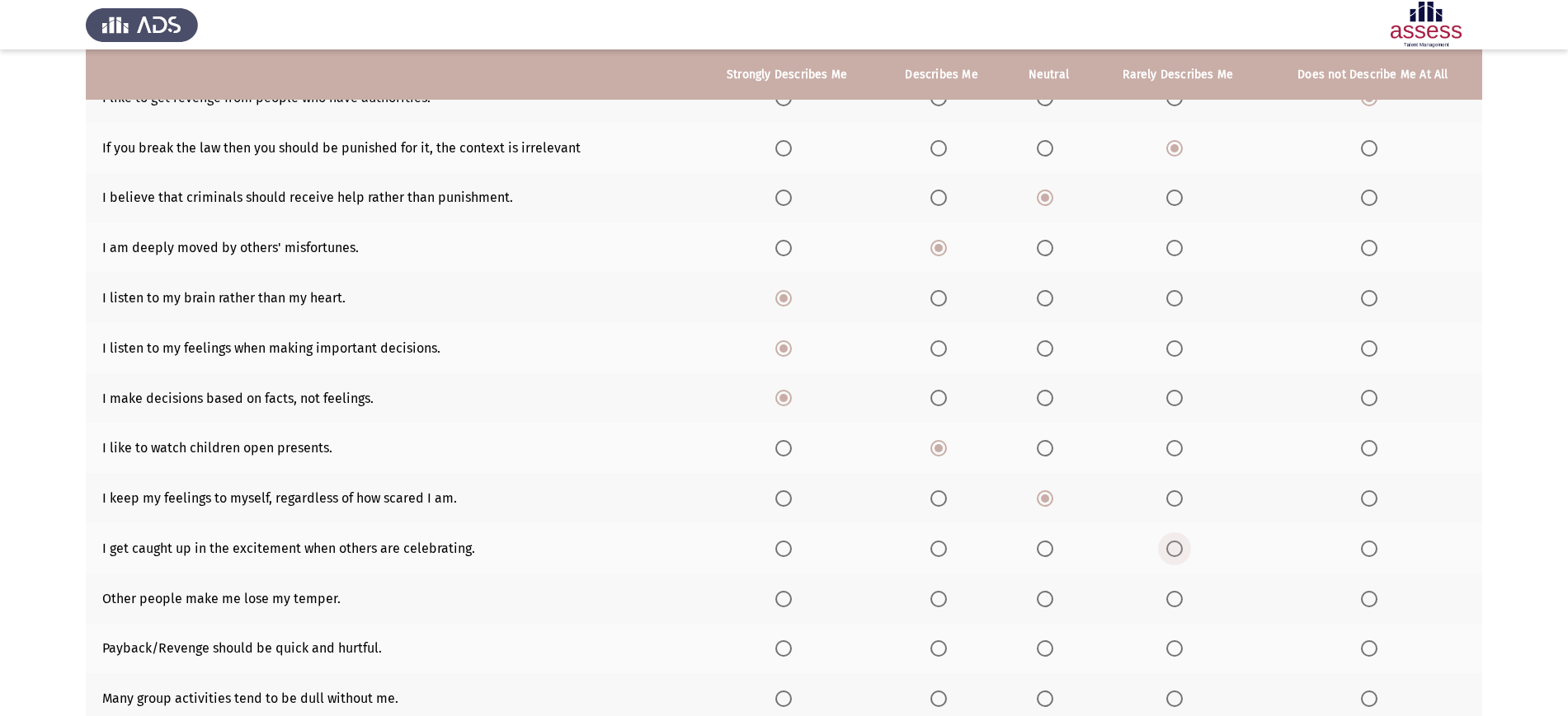
click at [1173, 542] on span "Select an option" at bounding box center [1174, 548] width 16 height 16
click at [1173, 542] on input "Select an option" at bounding box center [1174, 548] width 16 height 16
click at [1174, 595] on span "Select an option" at bounding box center [1174, 599] width 16 height 16
click at [1174, 595] on input "Select an option" at bounding box center [1174, 599] width 16 height 16
click at [1172, 650] on span "Select an option" at bounding box center [1174, 648] width 16 height 16
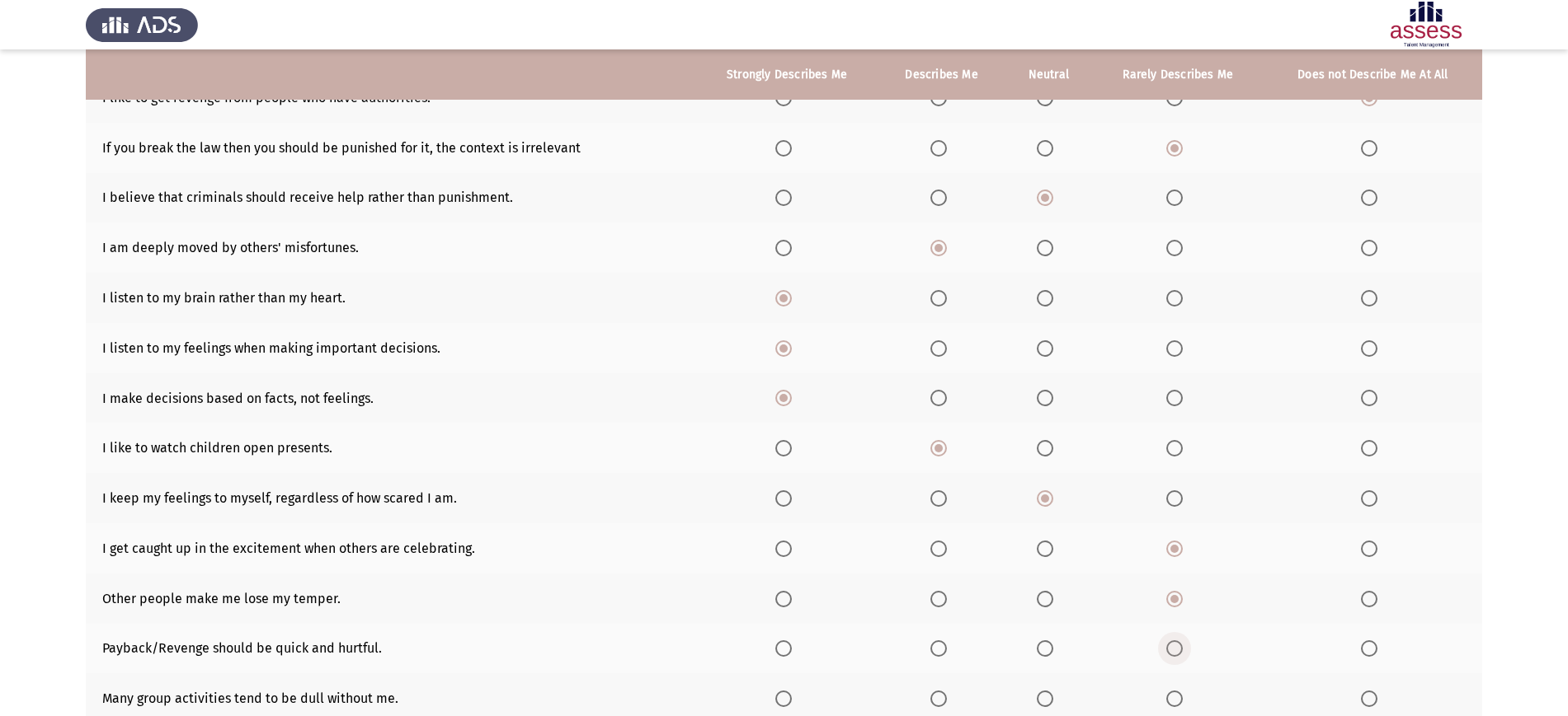
click at [1172, 650] on input "Select an option" at bounding box center [1174, 648] width 16 height 16
click at [1175, 687] on th at bounding box center [1178, 698] width 171 height 51
click at [1176, 703] on span "Select an option" at bounding box center [1174, 699] width 16 height 16
click at [1176, 703] on input "Select an option" at bounding box center [1174, 699] width 16 height 16
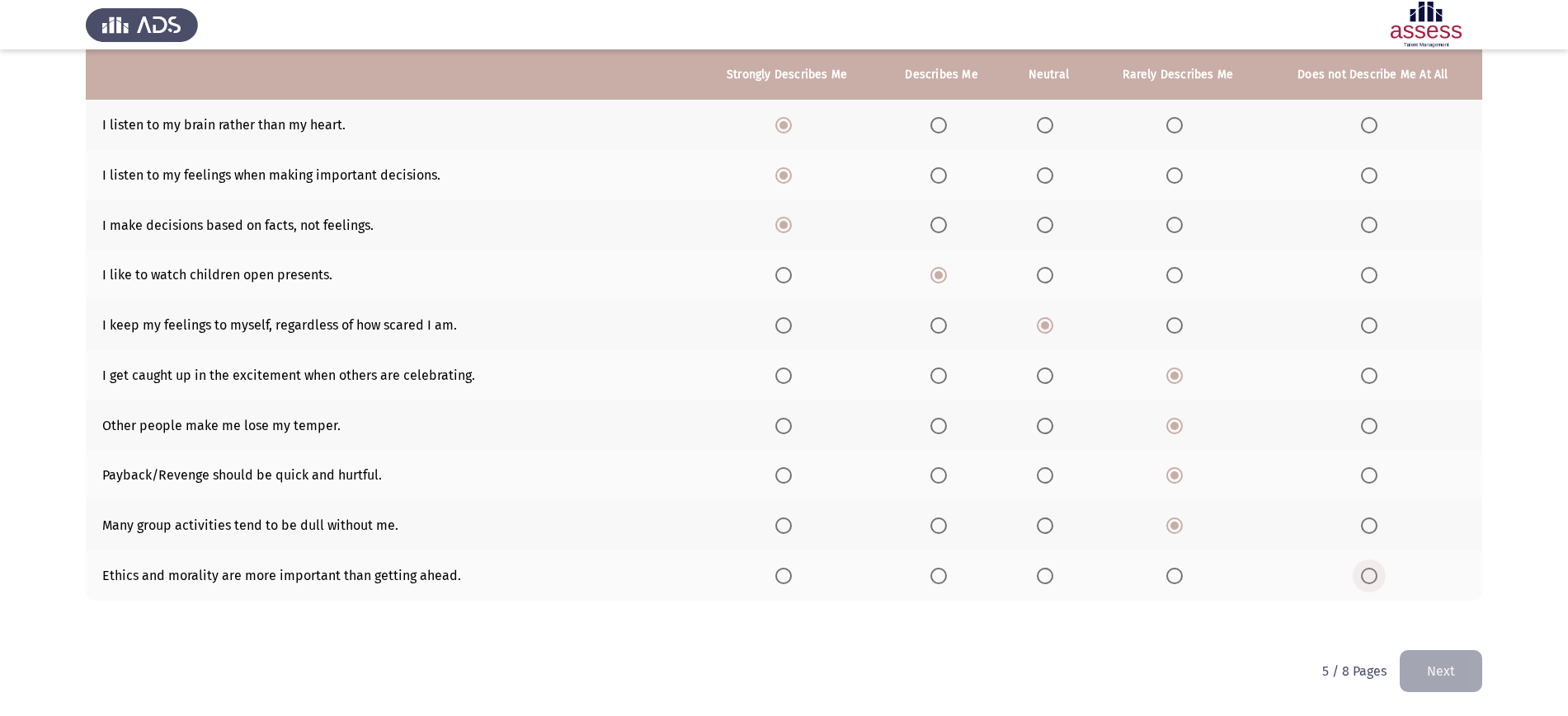
click at [1373, 577] on span "Select an option" at bounding box center [1369, 576] width 16 height 16
click at [1373, 577] on input "Select an option" at bounding box center [1369, 576] width 16 height 16
click at [1447, 659] on button "Next" at bounding box center [1440, 671] width 82 height 42
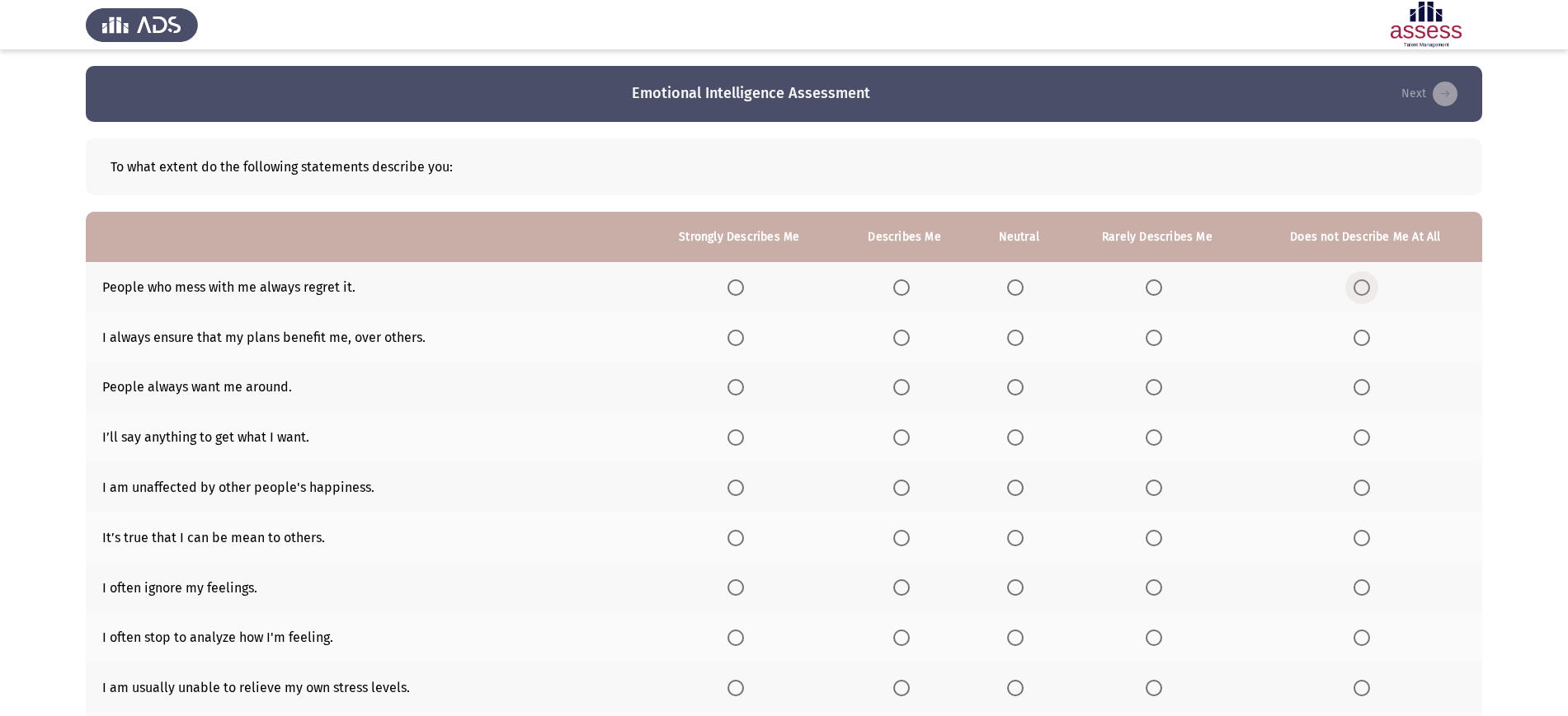
click at [1363, 283] on span "Select an option" at bounding box center [1361, 287] width 16 height 16
click at [1363, 283] on input "Select an option" at bounding box center [1361, 287] width 16 height 16
click at [1158, 330] on span "Select an option" at bounding box center [1153, 338] width 16 height 16
click at [1158, 330] on input "Select an option" at bounding box center [1153, 338] width 16 height 16
click at [1021, 386] on span "Select an option" at bounding box center [1015, 387] width 16 height 16
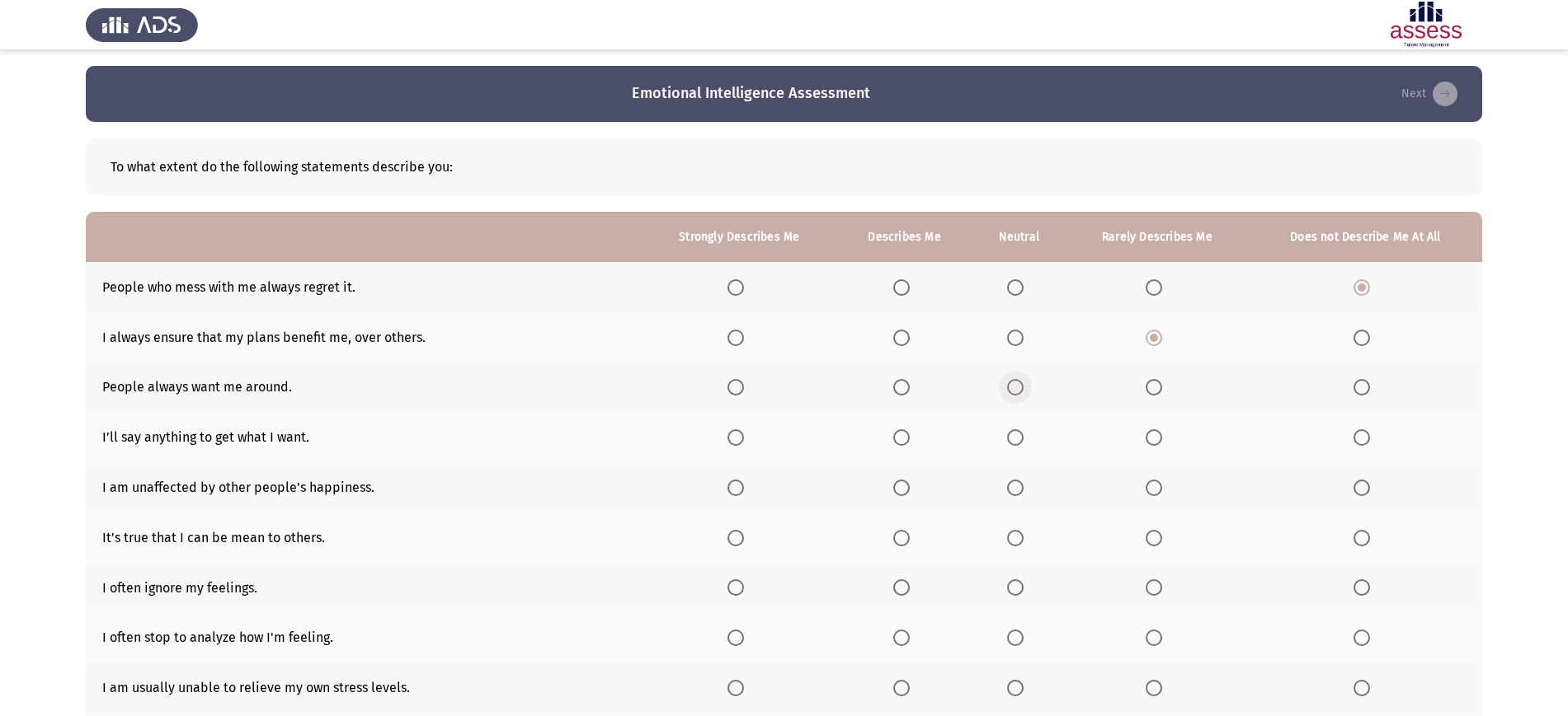
click at [1021, 386] on input "Select an option" at bounding box center [1015, 387] width 16 height 16
click at [900, 440] on span "Select an option" at bounding box center [900, 437] width 16 height 16
click at [900, 440] on input "Select an option" at bounding box center [900, 437] width 16 height 16
click at [740, 481] on span "Select an option" at bounding box center [735, 487] width 16 height 16
click at [740, 481] on input "Select an option" at bounding box center [735, 487] width 16 height 16
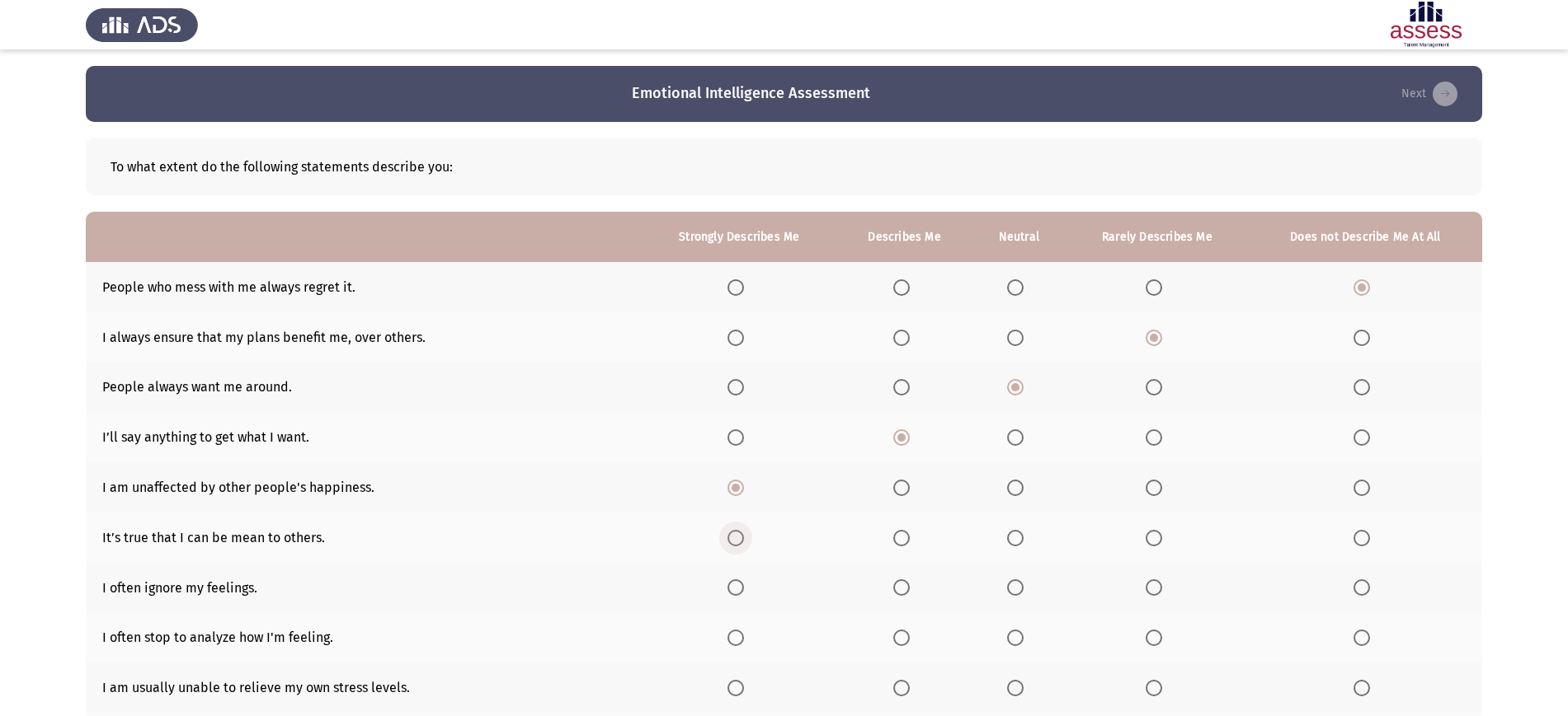
click at [732, 541] on span "Select an option" at bounding box center [735, 538] width 16 height 16
click at [732, 541] on input "Select an option" at bounding box center [735, 538] width 16 height 16
click at [737, 589] on span "Select an option" at bounding box center [735, 587] width 16 height 16
click at [737, 589] on input "Select an option" at bounding box center [735, 587] width 16 height 16
click at [734, 652] on th at bounding box center [739, 637] width 196 height 51
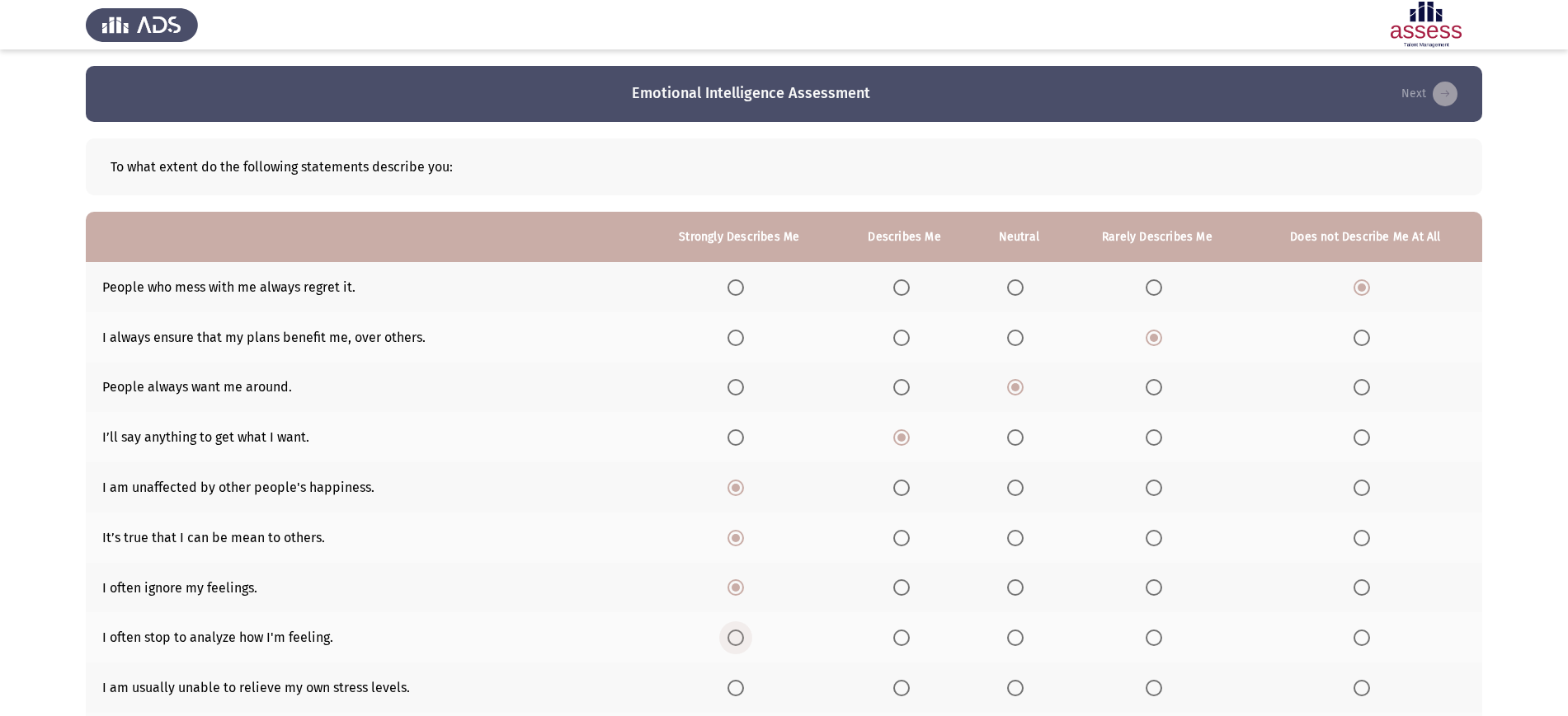
click at [735, 636] on span "Select an option" at bounding box center [735, 638] width 16 height 16
click at [735, 636] on input "Select an option" at bounding box center [735, 638] width 16 height 16
click at [893, 682] on span "Select an option" at bounding box center [900, 687] width 16 height 16
click at [893, 682] on input "Select an option" at bounding box center [900, 687] width 16 height 16
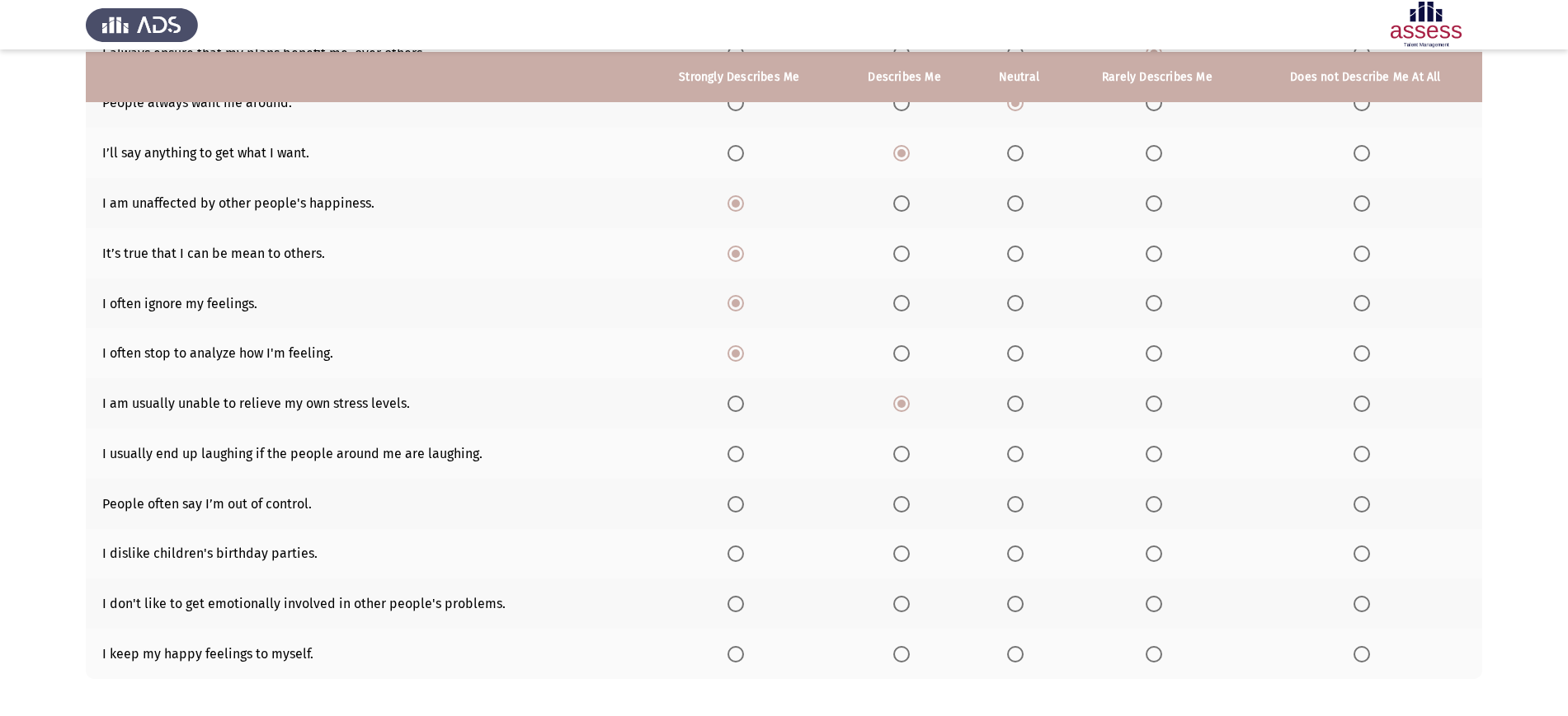
scroll to position [288, 0]
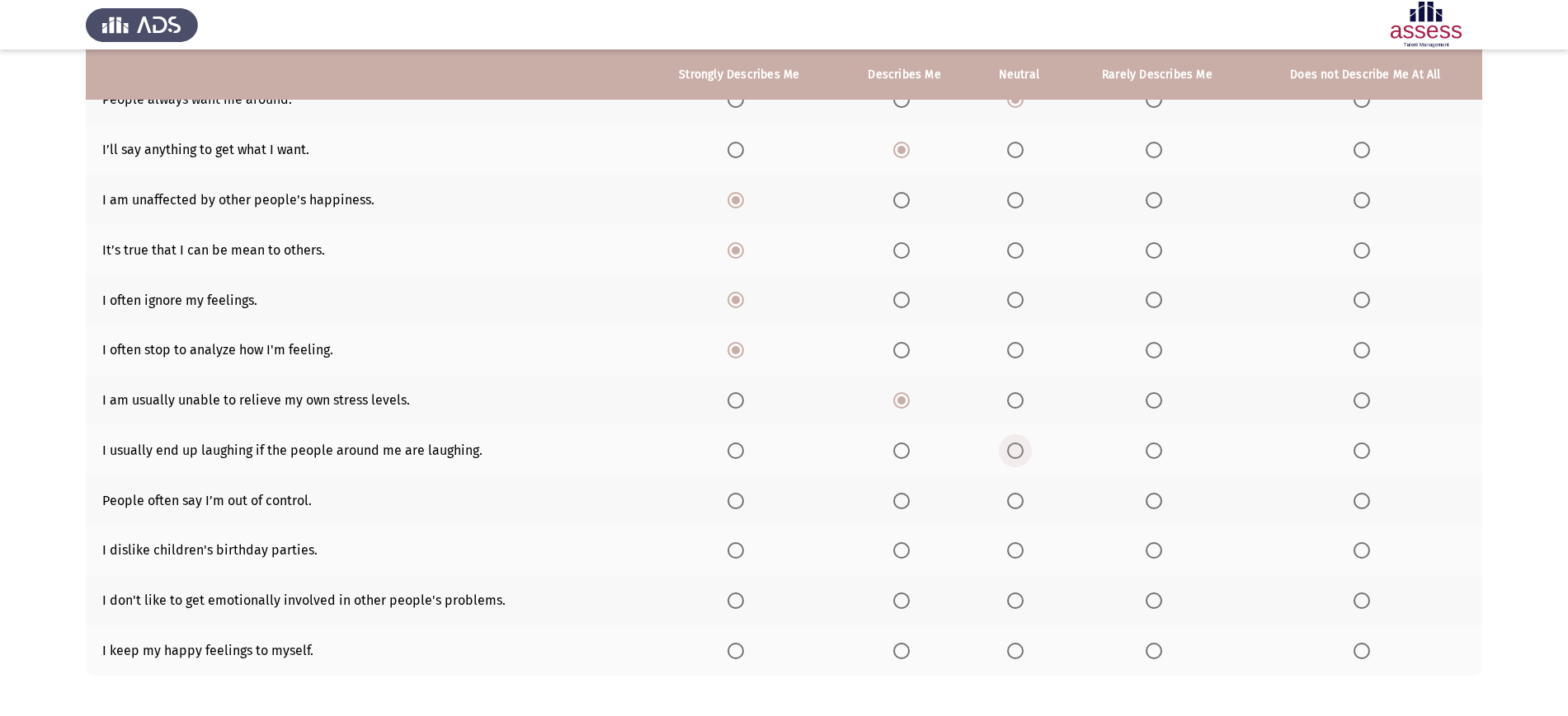
click at [1014, 454] on span "Select an option" at bounding box center [1015, 450] width 16 height 16
click at [1014, 454] on input "Select an option" at bounding box center [1015, 450] width 16 height 16
click at [1017, 493] on span "Select an option" at bounding box center [1015, 501] width 16 height 16
click at [1017, 493] on input "Select an option" at bounding box center [1015, 501] width 16 height 16
click at [1145, 542] on span "Select an option" at bounding box center [1153, 550] width 16 height 16
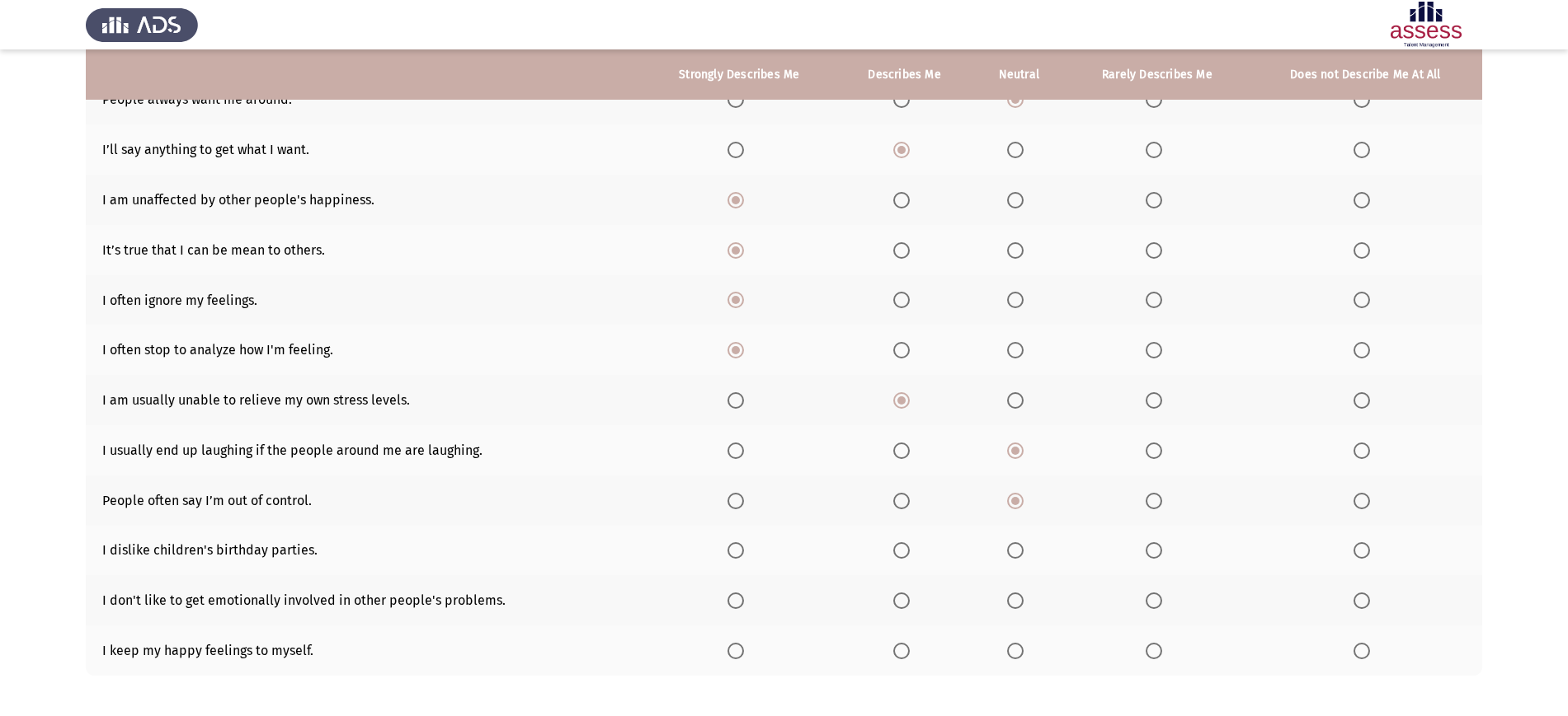
click at [1145, 542] on input "Select an option" at bounding box center [1153, 550] width 16 height 16
click at [1157, 605] on span "Select an option" at bounding box center [1153, 601] width 16 height 16
click at [1157, 605] on input "Select an option" at bounding box center [1153, 601] width 16 height 16
drag, startPoint x: 1159, startPoint y: 624, endPoint x: 1155, endPoint y: 648, distance: 24.3
click at [1155, 648] on th at bounding box center [1156, 650] width 182 height 51
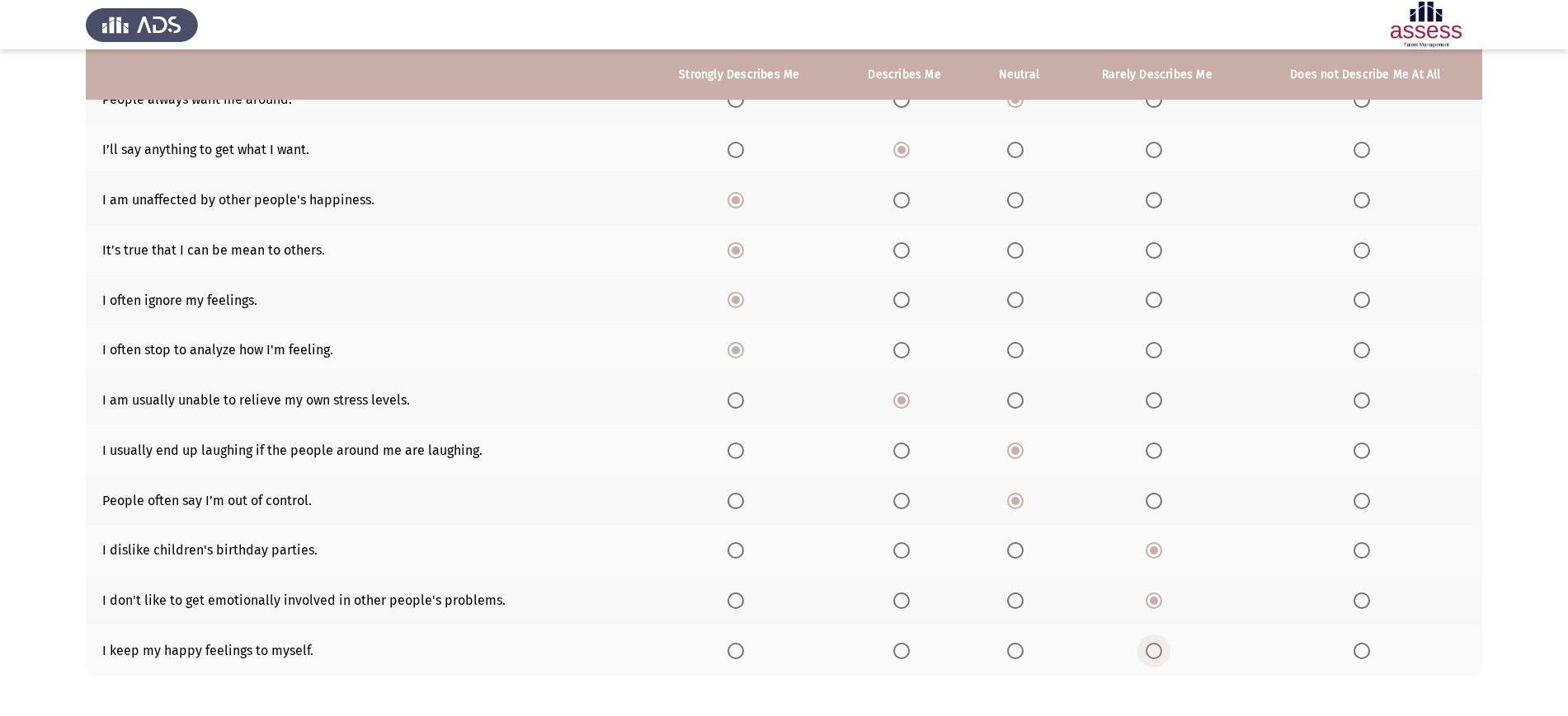
click at [1155, 648] on span "Select an option" at bounding box center [1153, 650] width 16 height 16
click at [1155, 648] on input "Select an option" at bounding box center [1153, 650] width 16 height 16
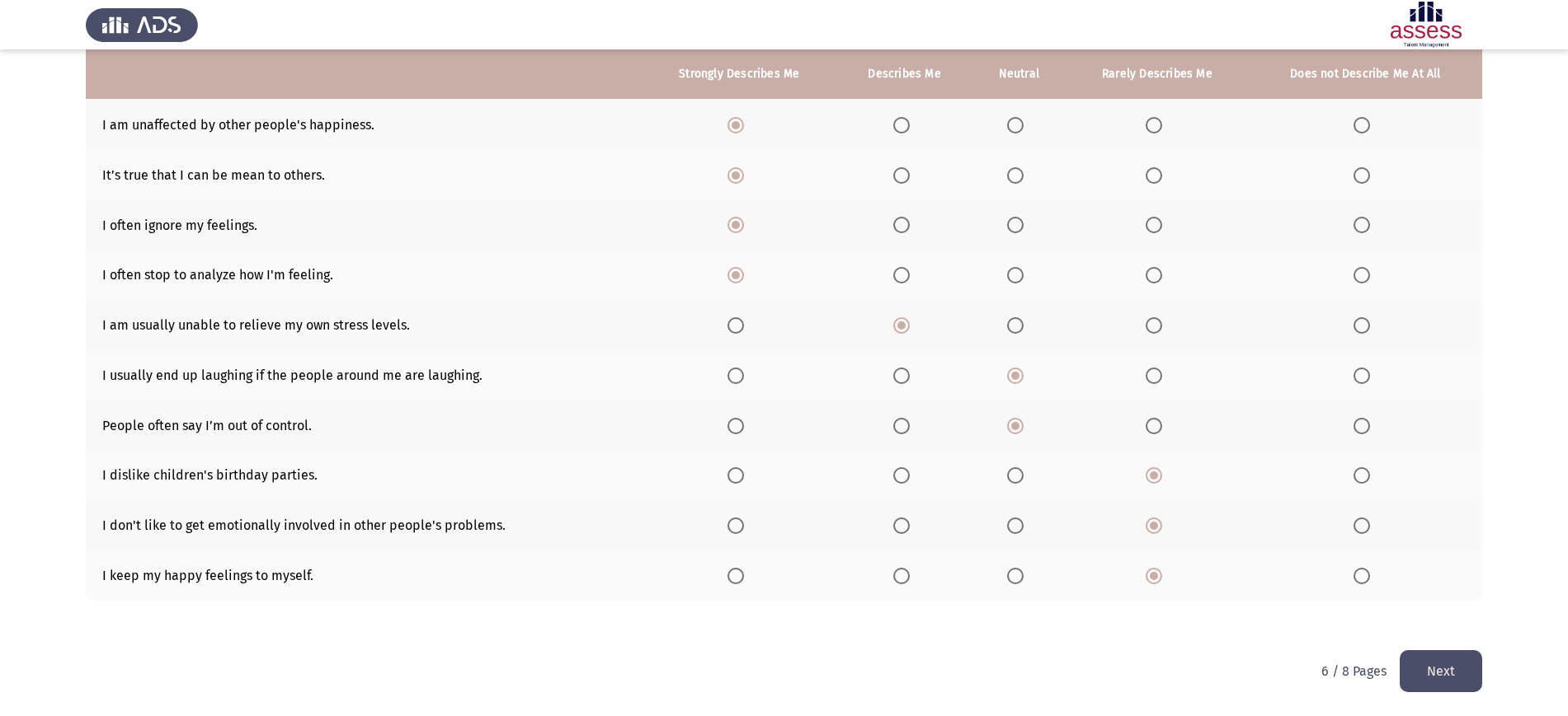
scroll to position [362, 0]
click at [1429, 680] on button "Next" at bounding box center [1440, 672] width 82 height 42
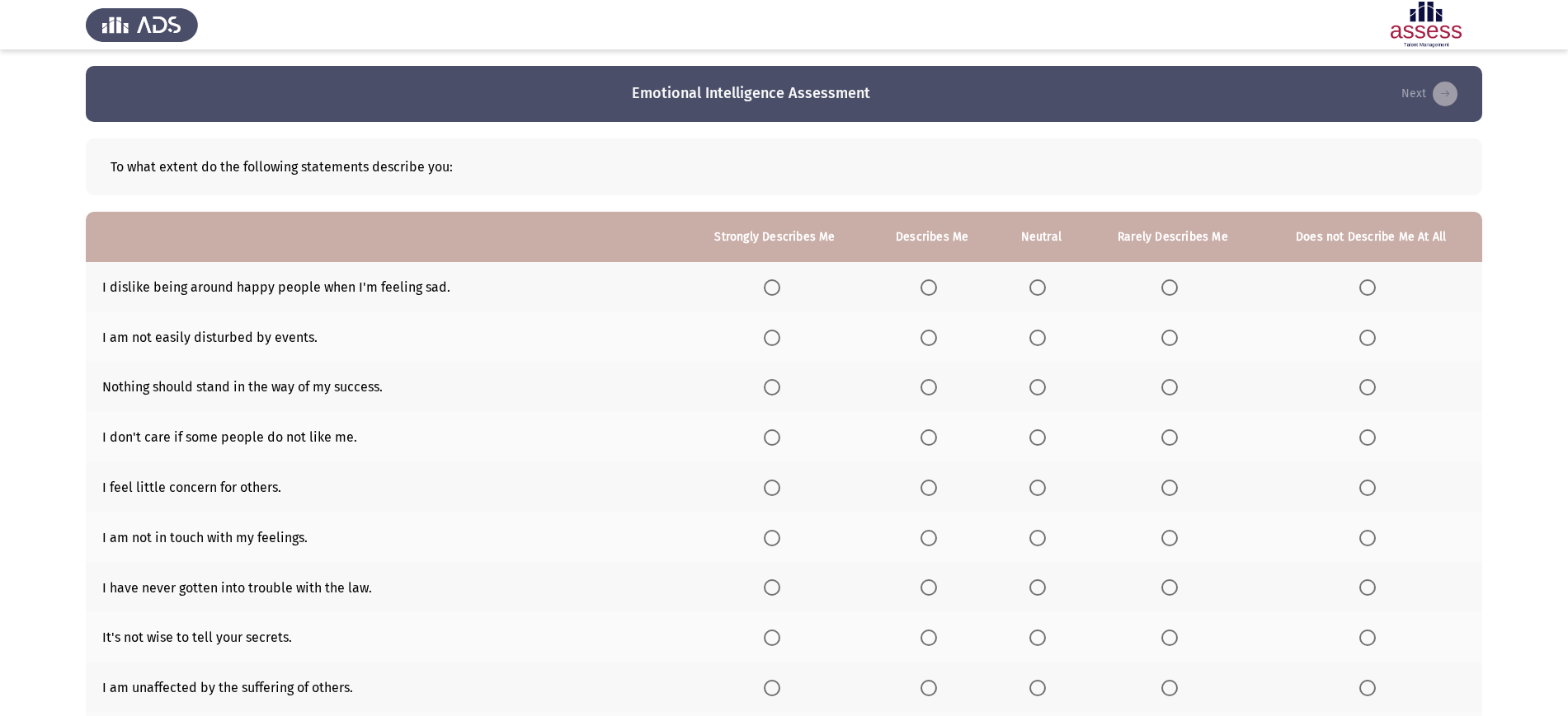
drag, startPoint x: 787, startPoint y: 296, endPoint x: 779, endPoint y: 286, distance: 12.8
click at [779, 286] on label "Select an option" at bounding box center [775, 287] width 23 height 16
click at [779, 286] on input "Select an option" at bounding box center [772, 287] width 16 height 16
click at [773, 335] on span "Select an option" at bounding box center [772, 338] width 16 height 16
click at [773, 335] on input "Select an option" at bounding box center [772, 338] width 16 height 16
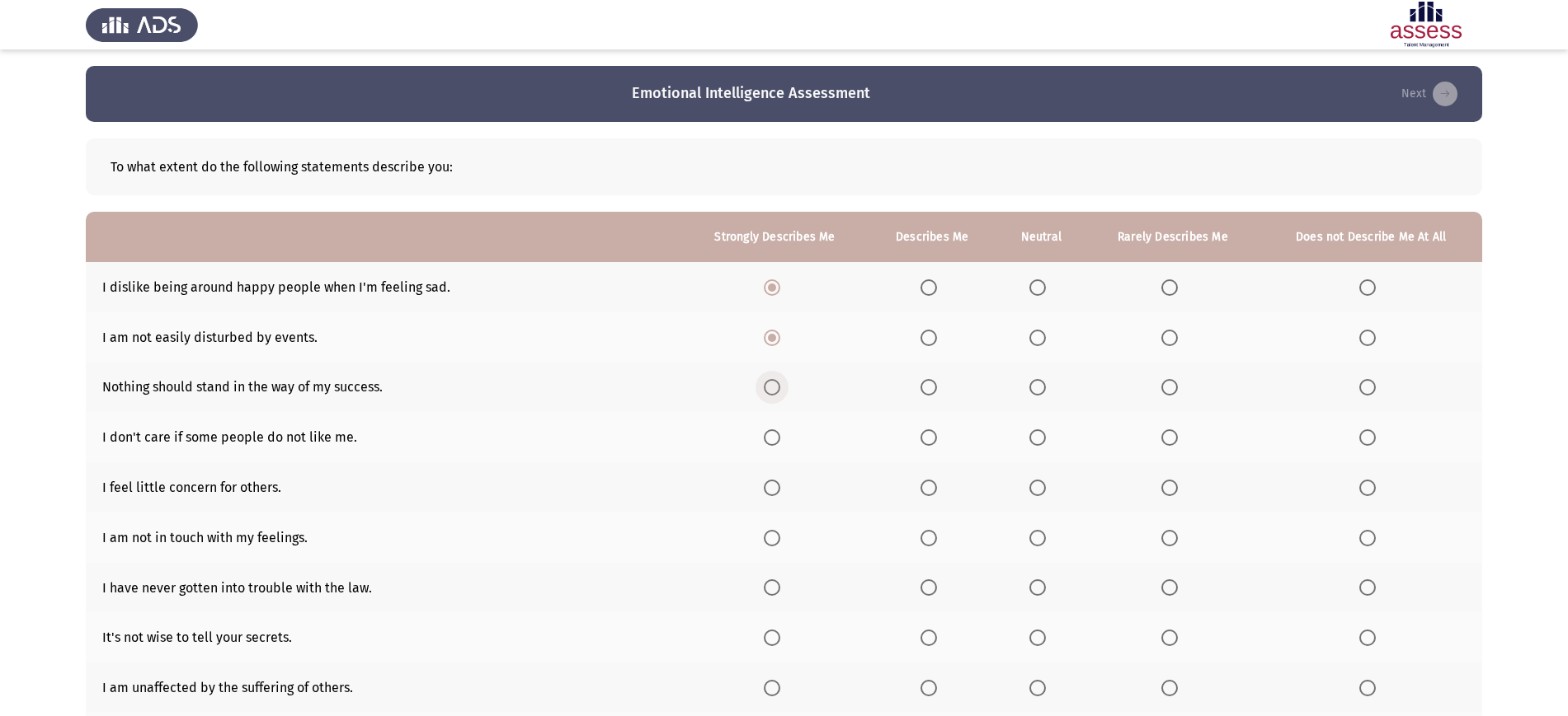
click at [776, 385] on span "Select an option" at bounding box center [772, 387] width 16 height 16
click at [776, 385] on input "Select an option" at bounding box center [772, 387] width 16 height 16
click at [774, 423] on th at bounding box center [774, 437] width 186 height 51
click at [774, 429] on span "Select an option" at bounding box center [772, 437] width 16 height 16
click at [774, 429] on input "Select an option" at bounding box center [772, 437] width 16 height 16
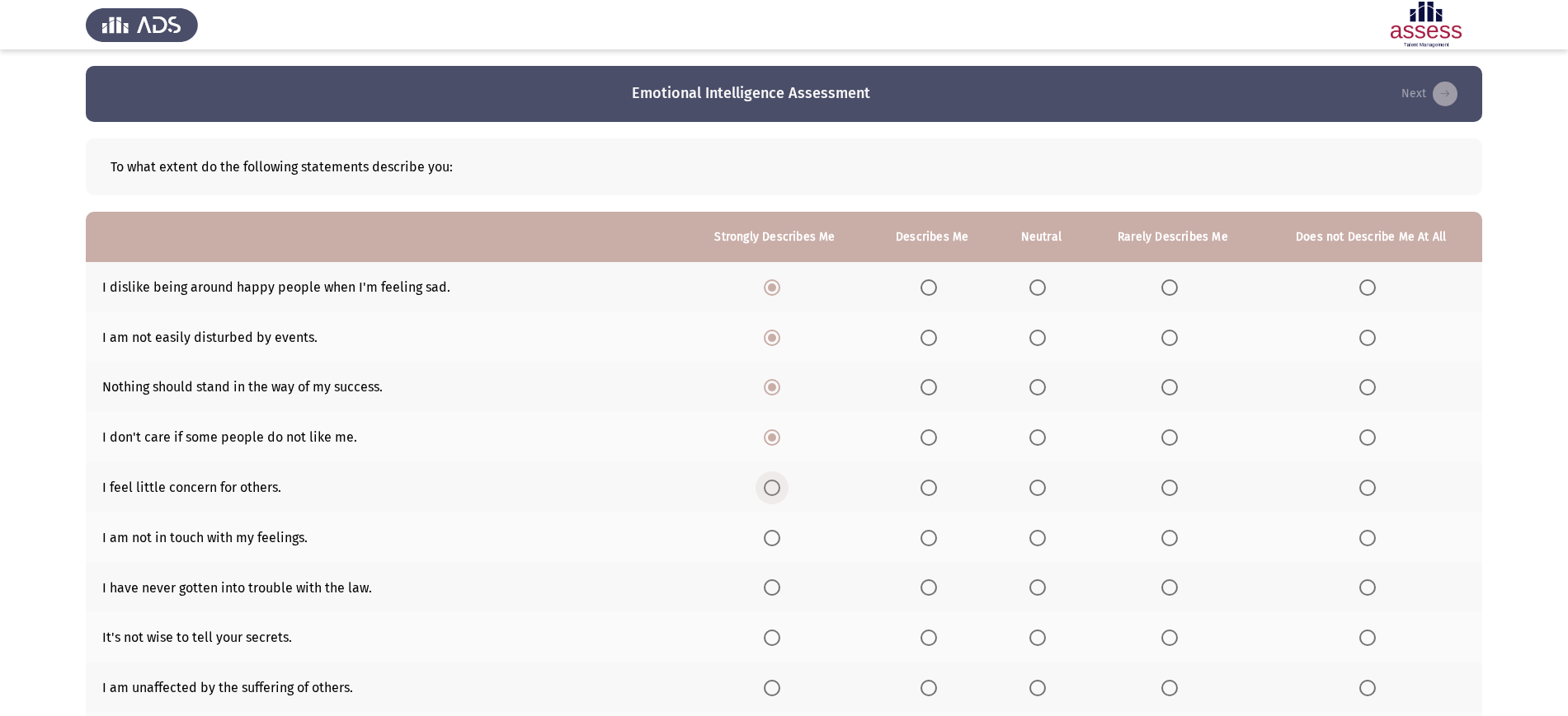
click at [774, 484] on span "Select an option" at bounding box center [772, 487] width 16 height 16
click at [774, 484] on input "Select an option" at bounding box center [772, 487] width 16 height 16
click at [774, 534] on span "Select an option" at bounding box center [772, 538] width 16 height 16
click at [774, 534] on input "Select an option" at bounding box center [772, 538] width 16 height 16
click at [771, 580] on span "Select an option" at bounding box center [772, 587] width 16 height 16
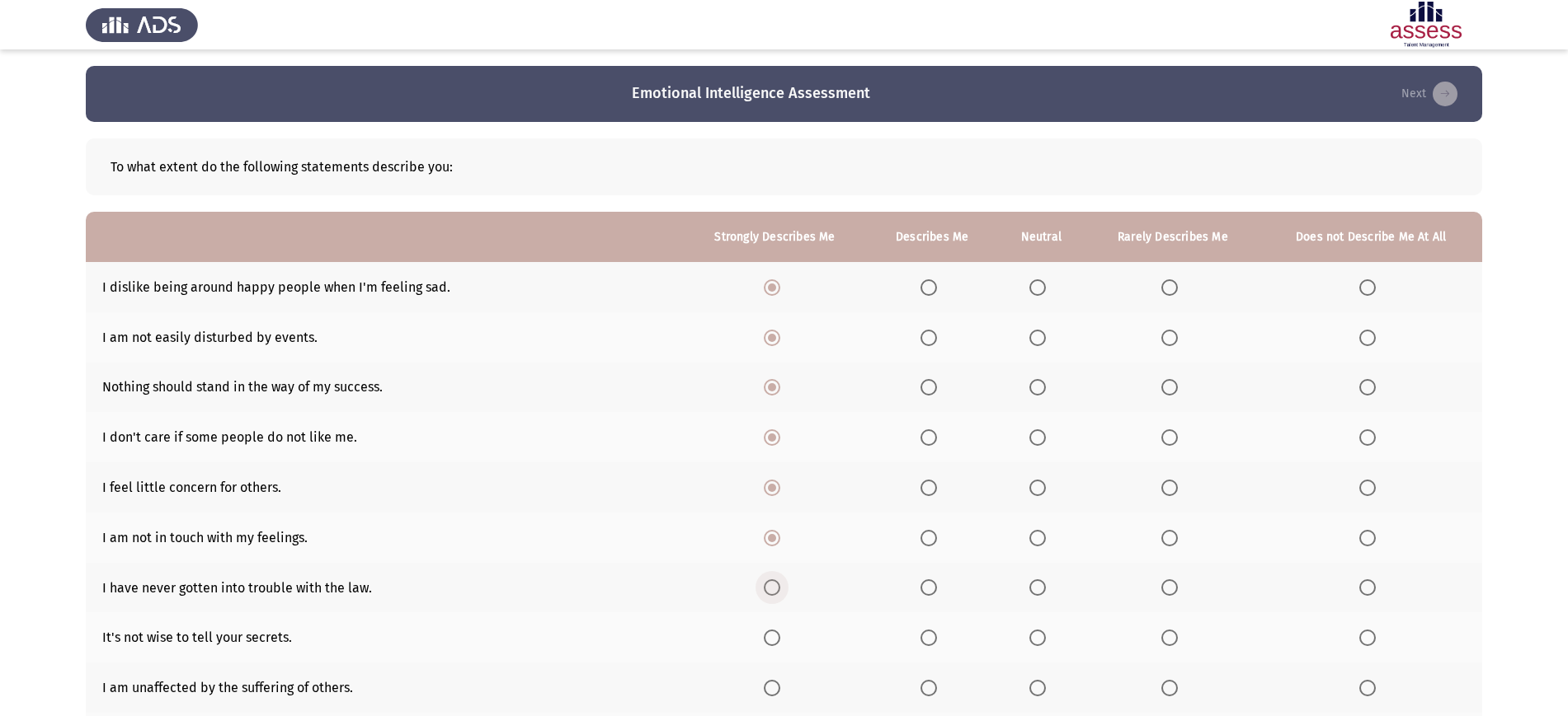
click at [771, 580] on input "Select an option" at bounding box center [772, 587] width 16 height 16
click at [936, 636] on span "Select an option" at bounding box center [928, 638] width 16 height 16
click at [936, 636] on input "Select an option" at bounding box center [928, 638] width 16 height 16
click at [1037, 689] on span "Select an option" at bounding box center [1037, 687] width 16 height 16
click at [1037, 689] on input "Select an option" at bounding box center [1037, 687] width 16 height 16
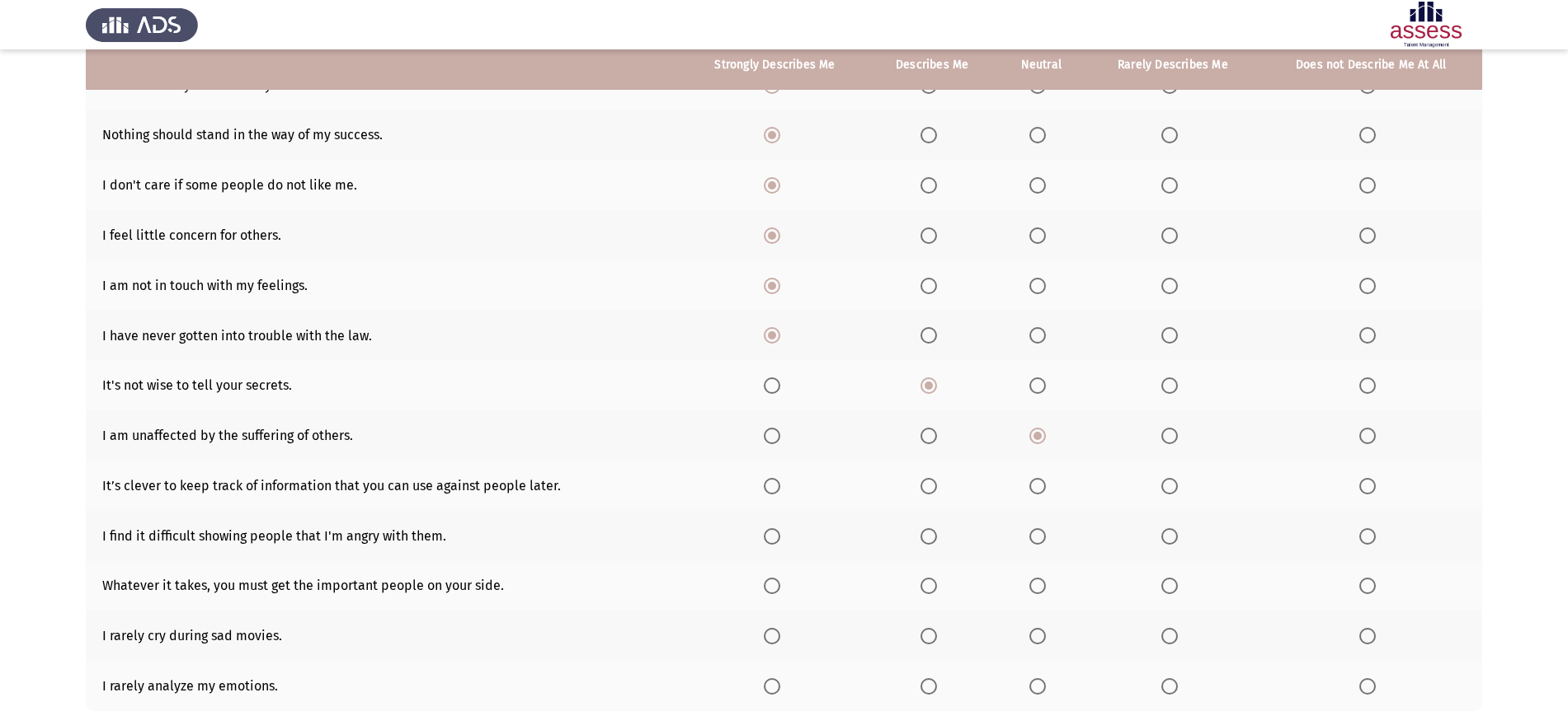
scroll to position [256, 0]
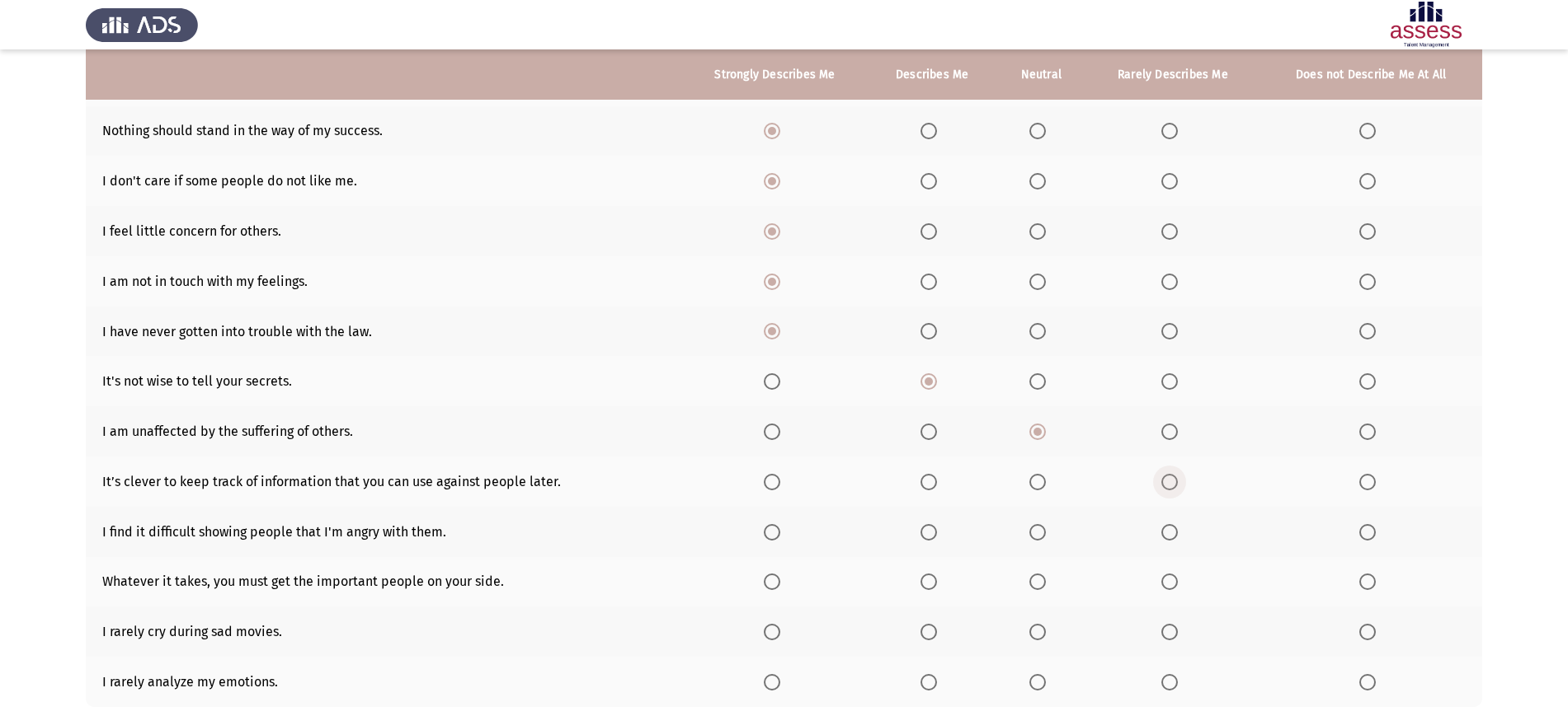
click at [1174, 481] on span "Select an option" at bounding box center [1168, 481] width 16 height 16
click at [1174, 481] on input "Select an option" at bounding box center [1168, 481] width 16 height 16
click at [1169, 534] on span "Select an option" at bounding box center [1168, 532] width 16 height 16
click at [1169, 534] on input "Select an option" at bounding box center [1168, 532] width 16 height 16
click at [1359, 579] on span "Select an option" at bounding box center [1367, 582] width 16 height 16
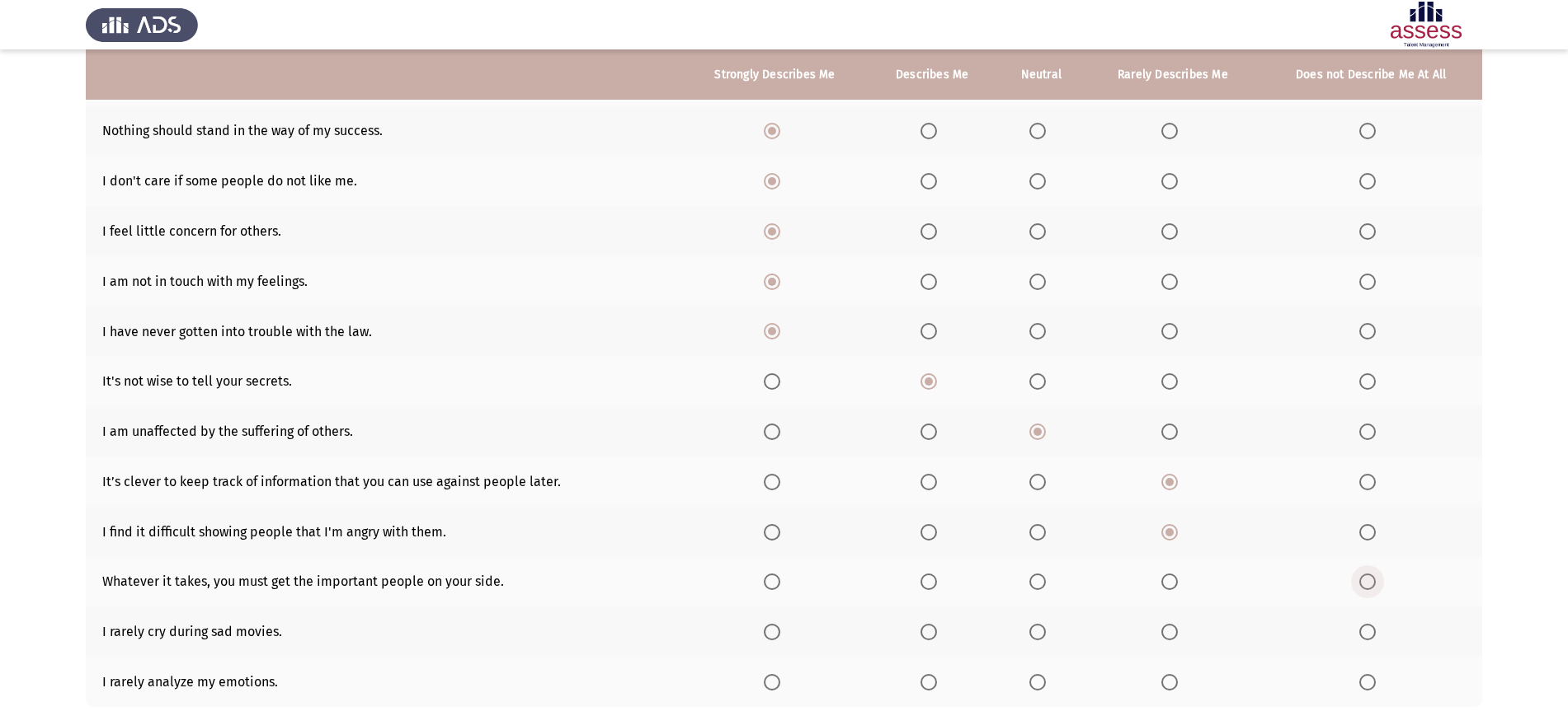
click at [1359, 579] on input "Select an option" at bounding box center [1367, 582] width 16 height 16
click at [1362, 622] on th at bounding box center [1370, 631] width 222 height 51
click at [1363, 631] on span "Select an option" at bounding box center [1367, 632] width 16 height 16
click at [1363, 631] on input "Select an option" at bounding box center [1367, 632] width 16 height 16
click at [1151, 676] on th at bounding box center [1173, 682] width 174 height 51
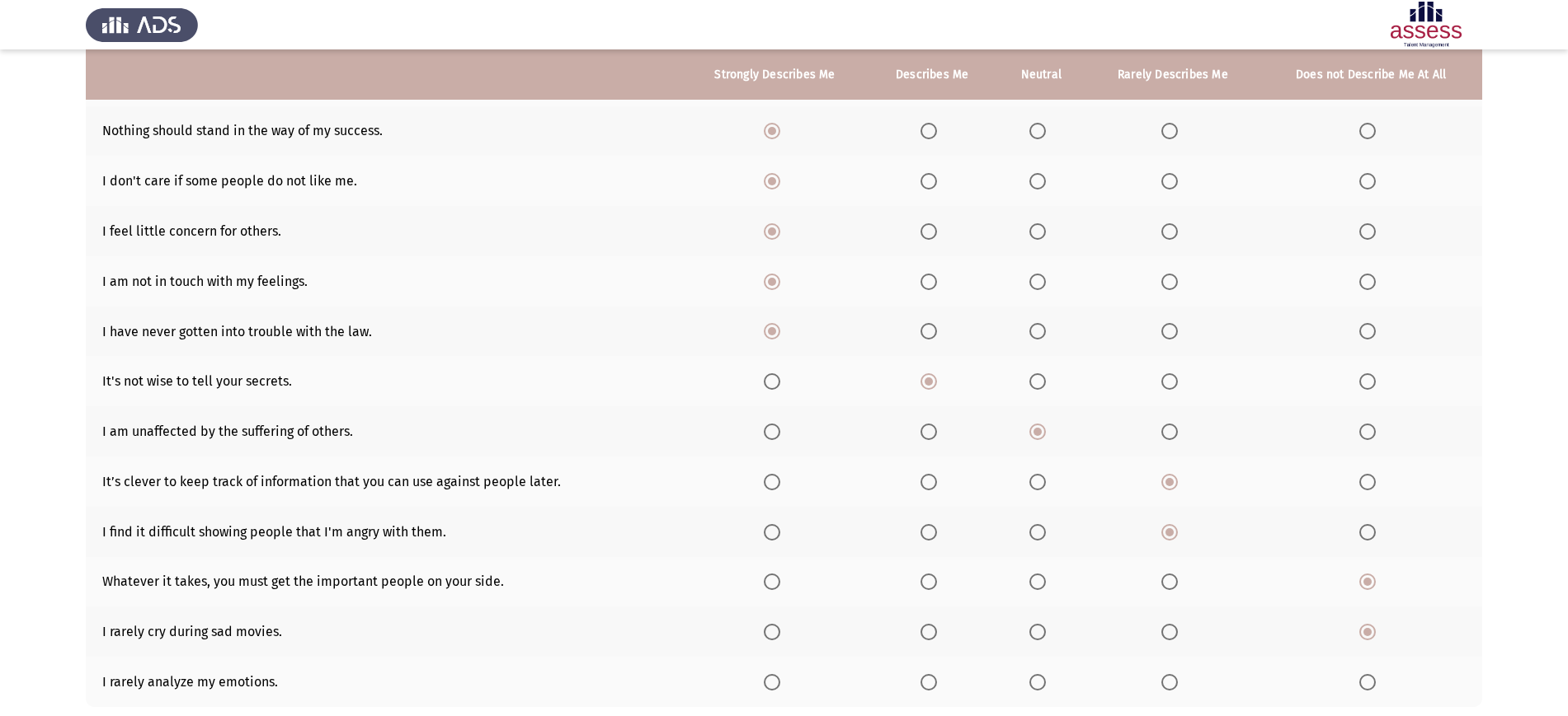
click at [1157, 678] on th at bounding box center [1173, 682] width 174 height 51
click at [1165, 679] on span "Select an option" at bounding box center [1168, 682] width 16 height 16
click at [1165, 679] on input "Select an option" at bounding box center [1168, 682] width 16 height 16
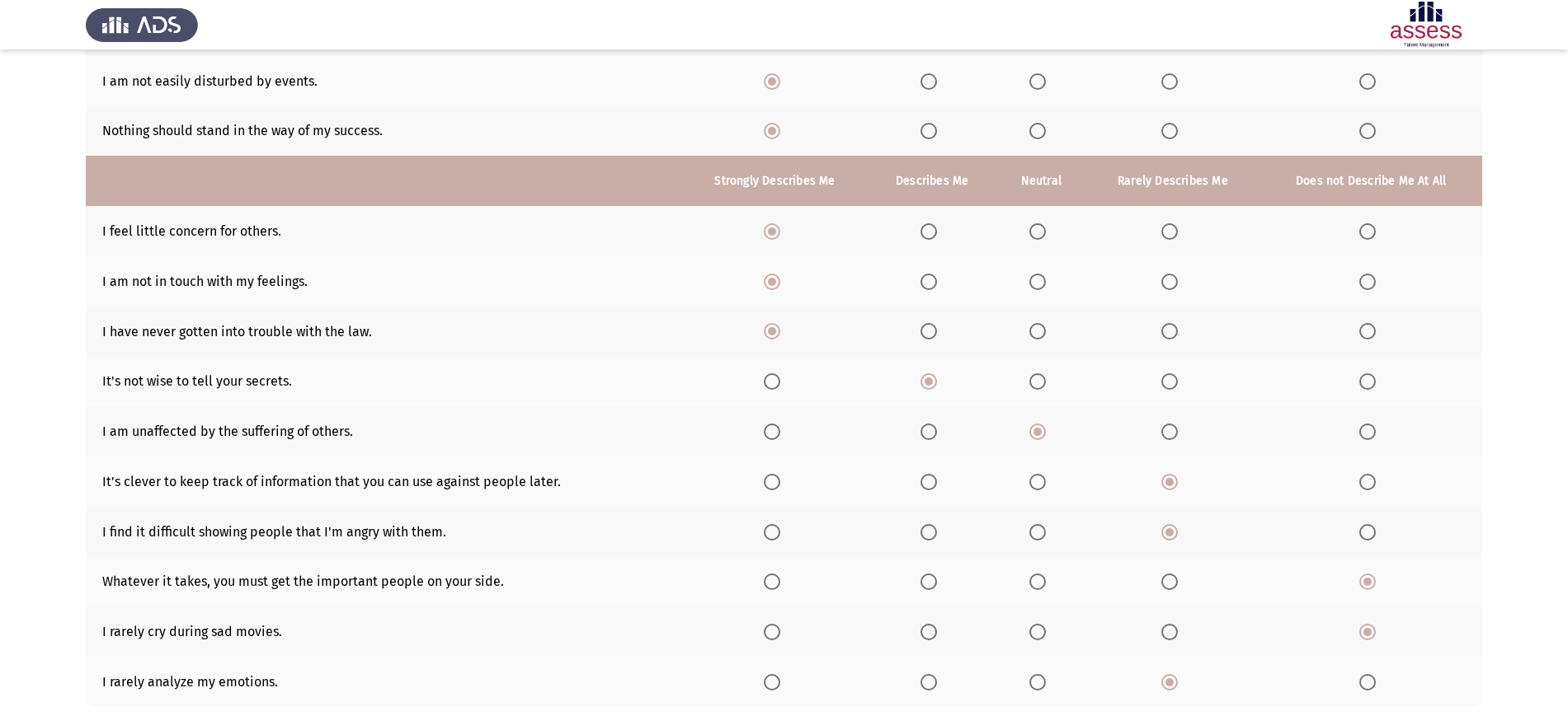
scroll to position [362, 0]
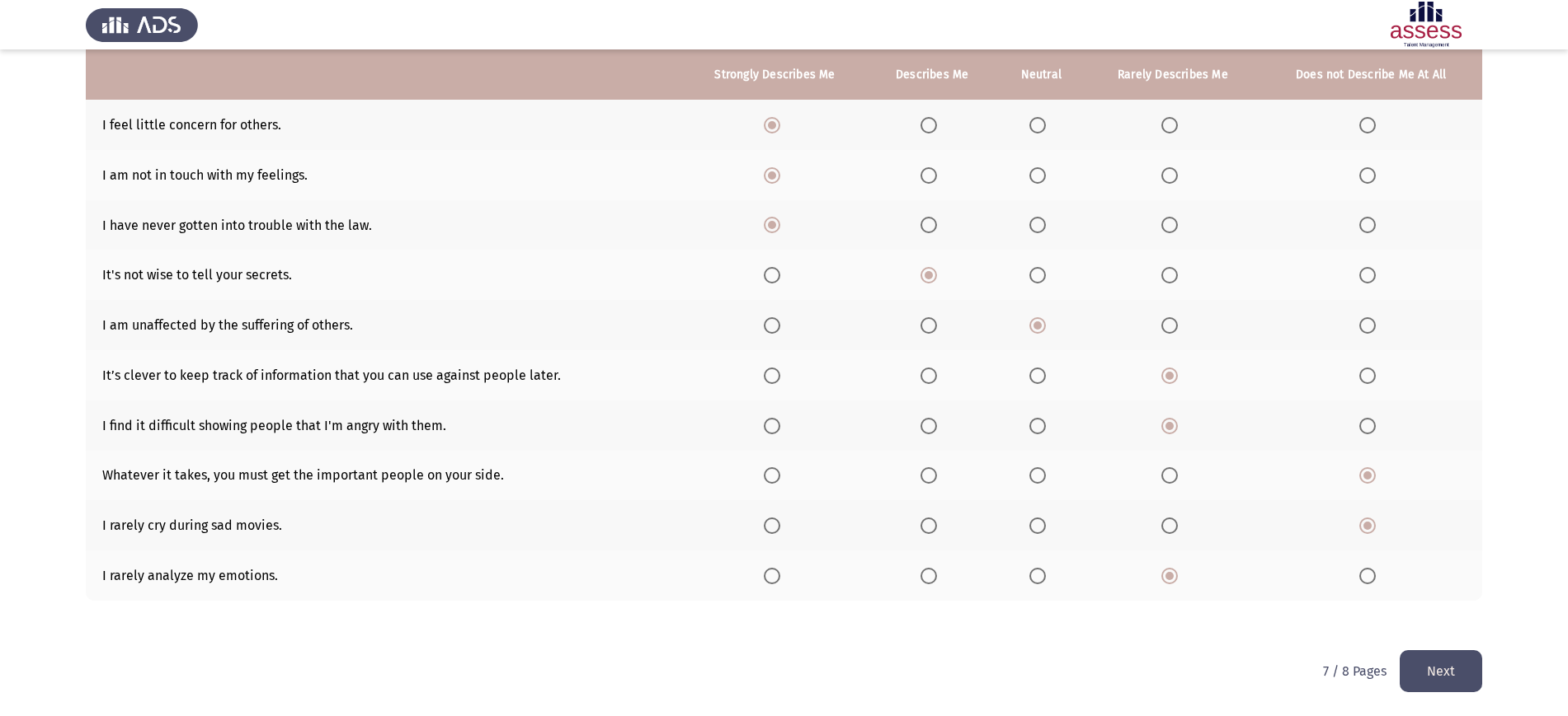
drag, startPoint x: 1387, startPoint y: 643, endPoint x: 1429, endPoint y: 661, distance: 45.7
click at [1429, 650] on div "Emotional Intelligence Assessment Next To what extent do the following statemen…" at bounding box center [784, 176] width 1396 height 947
click at [1429, 661] on button "Next" at bounding box center [1440, 671] width 82 height 42
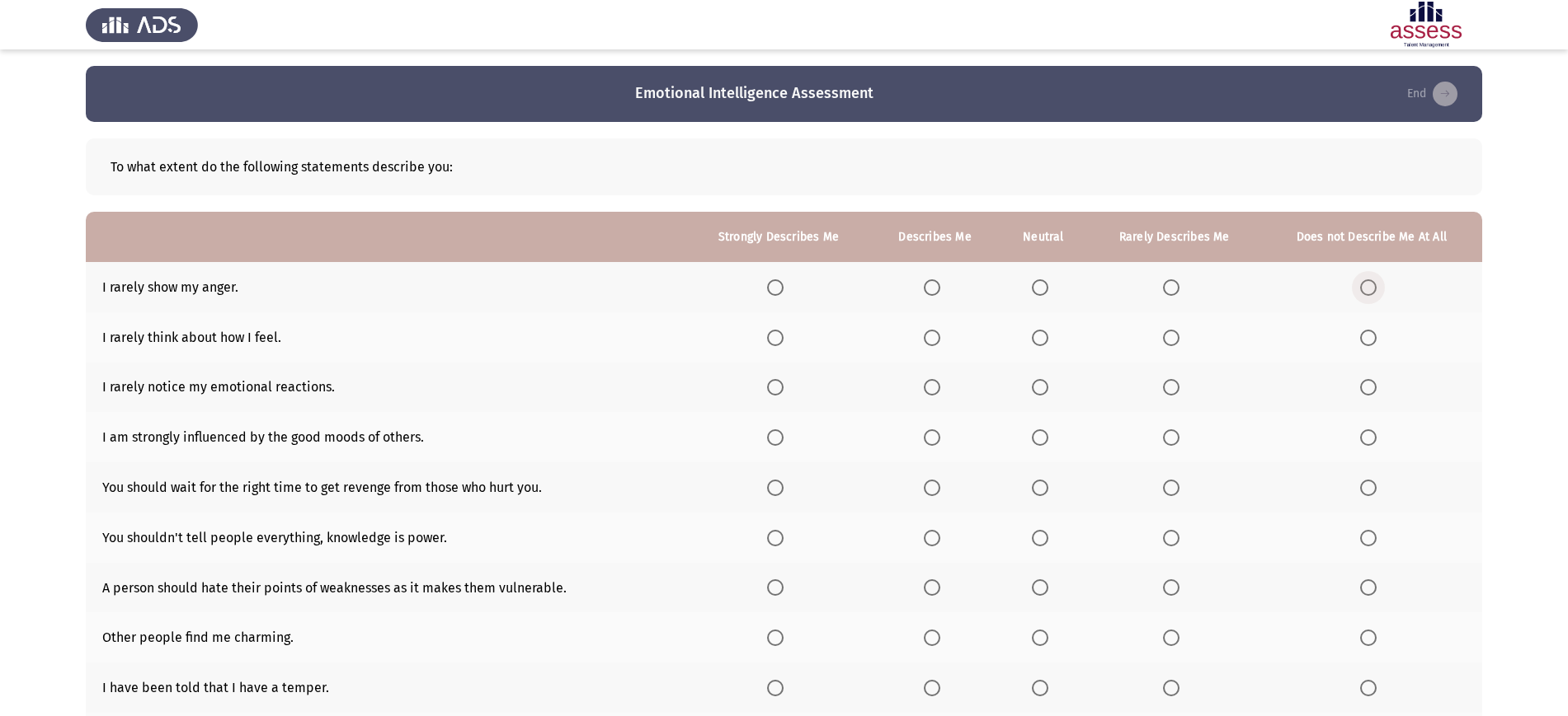
click at [1376, 295] on span "Select an option" at bounding box center [1368, 287] width 16 height 16
click at [1376, 295] on input "Select an option" at bounding box center [1368, 287] width 16 height 16
click at [1169, 332] on span "Select an option" at bounding box center [1170, 338] width 16 height 16
click at [1169, 332] on input "Select an option" at bounding box center [1170, 338] width 16 height 16
click at [1048, 387] on span "Select an option" at bounding box center [1040, 387] width 16 height 16
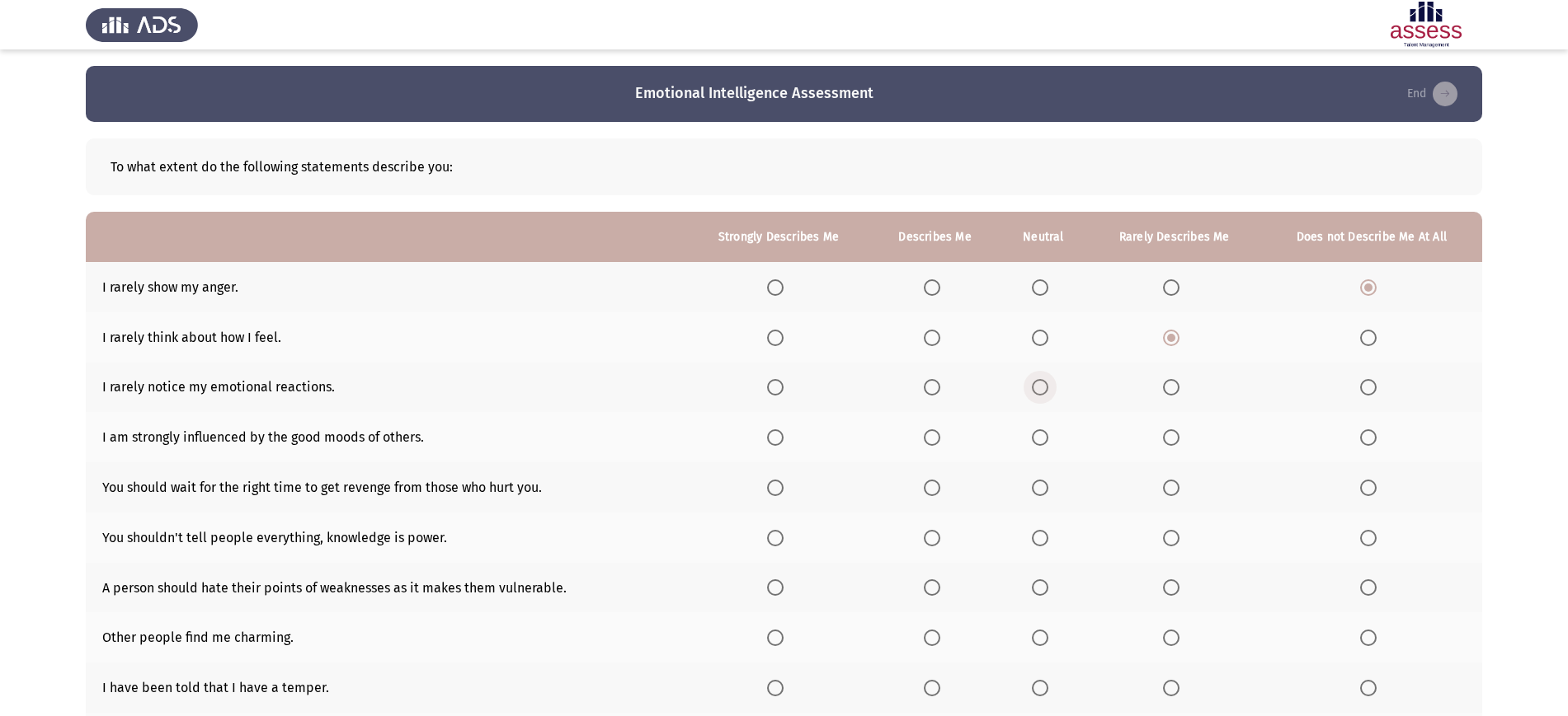
click at [1048, 387] on input "Select an option" at bounding box center [1040, 387] width 16 height 16
click at [927, 442] on span "Select an option" at bounding box center [931, 437] width 16 height 16
click at [927, 442] on input "Select an option" at bounding box center [931, 437] width 16 height 16
click at [789, 496] on label "Select an option" at bounding box center [778, 487] width 23 height 16
click at [783, 496] on input "Select an option" at bounding box center [774, 487] width 16 height 16
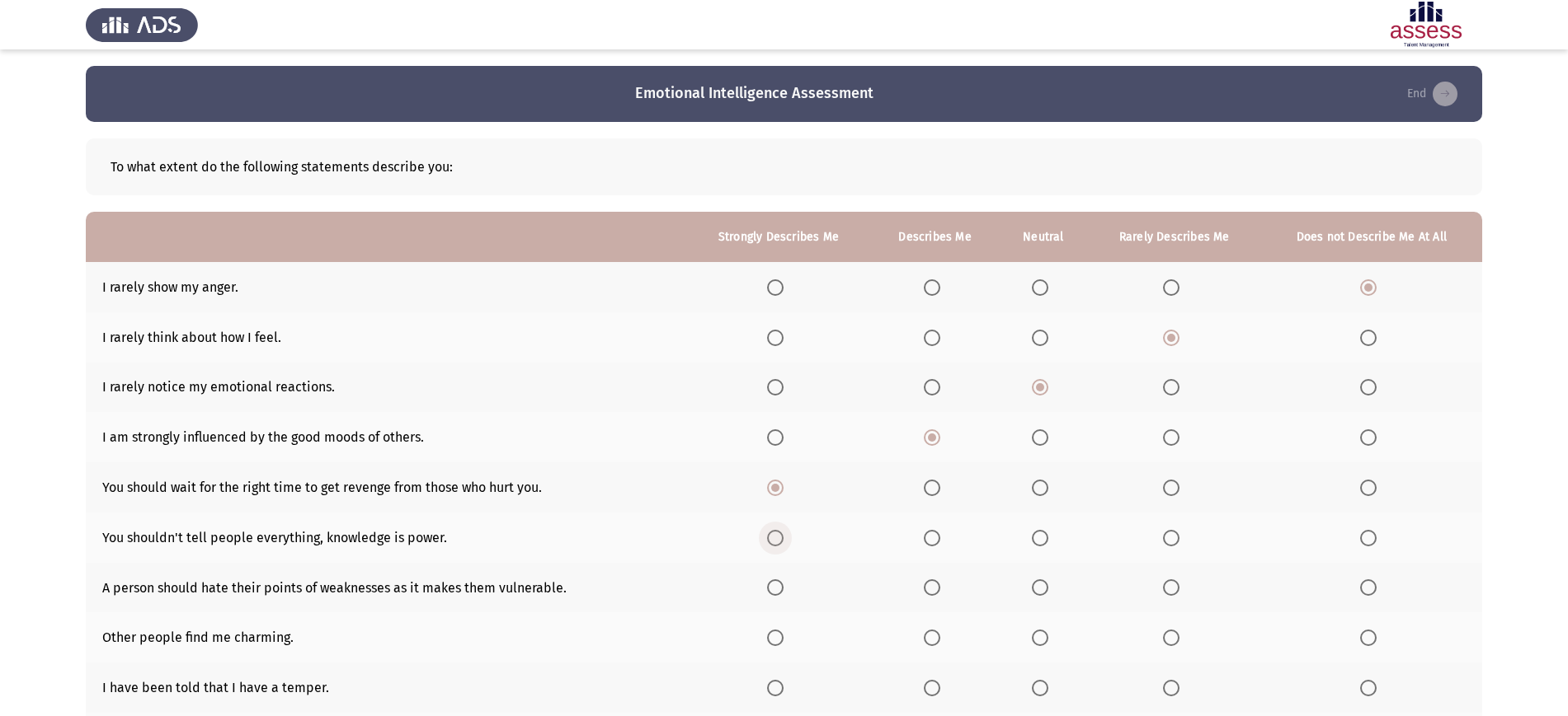
click at [783, 534] on span "Select an option" at bounding box center [774, 538] width 16 height 16
click at [783, 534] on input "Select an option" at bounding box center [774, 538] width 16 height 16
click at [777, 591] on span "Select an option" at bounding box center [774, 587] width 16 height 16
click at [777, 591] on input "Select an option" at bounding box center [774, 587] width 16 height 16
click at [924, 623] on th at bounding box center [935, 637] width 128 height 51
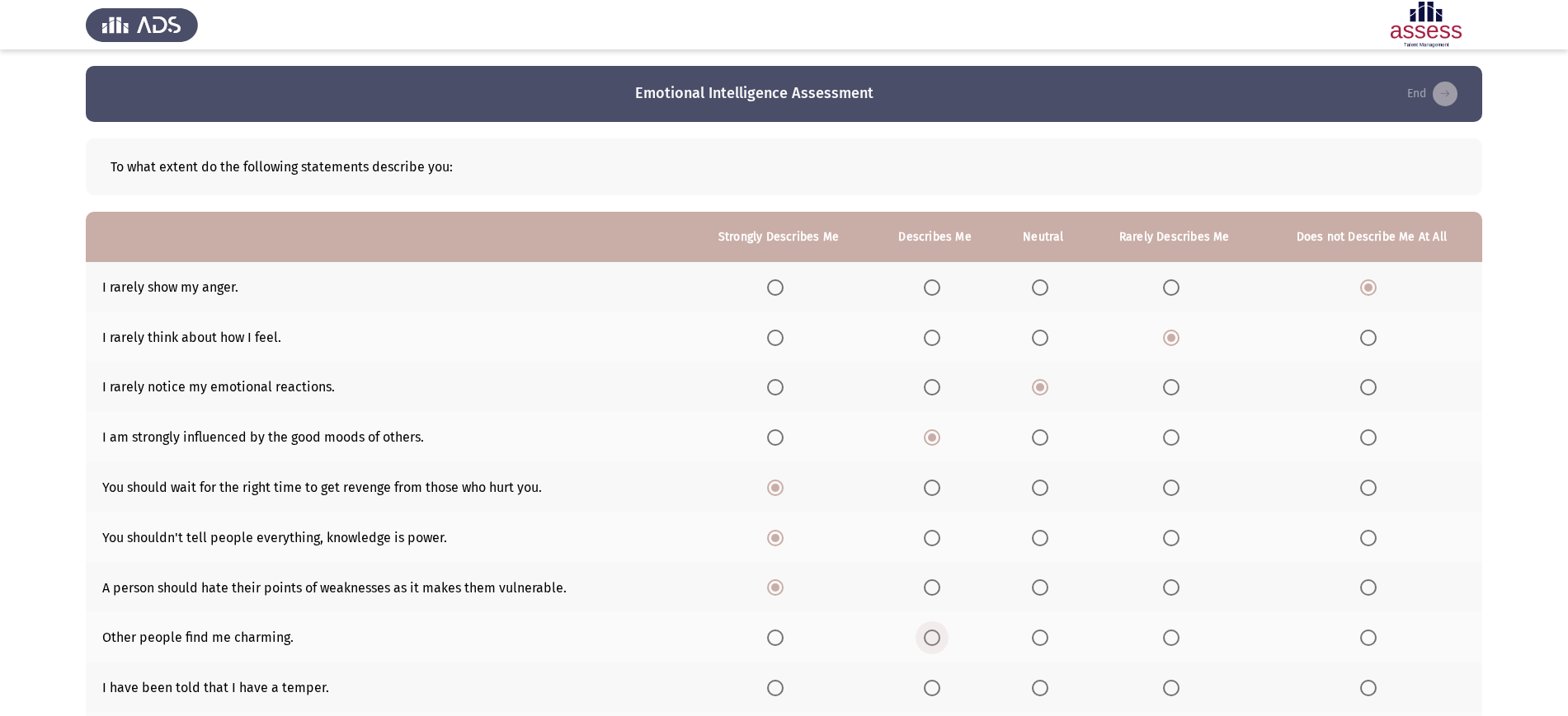
click at [938, 635] on span "Select an option" at bounding box center [931, 638] width 16 height 16
click at [938, 635] on input "Select an option" at bounding box center [931, 638] width 16 height 16
click at [1038, 691] on span "Select an option" at bounding box center [1040, 687] width 16 height 16
click at [1038, 691] on input "Select an option" at bounding box center [1040, 687] width 16 height 16
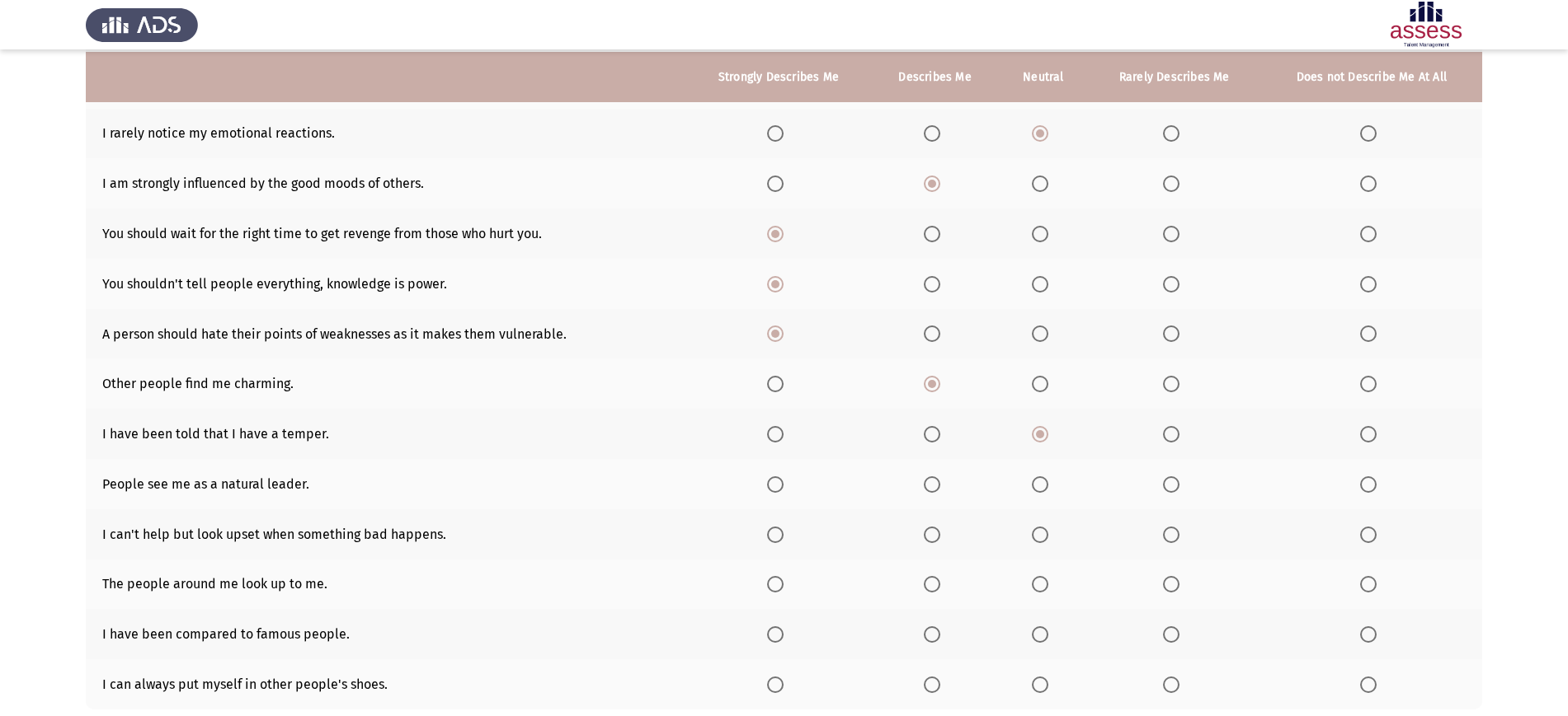
scroll to position [256, 0]
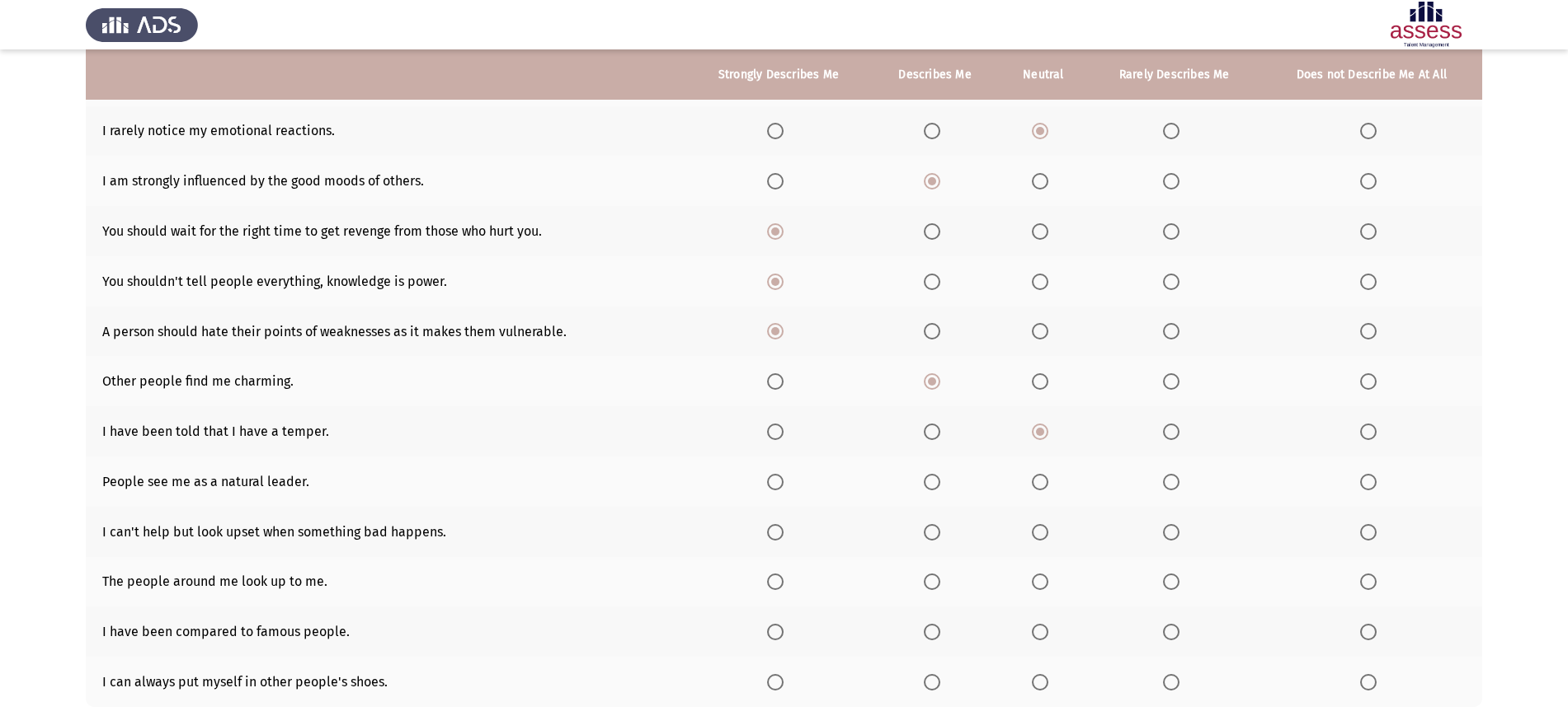
drag, startPoint x: 1164, startPoint y: 496, endPoint x: 1169, endPoint y: 484, distance: 13.0
click at [1169, 484] on th at bounding box center [1174, 481] width 174 height 51
click at [1169, 484] on span "Select an option" at bounding box center [1170, 481] width 16 height 16
click at [1169, 484] on input "Select an option" at bounding box center [1170, 481] width 16 height 16
drag, startPoint x: 1358, startPoint y: 536, endPoint x: 1377, endPoint y: 532, distance: 19.4
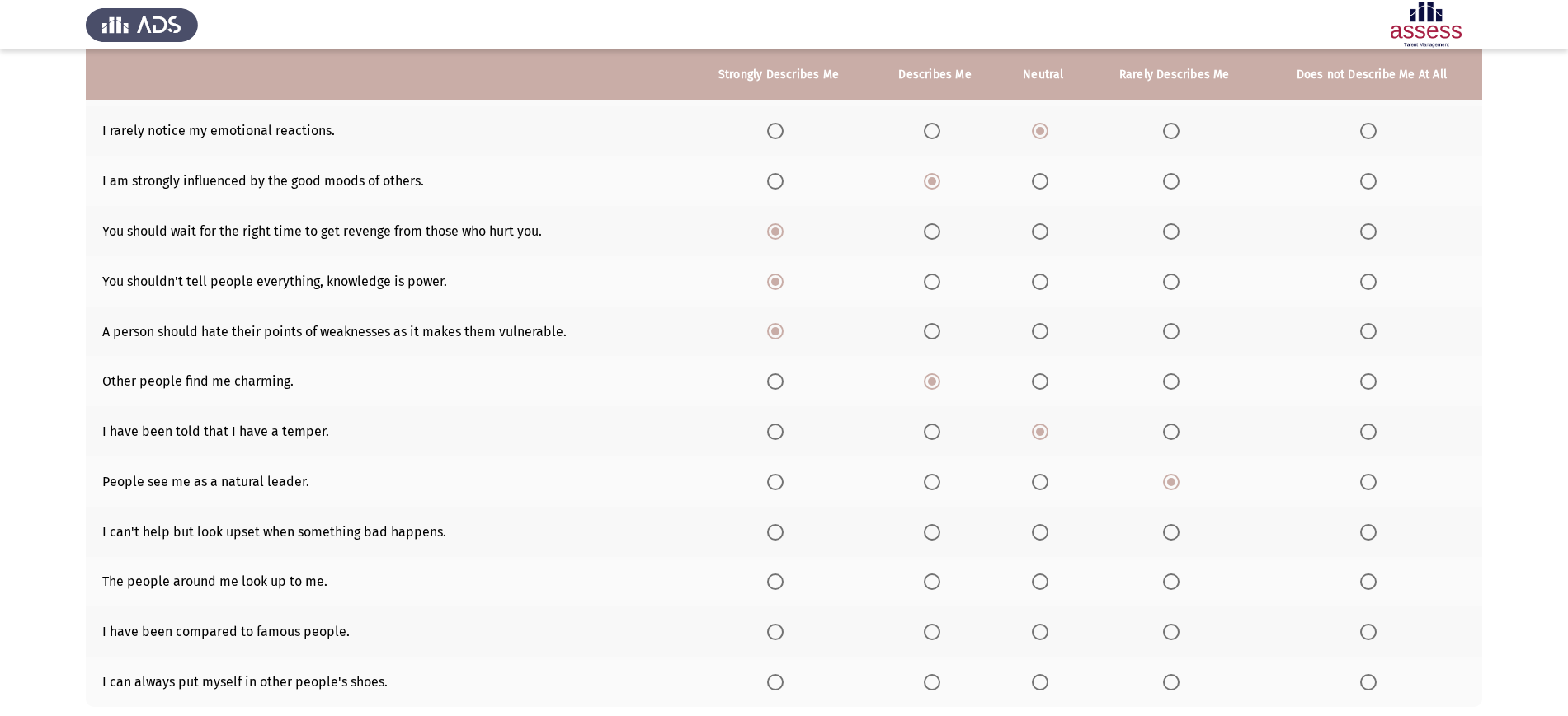
click at [1377, 532] on th at bounding box center [1372, 532] width 221 height 51
click at [1377, 532] on label "Select an option" at bounding box center [1372, 532] width 23 height 16
click at [1376, 532] on input "Select an option" at bounding box center [1368, 532] width 16 height 16
click at [1374, 570] on th at bounding box center [1372, 582] width 221 height 51
click at [1368, 589] on span "Select an option" at bounding box center [1368, 582] width 16 height 16
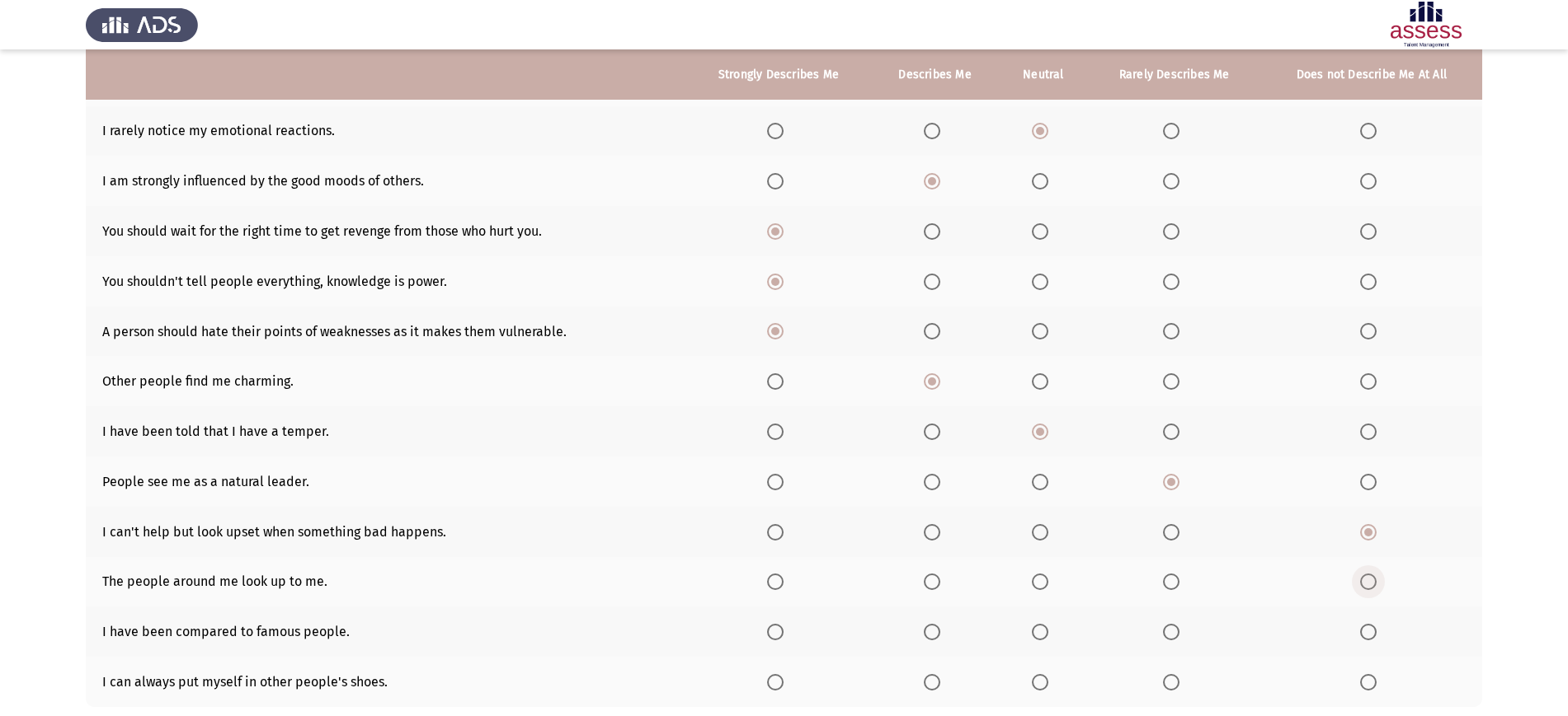
click at [1368, 589] on input "Select an option" at bounding box center [1368, 582] width 16 height 16
click at [1167, 635] on span "Select an option" at bounding box center [1170, 632] width 16 height 16
click at [1167, 635] on input "Select an option" at bounding box center [1170, 632] width 16 height 16
click at [1044, 677] on span "Select an option" at bounding box center [1040, 682] width 16 height 16
click at [1044, 677] on input "Select an option" at bounding box center [1040, 682] width 16 height 16
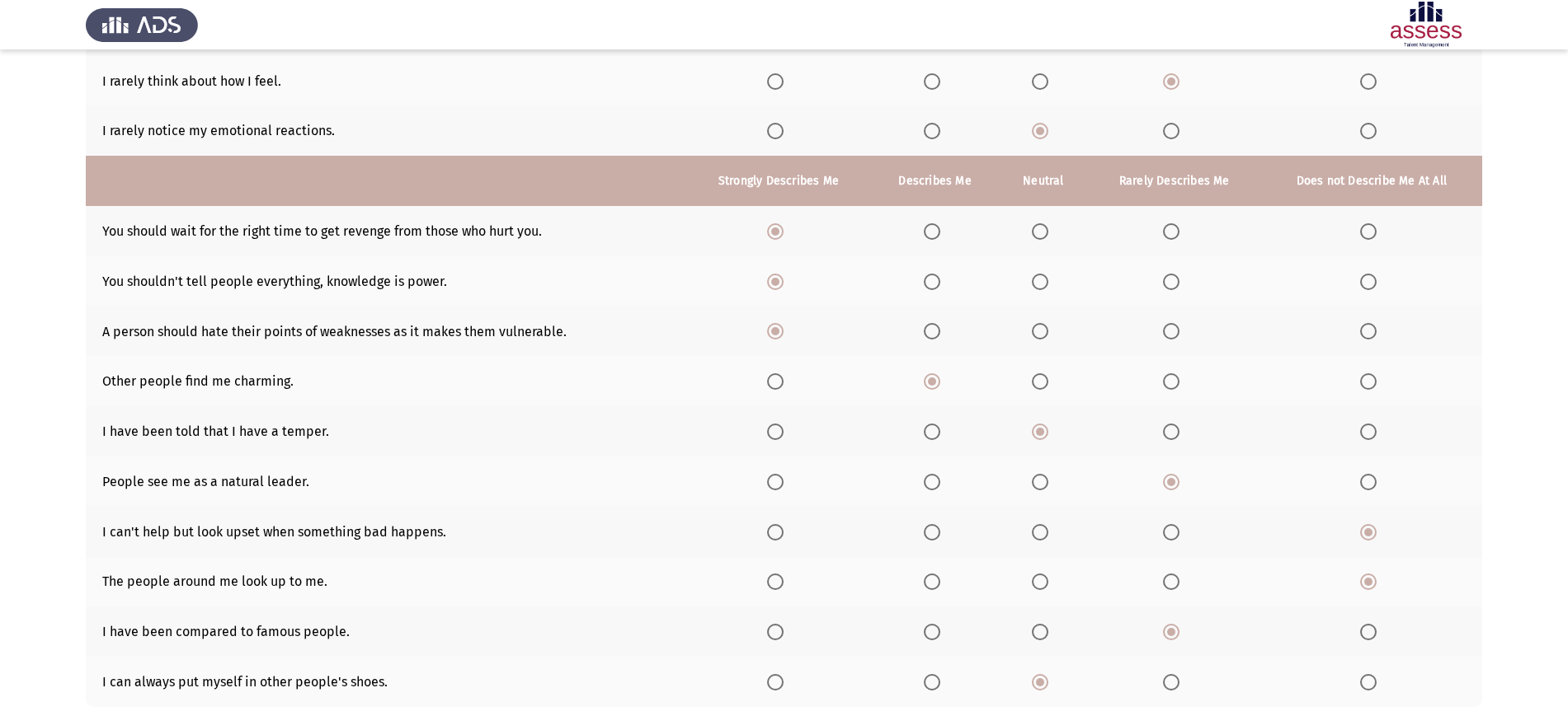
scroll to position [362, 0]
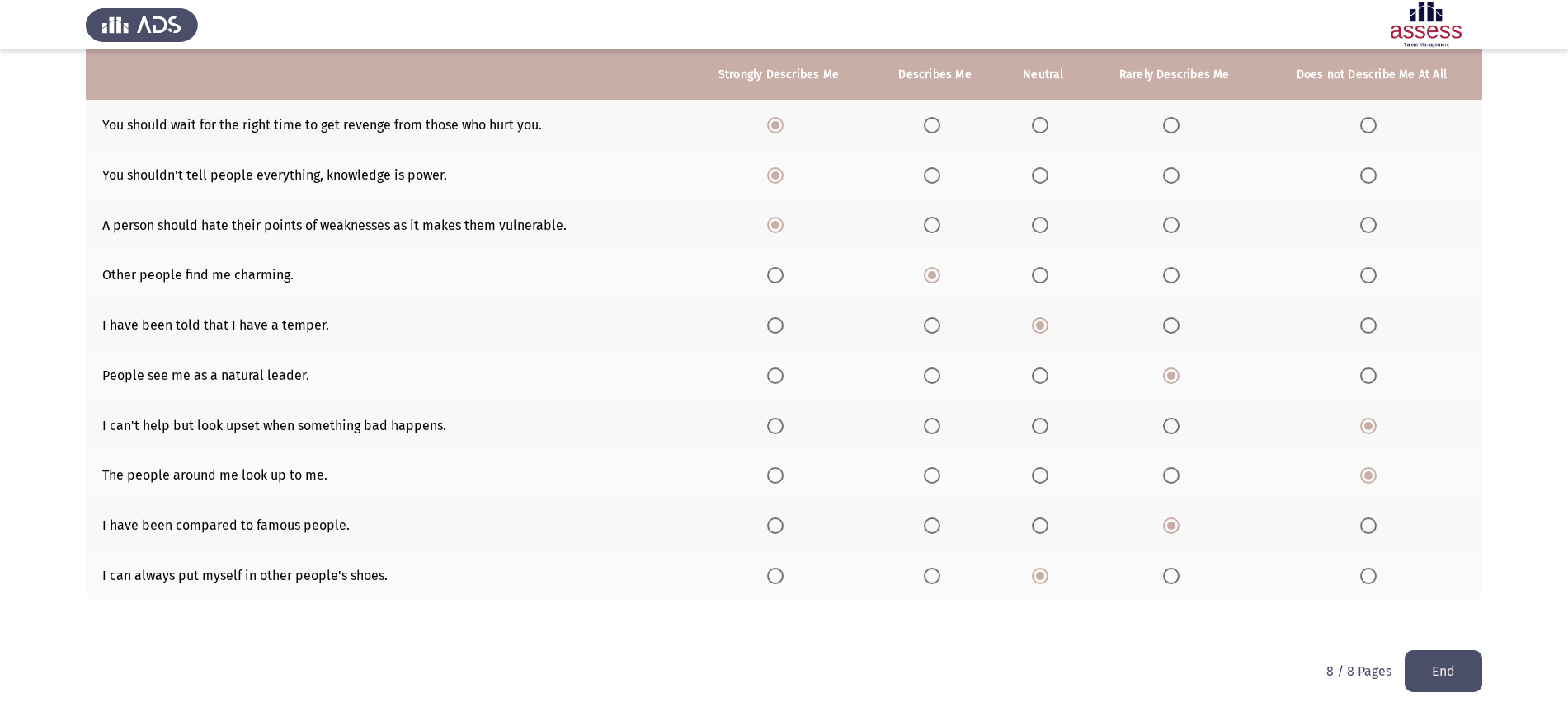
click at [1414, 660] on button "End" at bounding box center [1442, 671] width 77 height 42
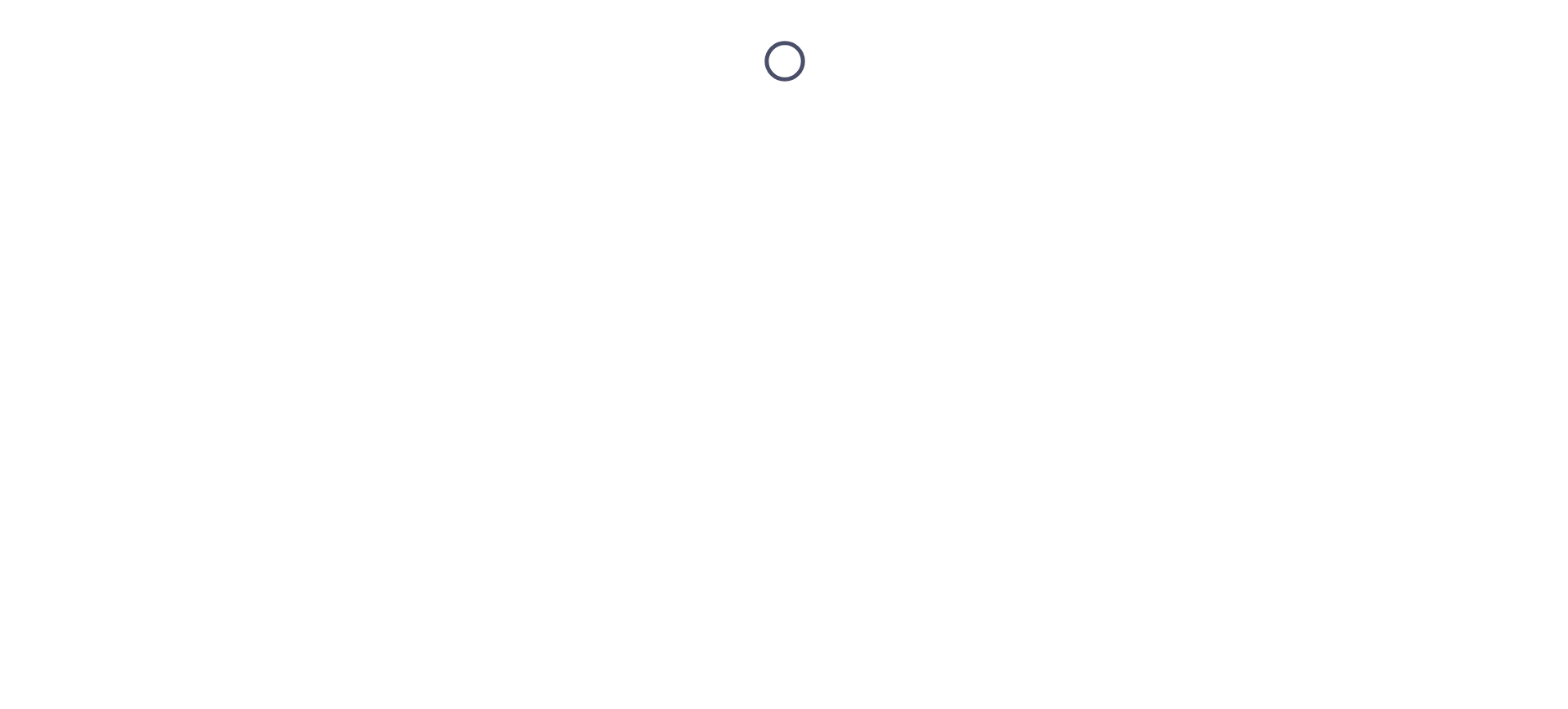
scroll to position [0, 0]
